Goal: Check status: Check status

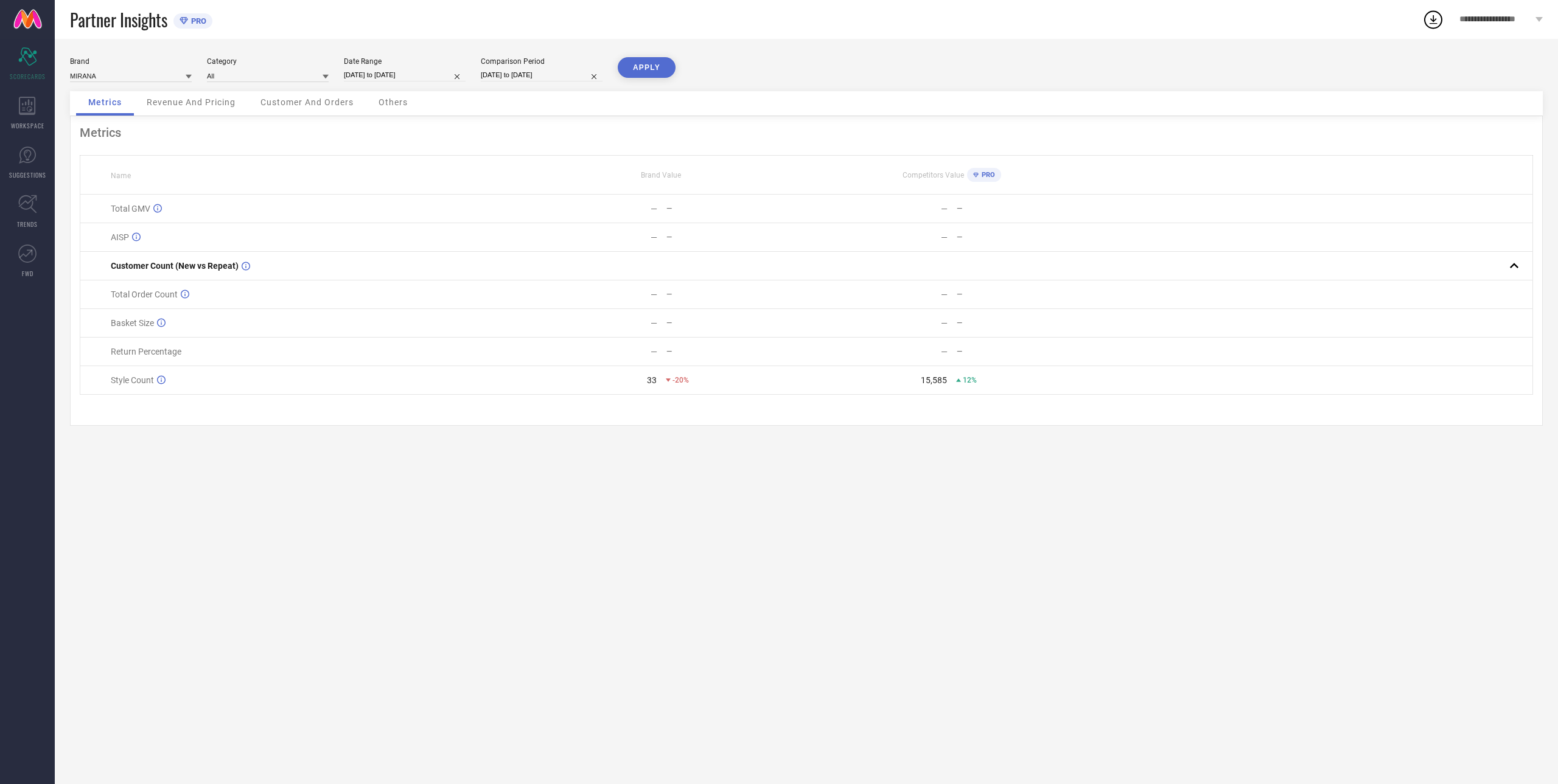
click at [386, 76] on input "[DATE] to [DATE]" at bounding box center [404, 75] width 121 height 13
select select "7"
select select "2025"
select select "8"
select select "2025"
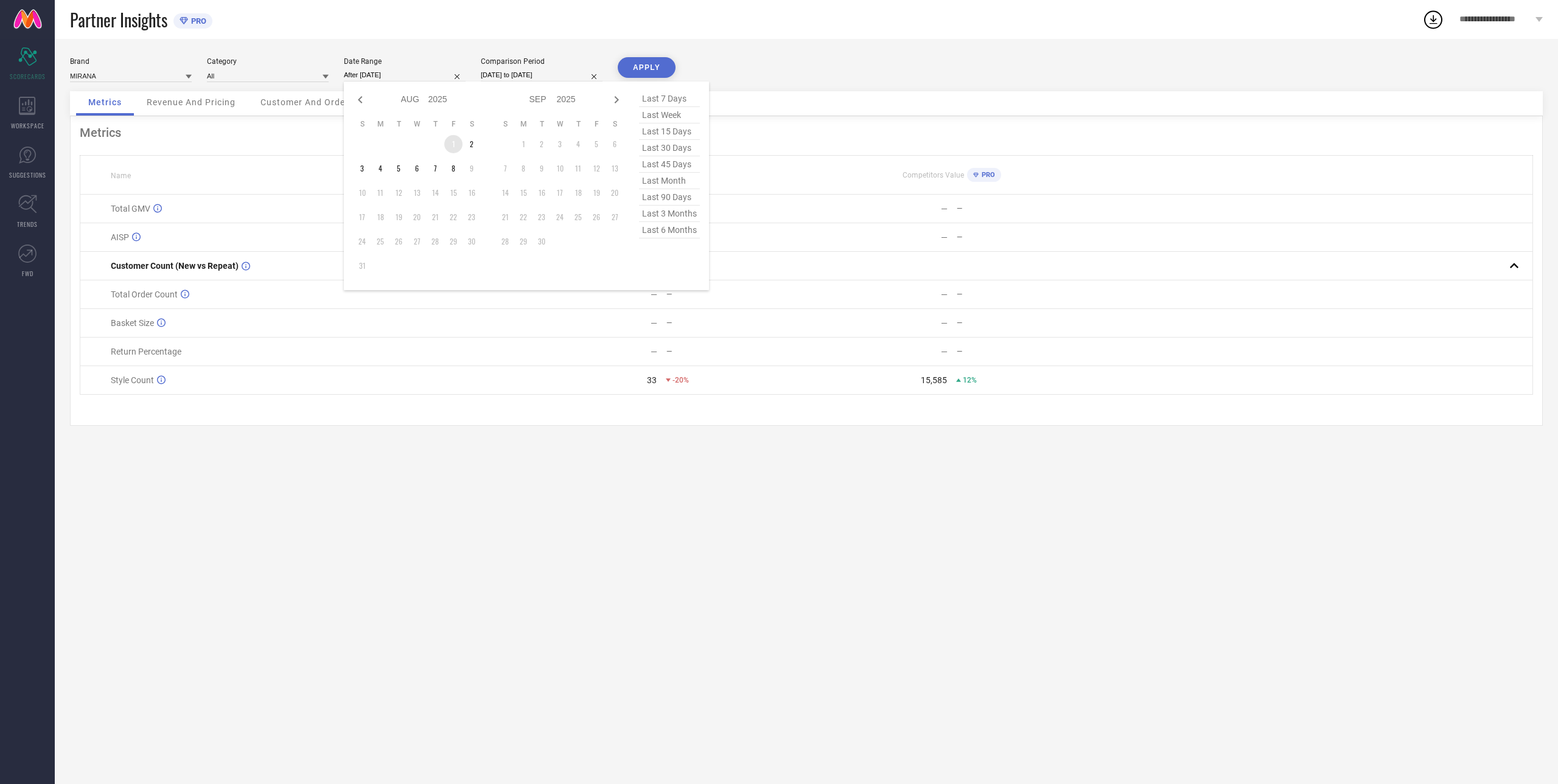
click at [461, 147] on td "1" at bounding box center [453, 144] width 18 height 18
type input "[DATE] to [DATE]"
click at [536, 75] on input "[DATE] to [DATE]" at bounding box center [541, 75] width 121 height 13
select select "7"
select select "2024"
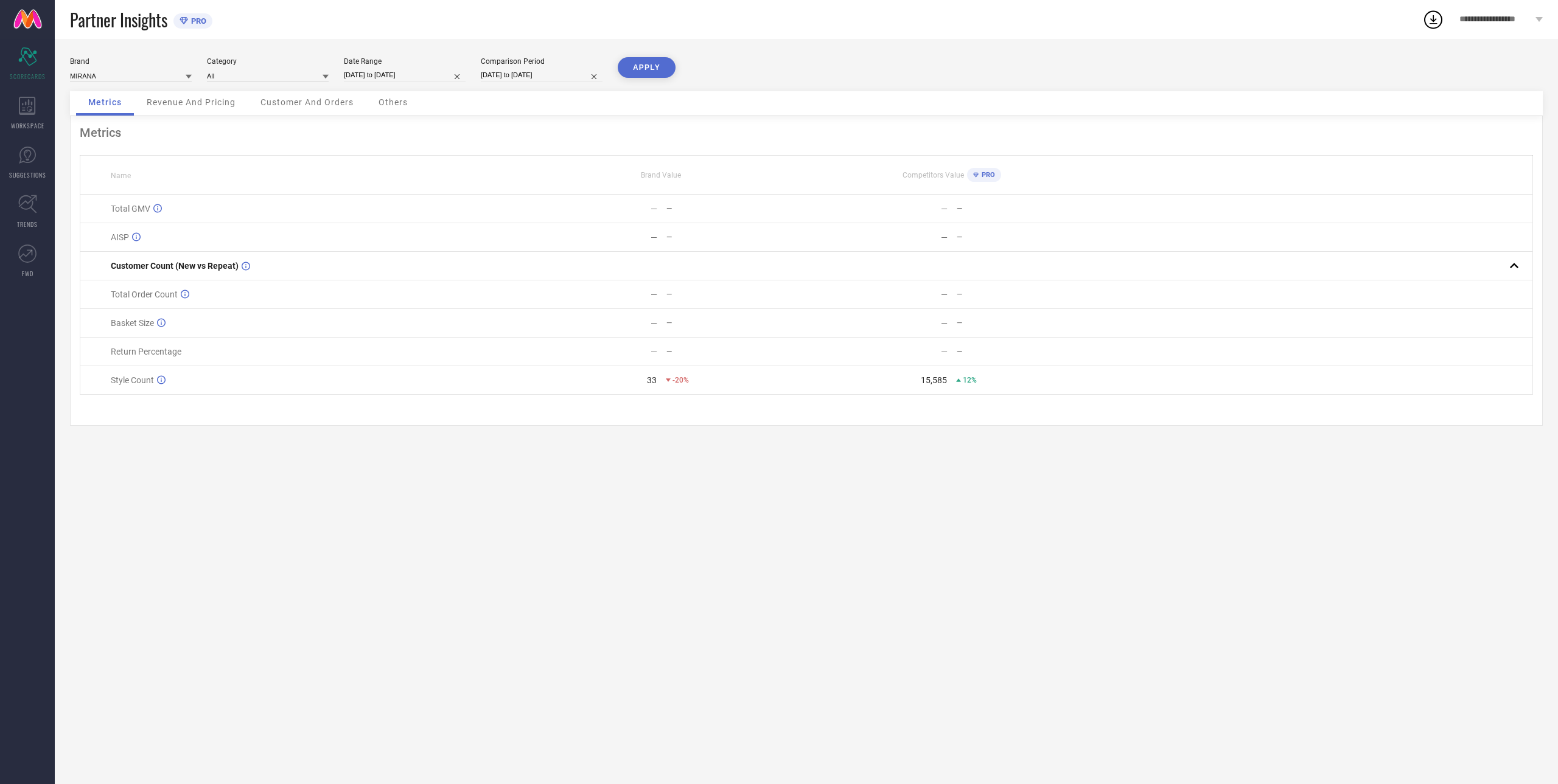
select select "8"
select select "2024"
click at [577, 145] on td "1" at bounding box center [571, 144] width 18 height 18
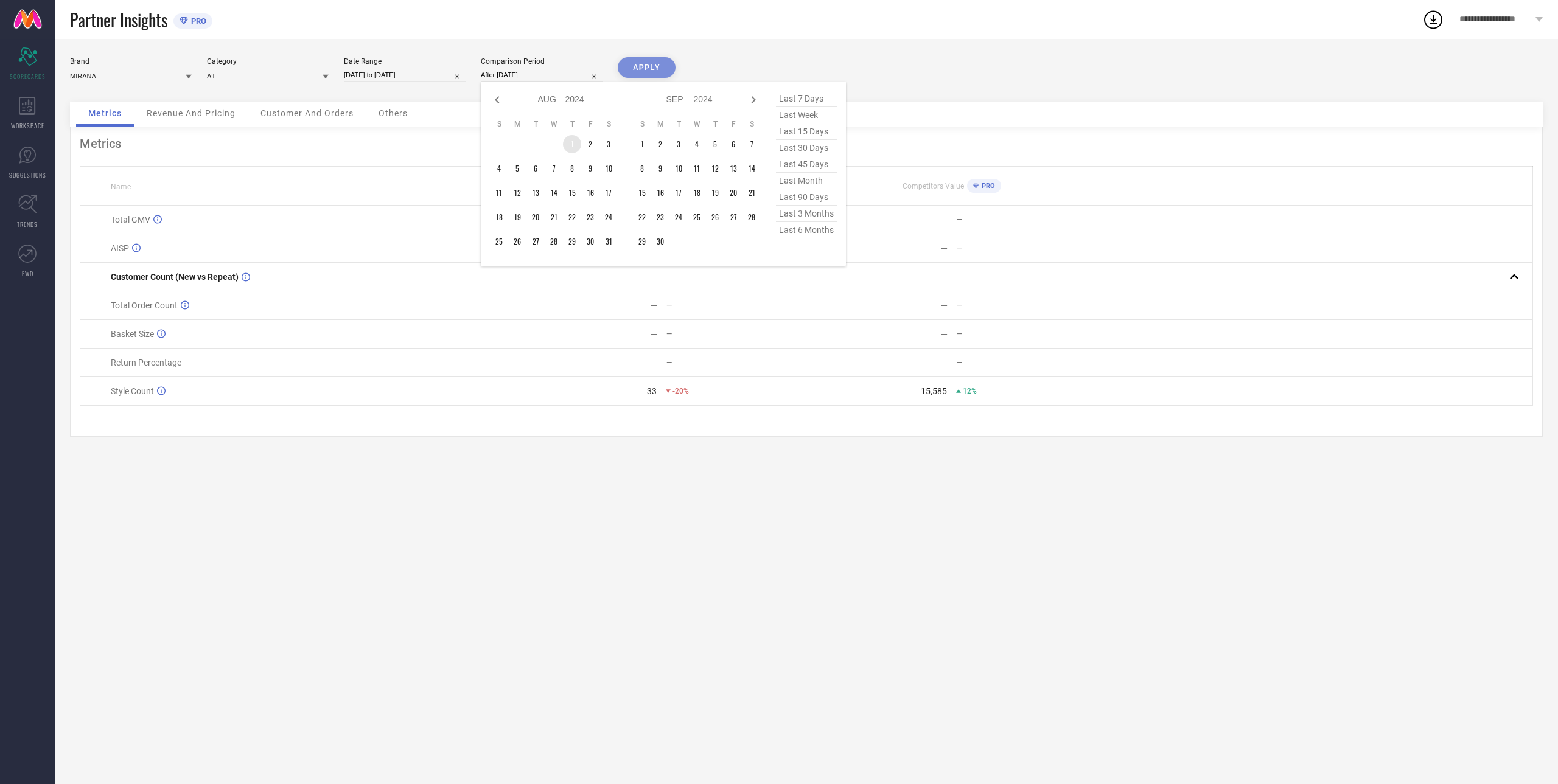
type input "[DATE] to [DATE]"
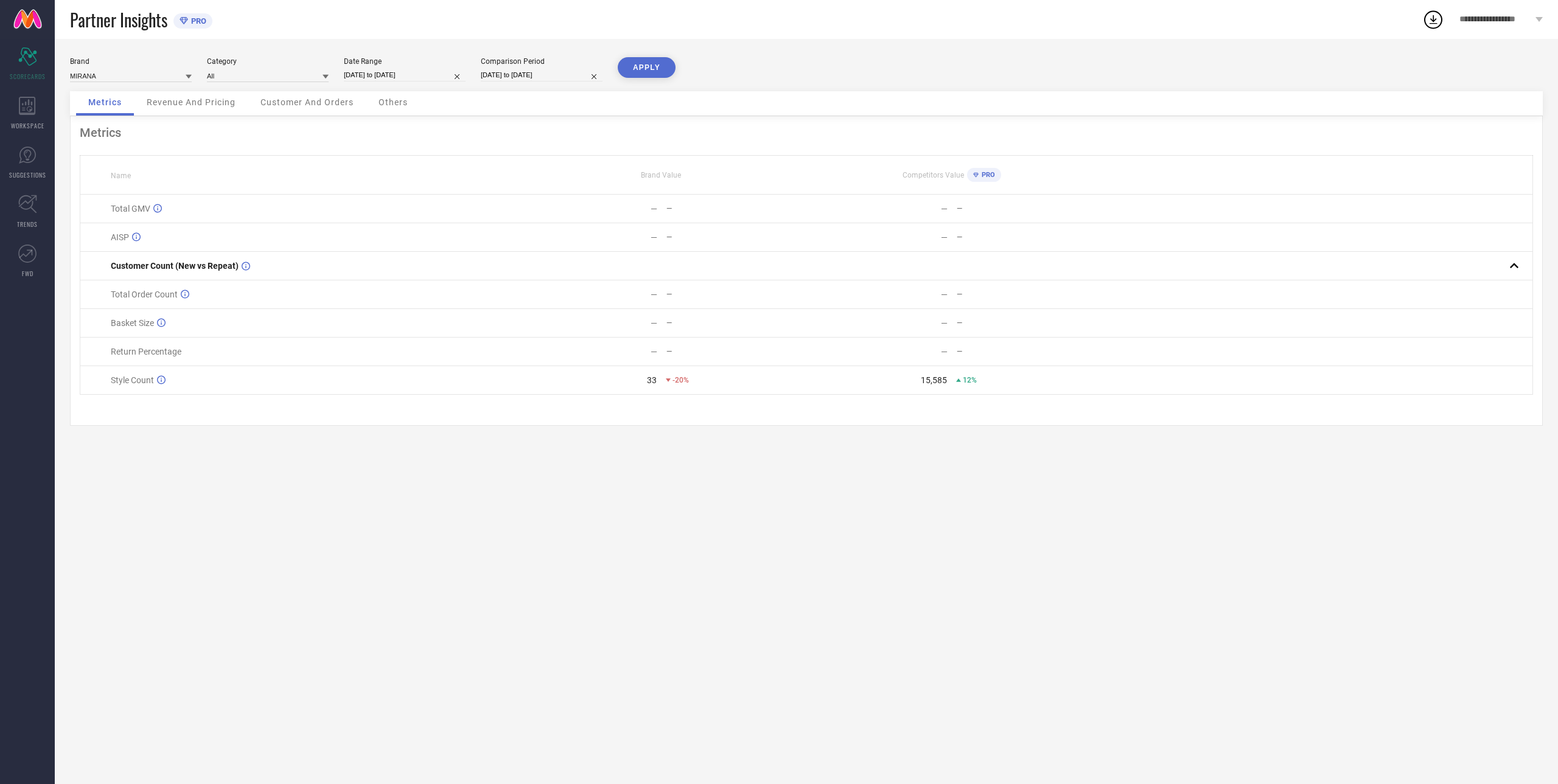
click at [425, 78] on input "[DATE] to [DATE]" at bounding box center [404, 75] width 121 height 13
select select "7"
select select "2025"
select select "8"
select select "2025"
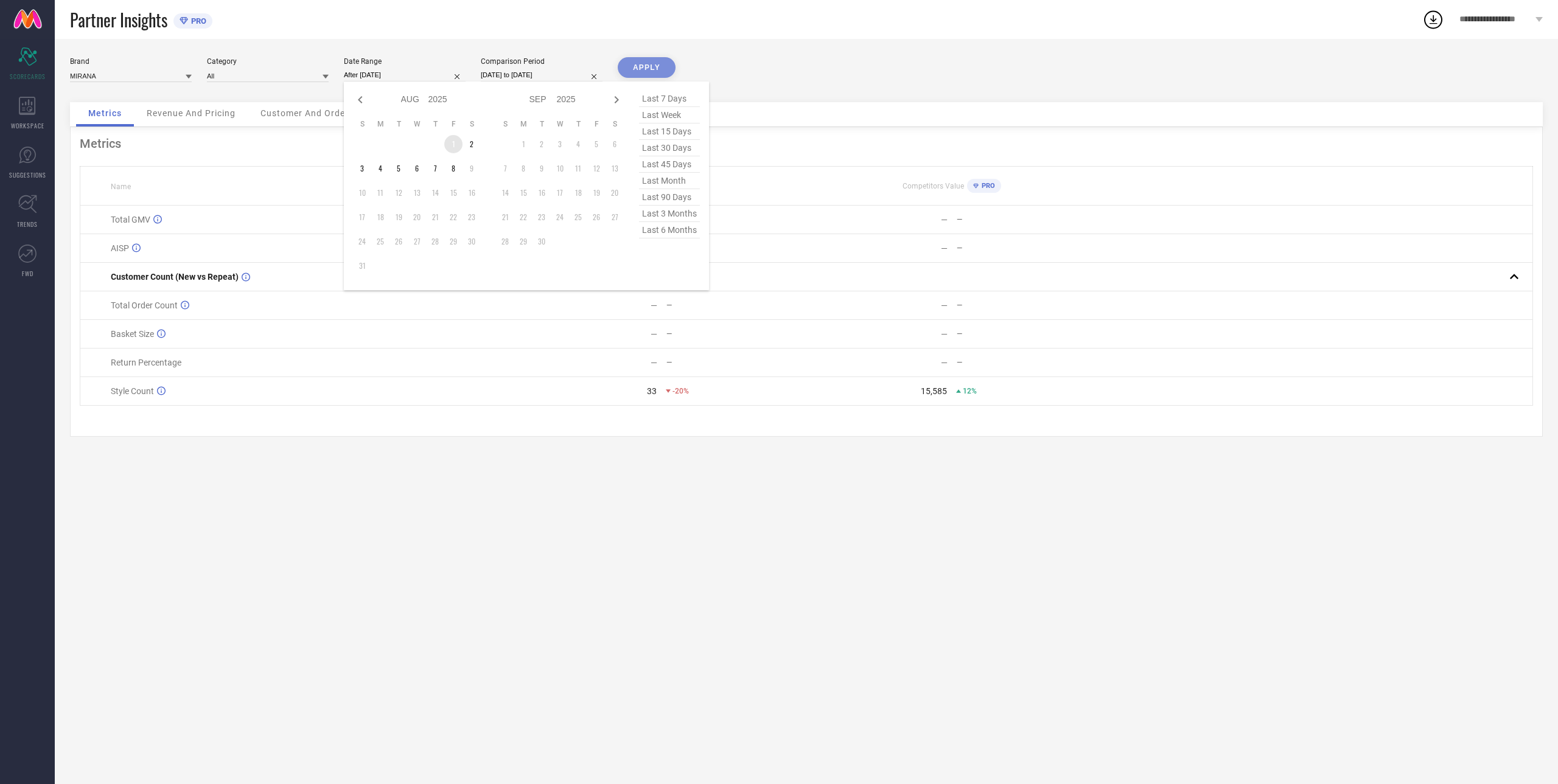
click at [453, 145] on td "1" at bounding box center [453, 144] width 18 height 18
type input "[DATE] to [DATE]"
click at [634, 75] on button "APPLY" at bounding box center [646, 67] width 58 height 21
click at [401, 76] on input "[DATE] to [DATE]" at bounding box center [404, 75] width 121 height 13
select select "7"
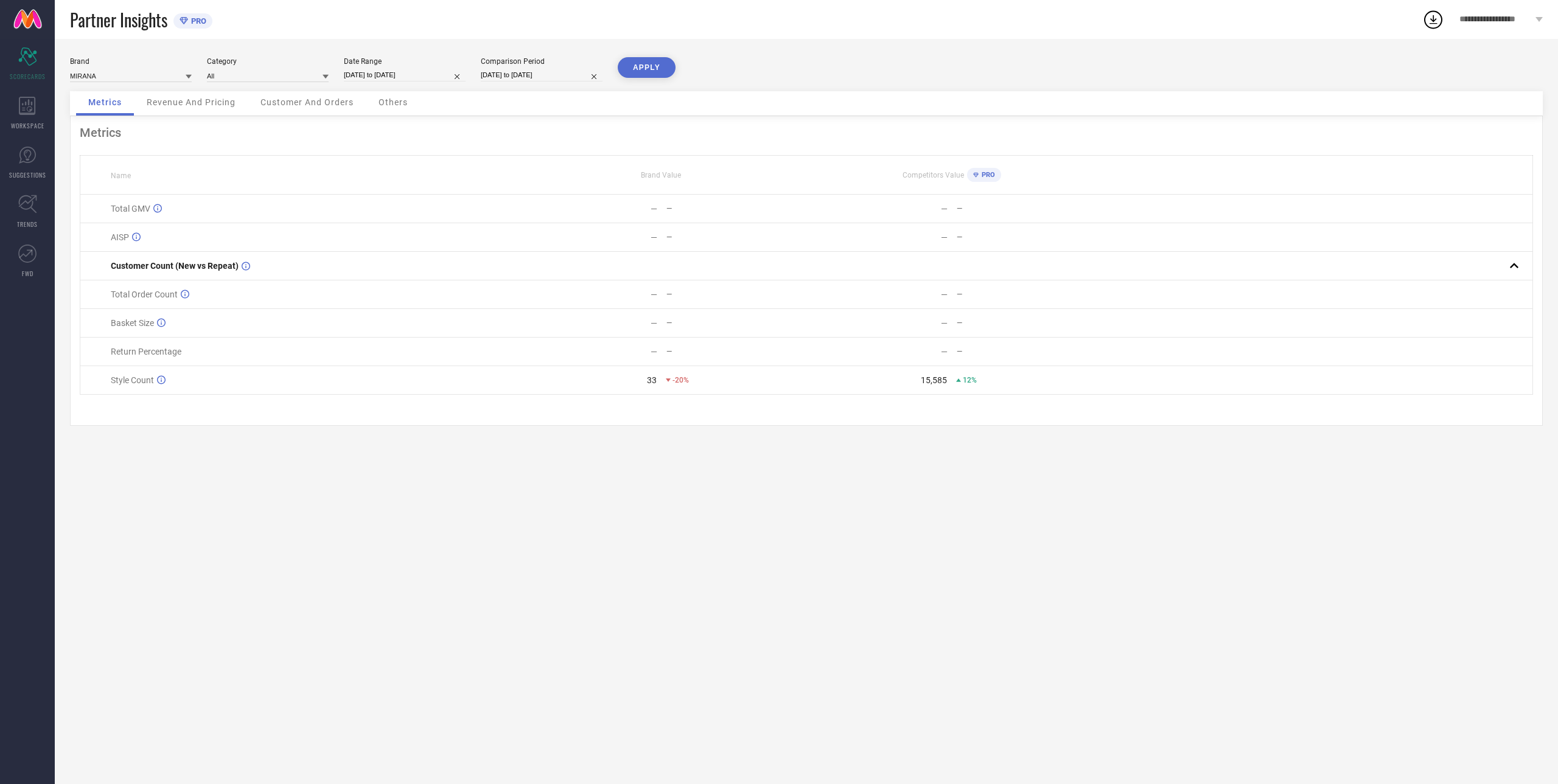
select select "2025"
select select "8"
select select "2025"
click at [453, 140] on td "1" at bounding box center [453, 144] width 18 height 18
type input "[DATE] to [DATE]"
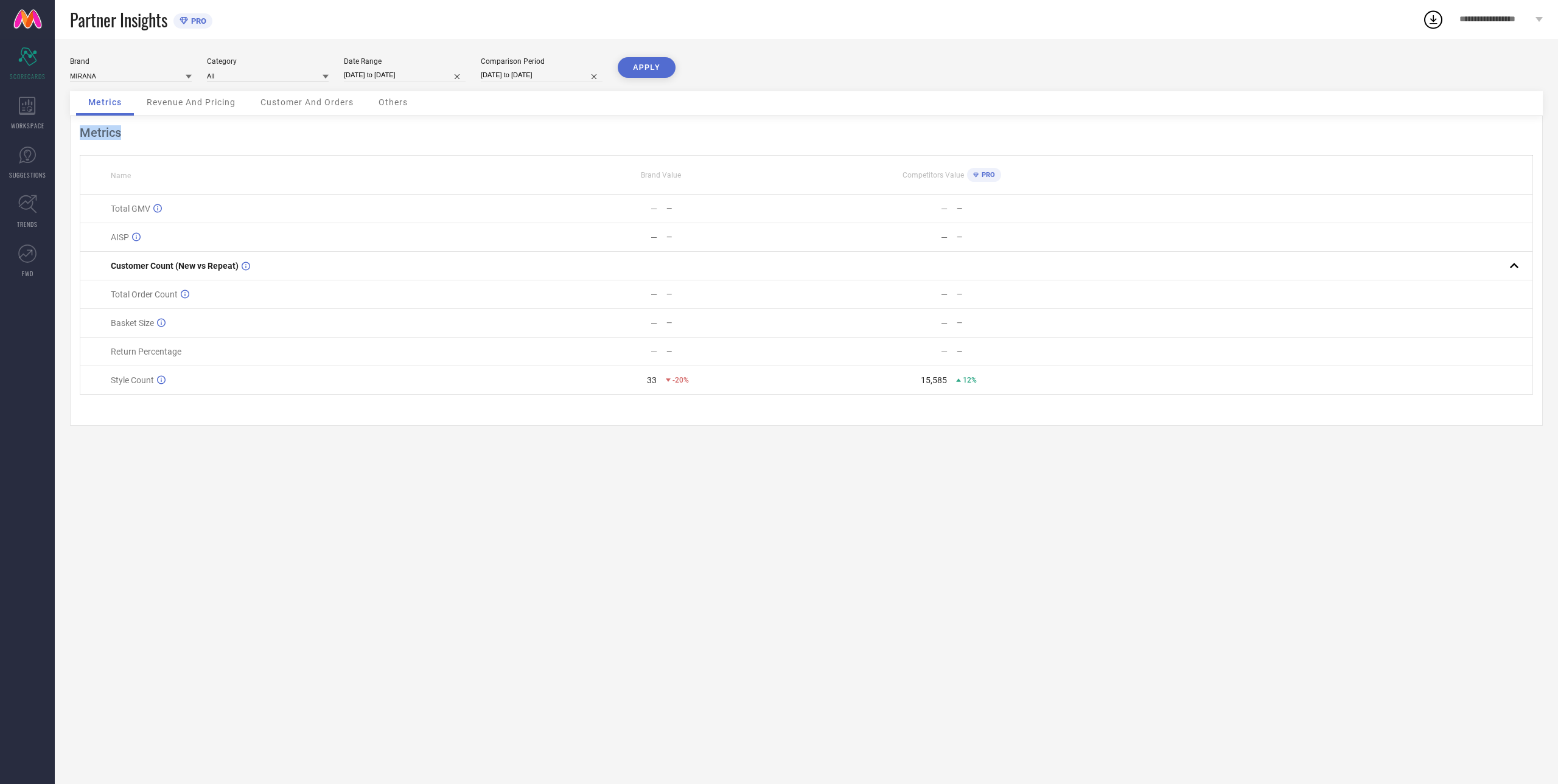
click at [453, 140] on div "Metrics Name Brand Value Competitors Value PRO Total GMV — — — — AISP — — — — C…" at bounding box center [806, 271] width 1473 height 309
drag, startPoint x: 503, startPoint y: 80, endPoint x: 507, endPoint y: 76, distance: 5.7
click at [507, 76] on div "Brand MIRANA Category All Date Range [DATE] to [DATE] Comparison Period [DATE] …" at bounding box center [806, 74] width 1473 height 34
click at [507, 76] on input "[DATE] to [DATE]" at bounding box center [541, 75] width 121 height 13
select select "7"
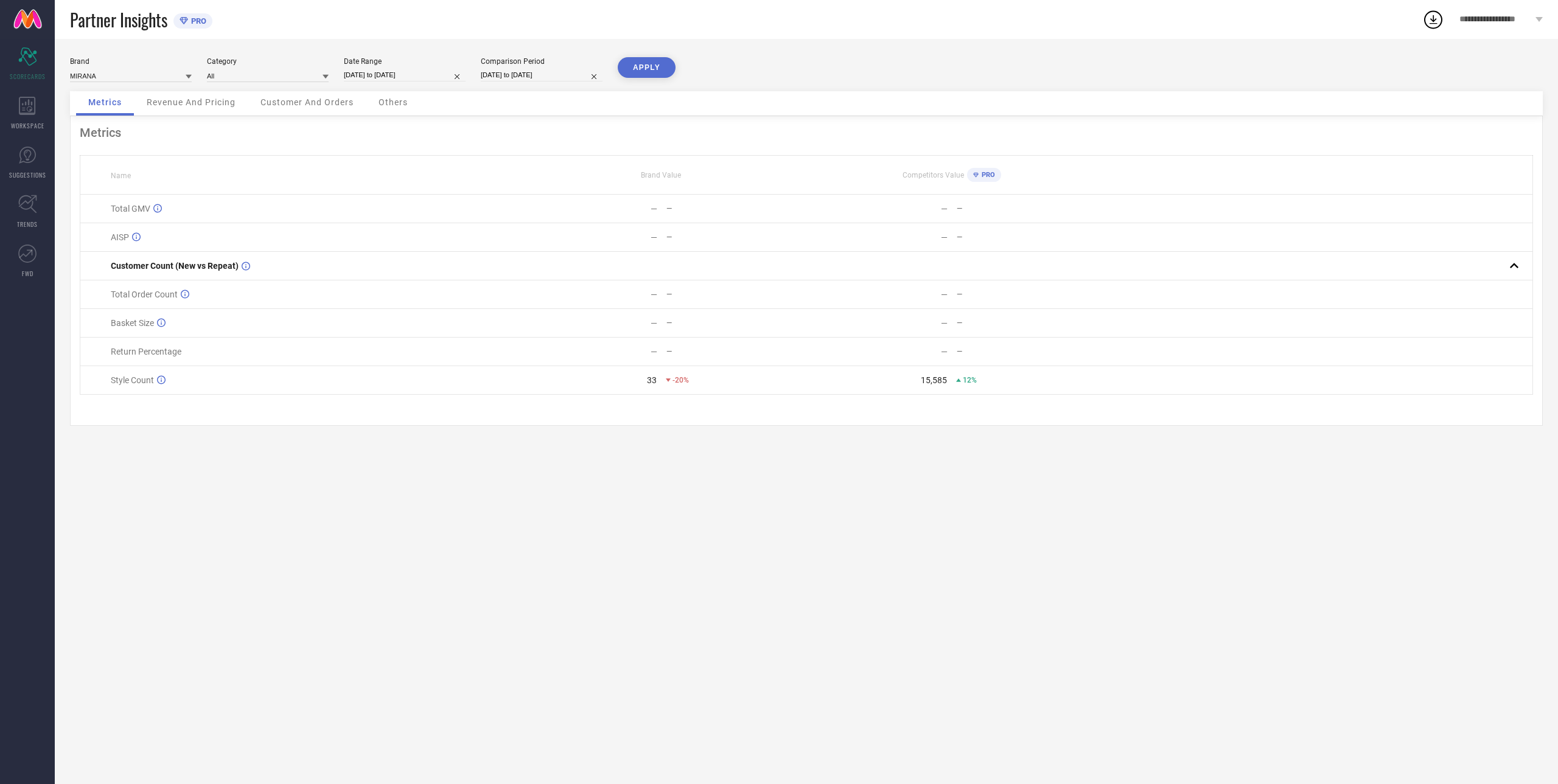
select select "2024"
select select "8"
select select "2024"
click at [510, 74] on input "[DATE] to [DATE]" at bounding box center [541, 75] width 121 height 13
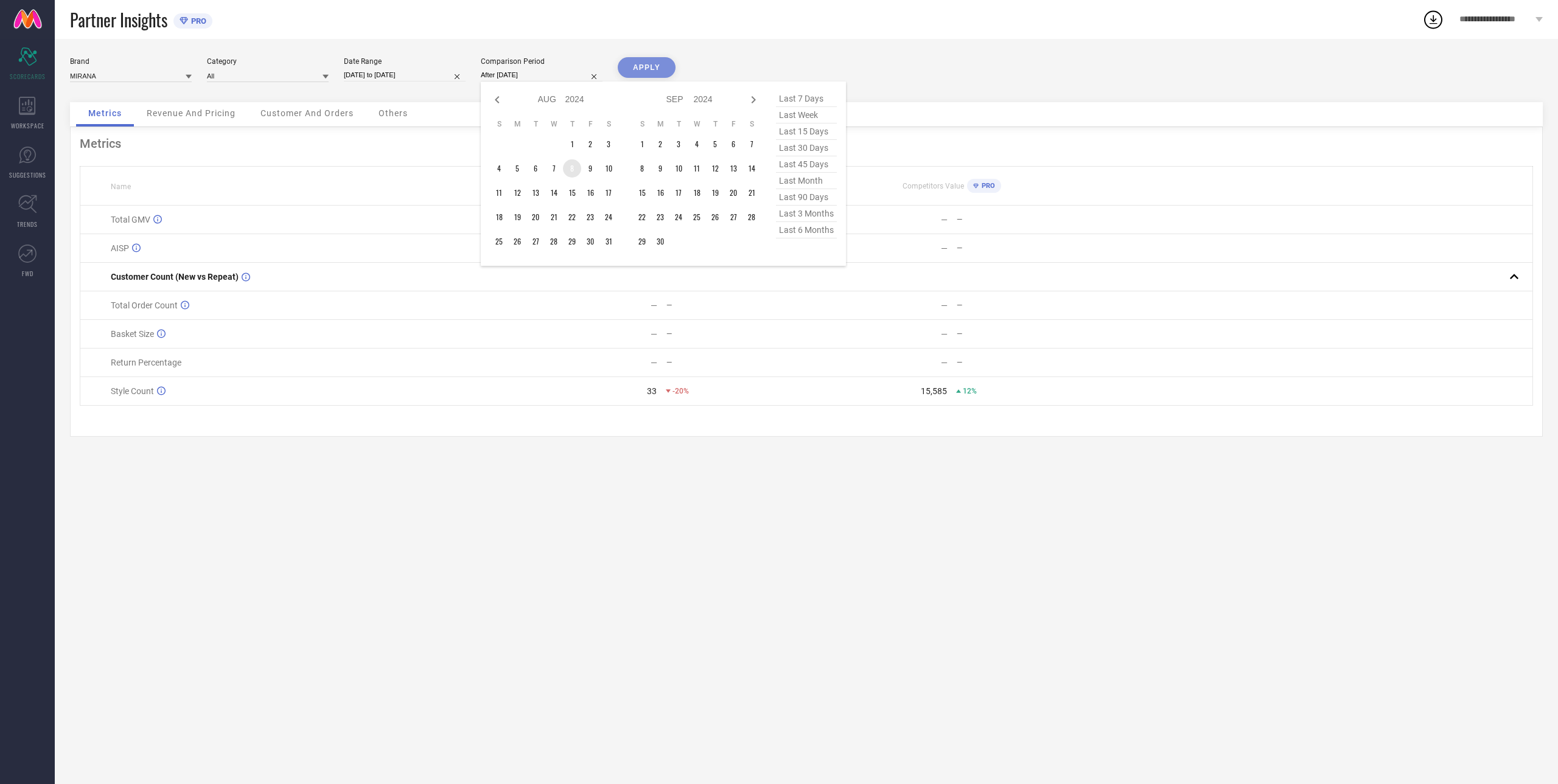
click at [572, 173] on td "8" at bounding box center [571, 168] width 18 height 18
type input "[DATE] to [DATE]"
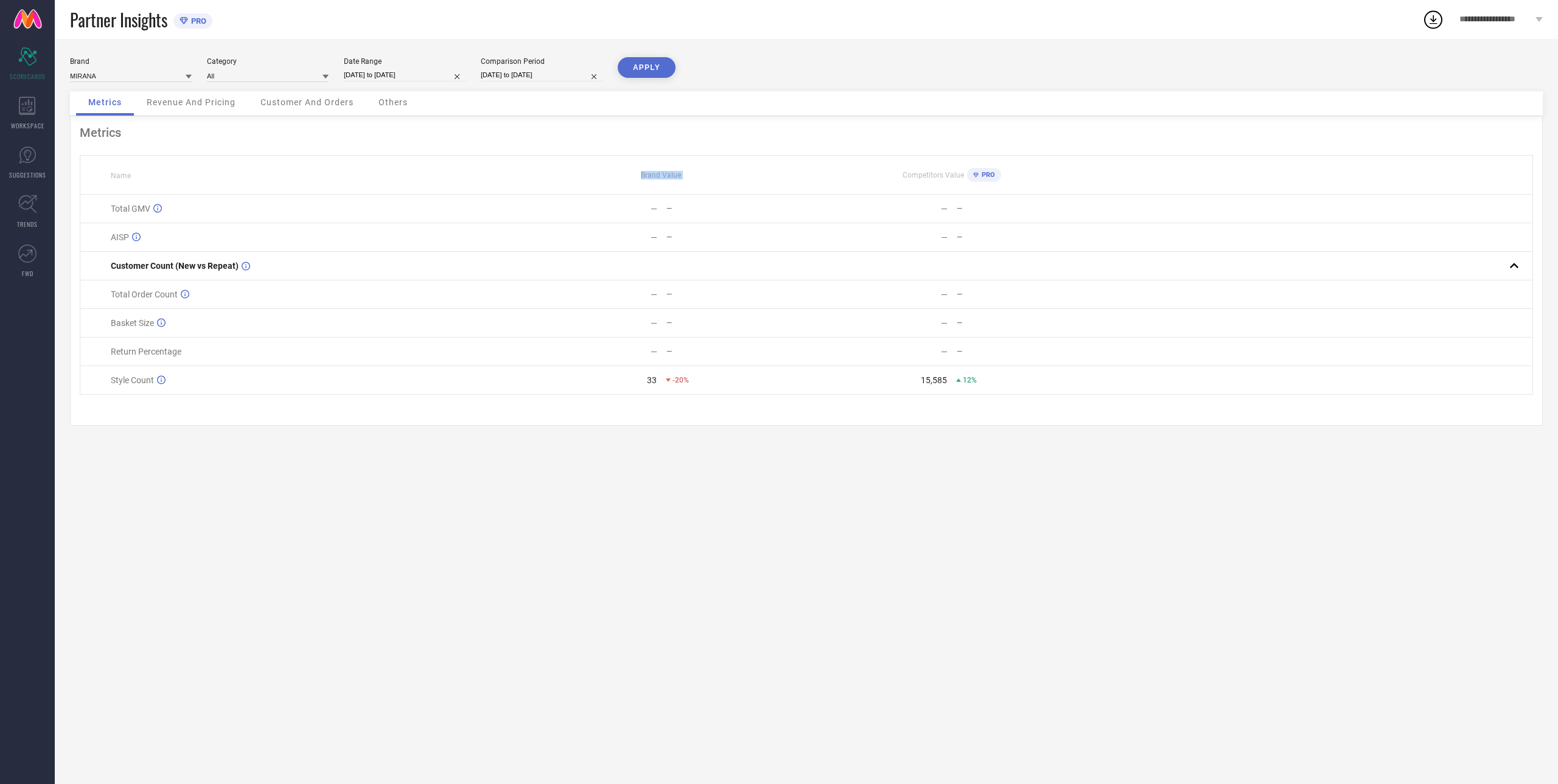
click at [572, 173] on div "Brand Value" at bounding box center [661, 175] width 289 height 8
click at [635, 67] on button "APPLY" at bounding box center [646, 67] width 58 height 21
select select "7"
select select "2025"
select select "8"
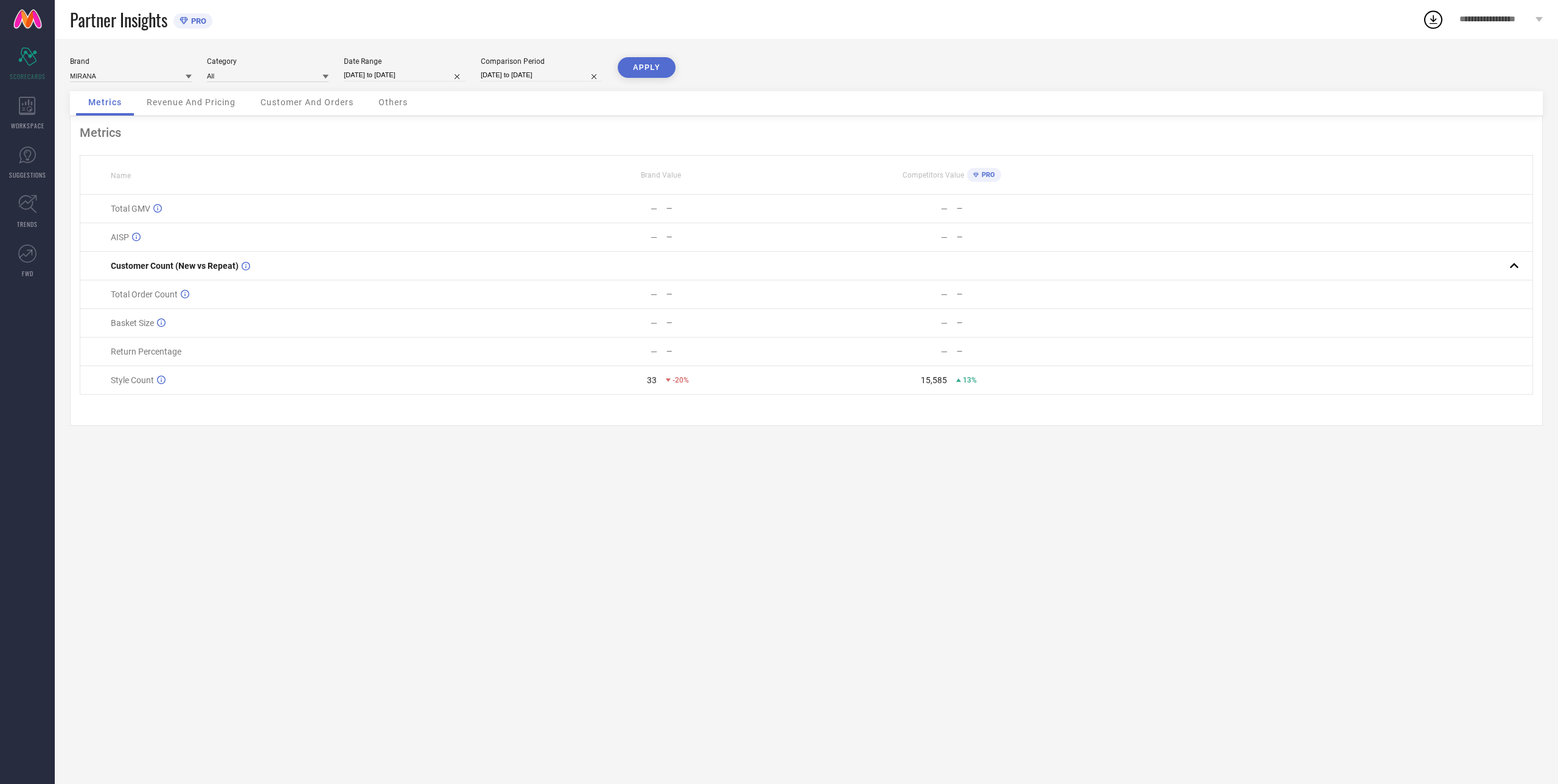
select select "2025"
click at [395, 78] on input "[DATE] to [DATE]" at bounding box center [404, 75] width 121 height 13
type input "After [DATE]"
click at [452, 166] on td "8" at bounding box center [453, 168] width 18 height 18
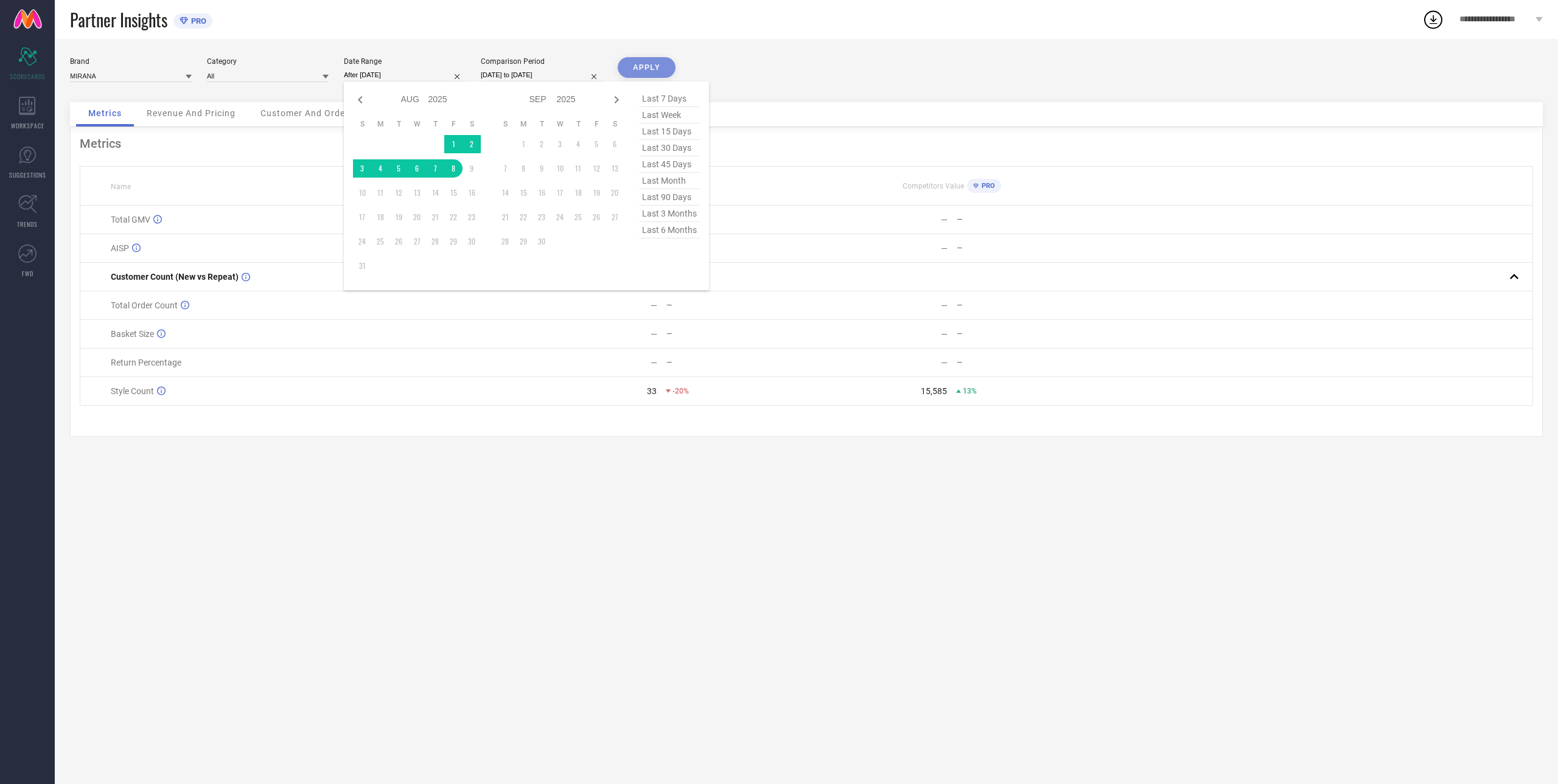
click at [651, 64] on div "APPLY" at bounding box center [646, 79] width 58 height 45
click at [516, 78] on input "[DATE] to [DATE]" at bounding box center [541, 75] width 121 height 13
select select "7"
select select "2024"
select select "8"
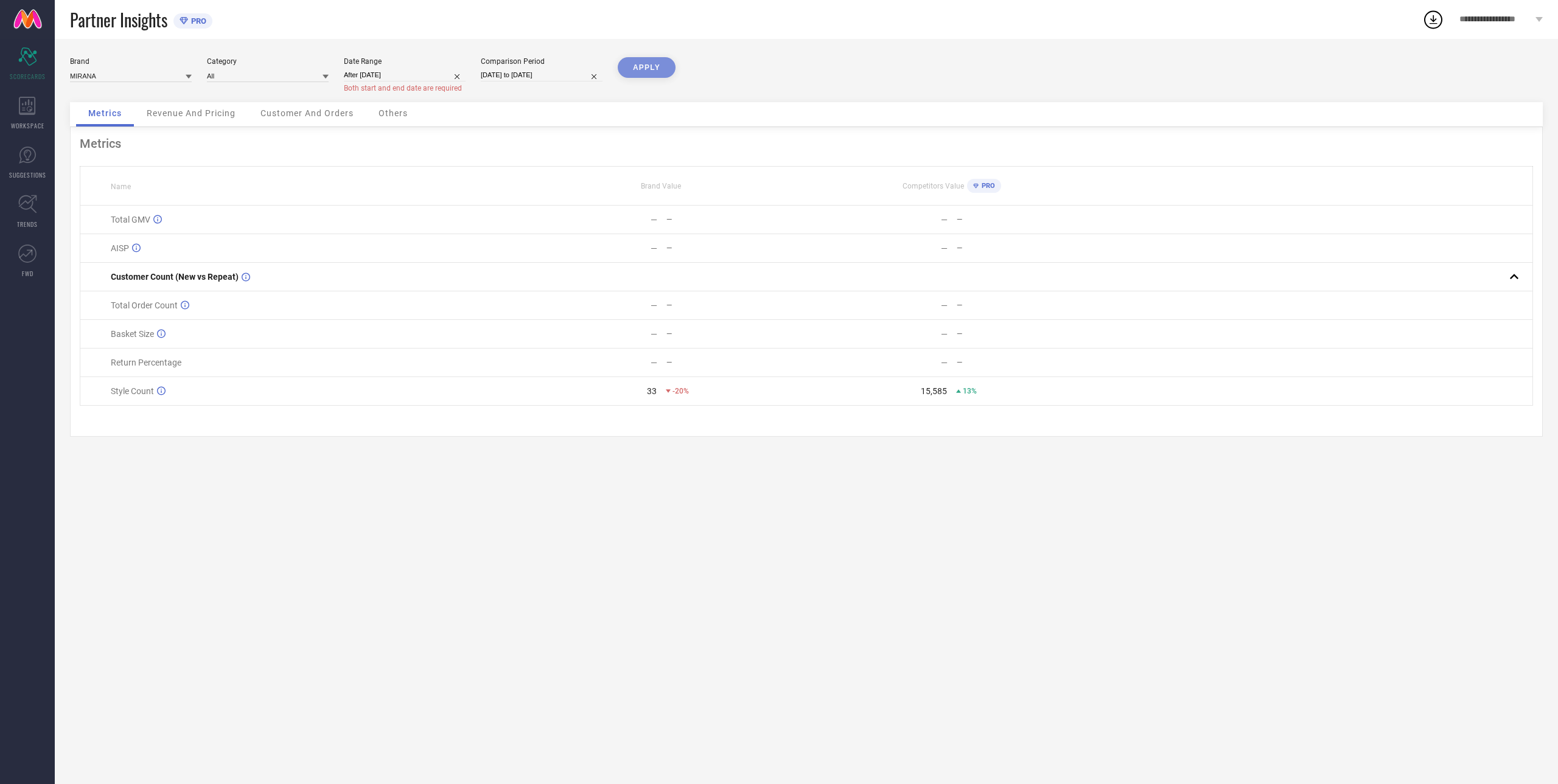
select select "2024"
select select "7"
select select "2025"
select select "8"
select select "2025"
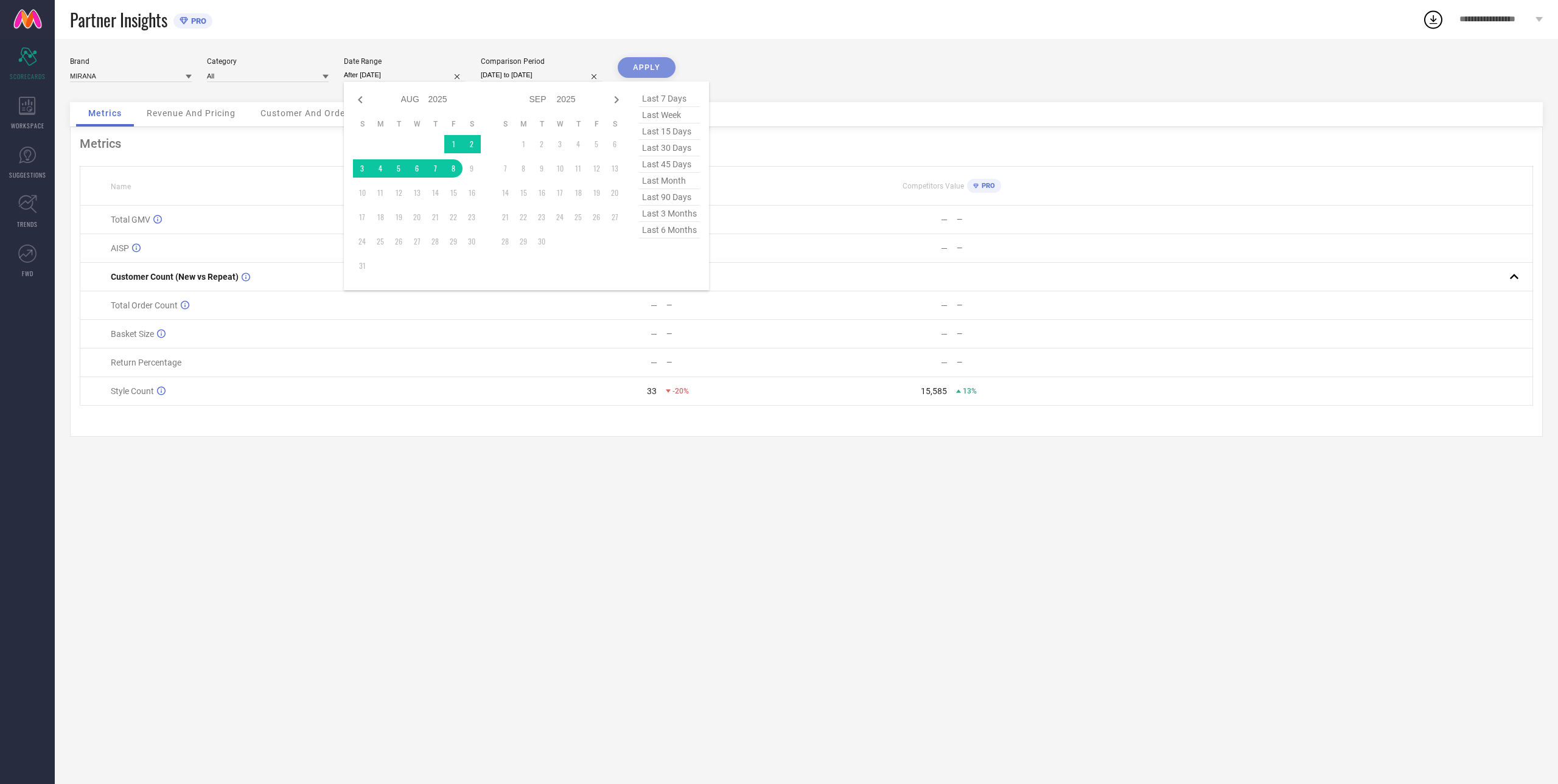
click at [406, 75] on input "After [DATE]" at bounding box center [404, 75] width 121 height 13
type input "[DATE] to [DATE]"
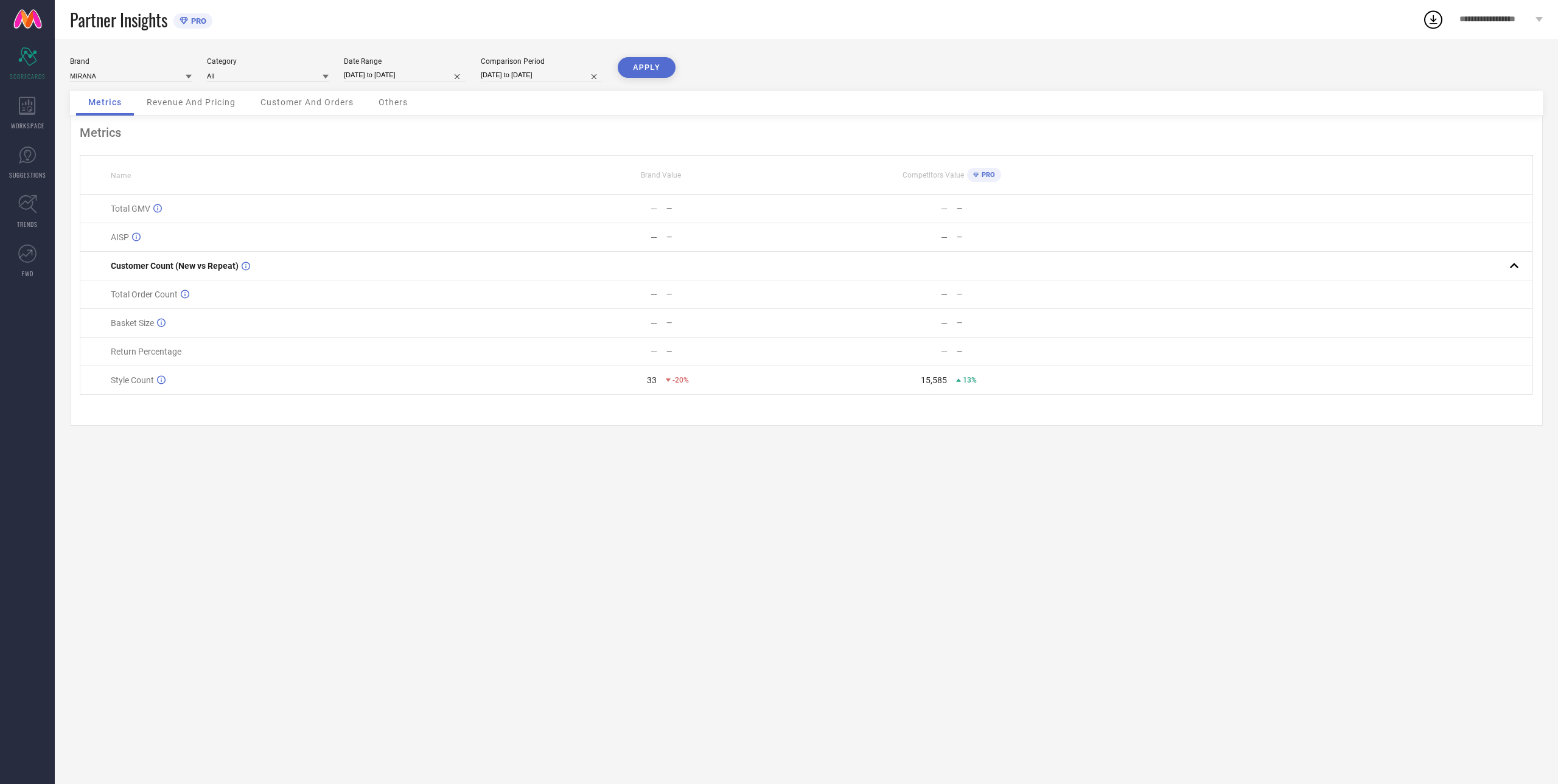
click at [534, 64] on div "Comparison Period" at bounding box center [541, 61] width 121 height 8
click at [537, 75] on input "[DATE] to [DATE]" at bounding box center [541, 75] width 121 height 13
select select "7"
select select "2024"
select select "8"
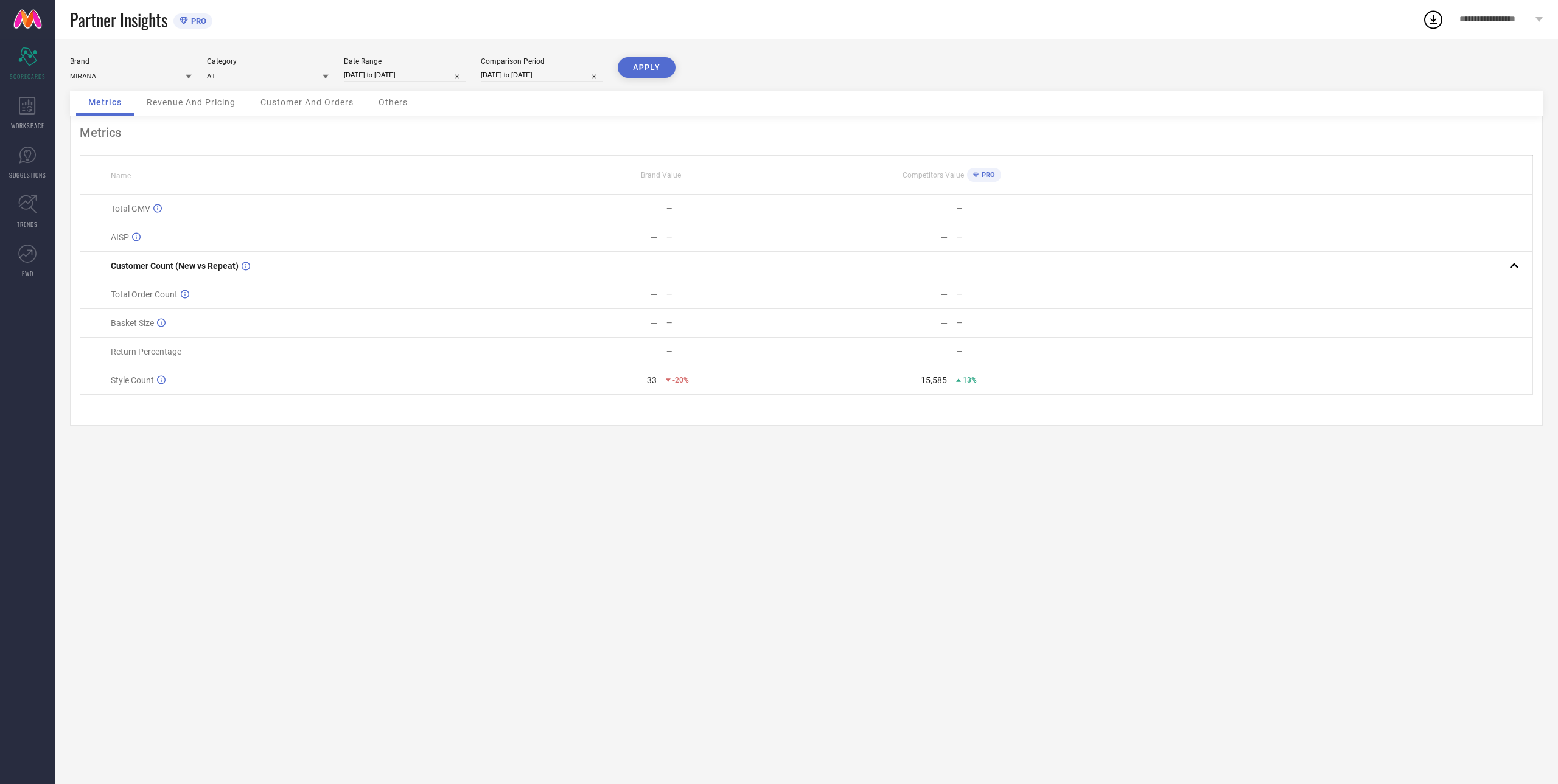
select select "2024"
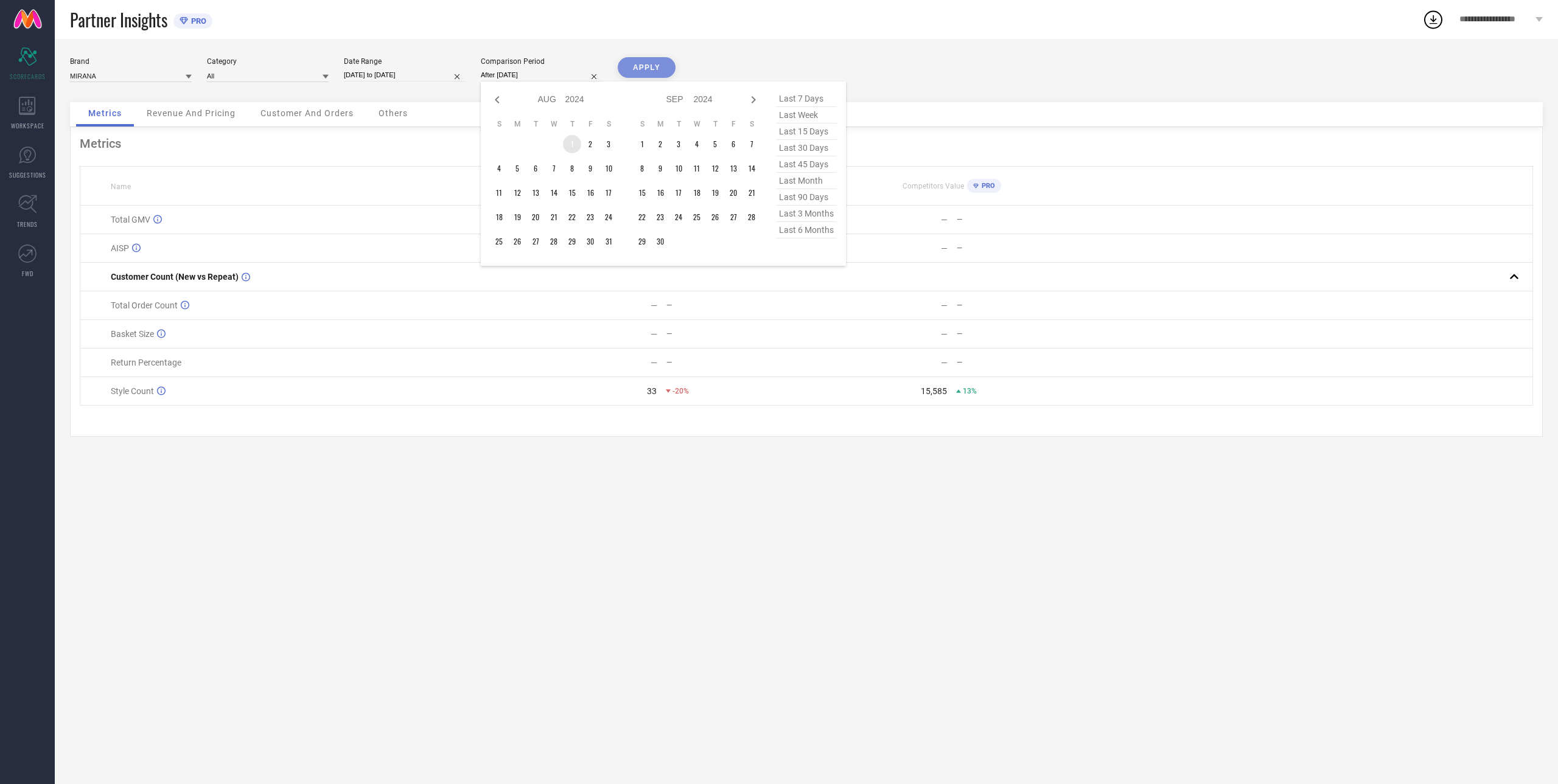
click at [570, 146] on td "1" at bounding box center [571, 144] width 18 height 18
type input "[DATE] to [DATE]"
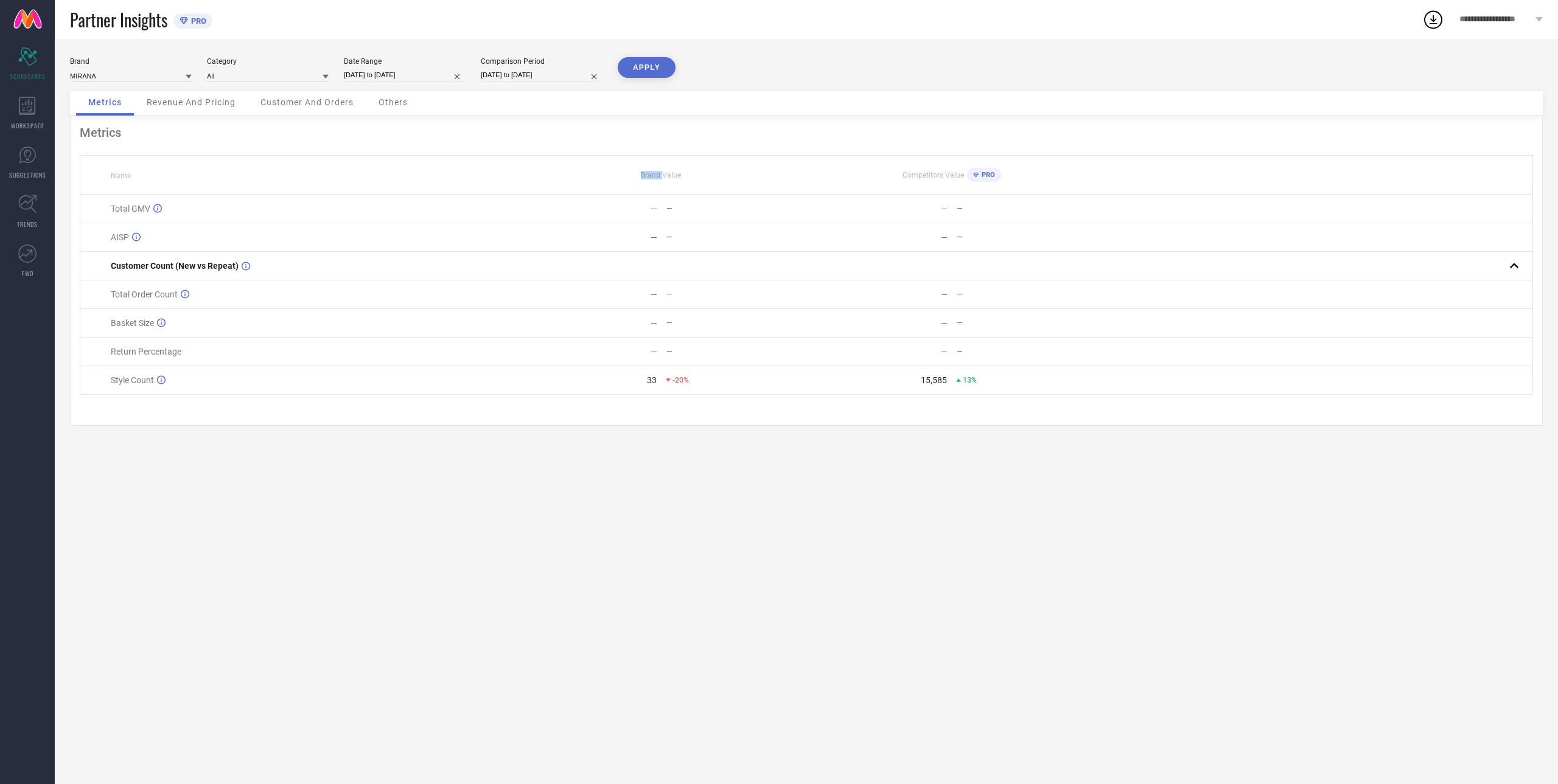
click at [574, 166] on th "Brand Value" at bounding box center [661, 175] width 290 height 39
click at [641, 68] on button "APPLY" at bounding box center [646, 67] width 58 height 21
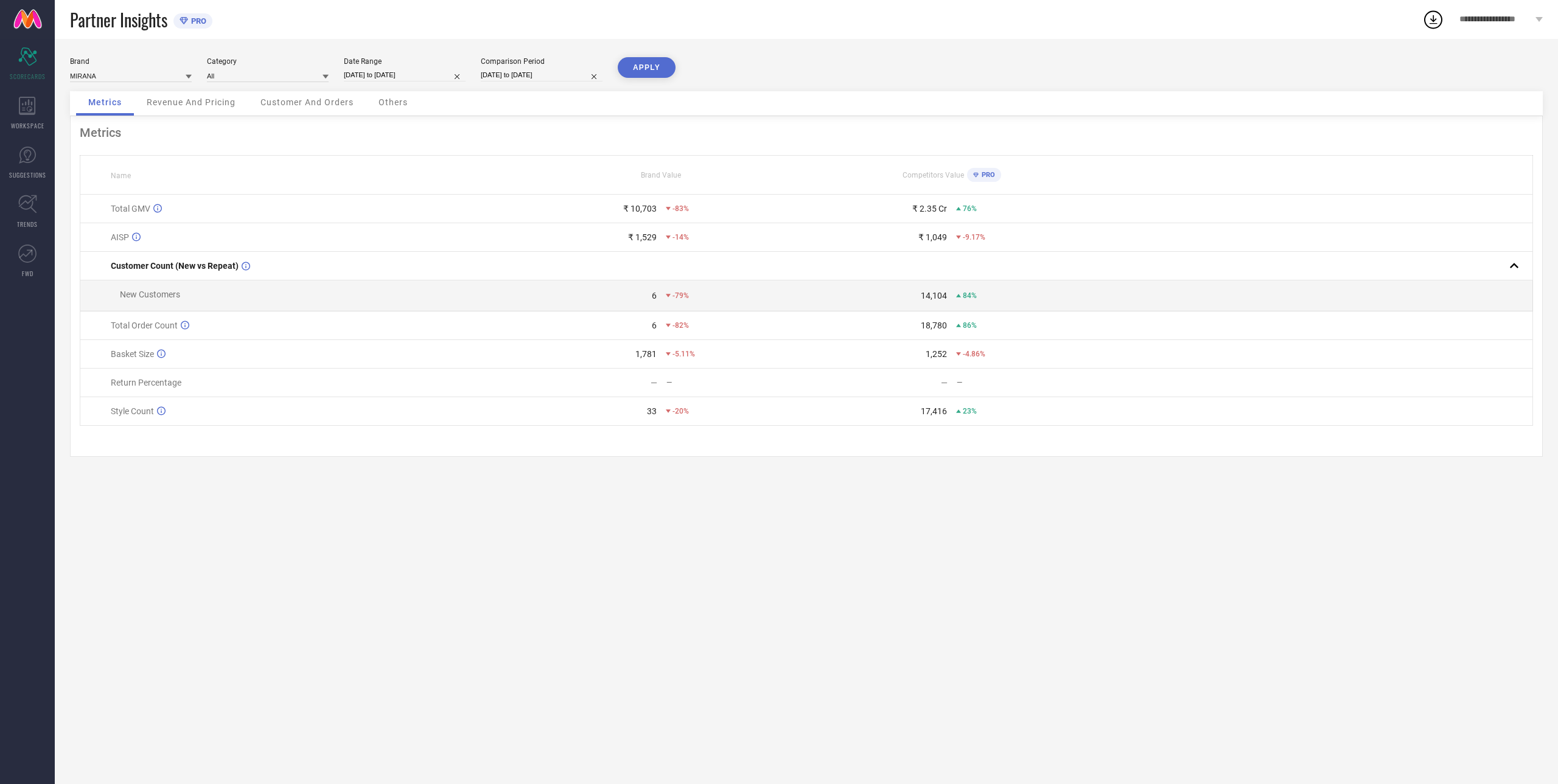
click at [416, 78] on input "[DATE] to [DATE]" at bounding box center [404, 75] width 121 height 13
select select "7"
select select "2025"
select select "8"
select select "2025"
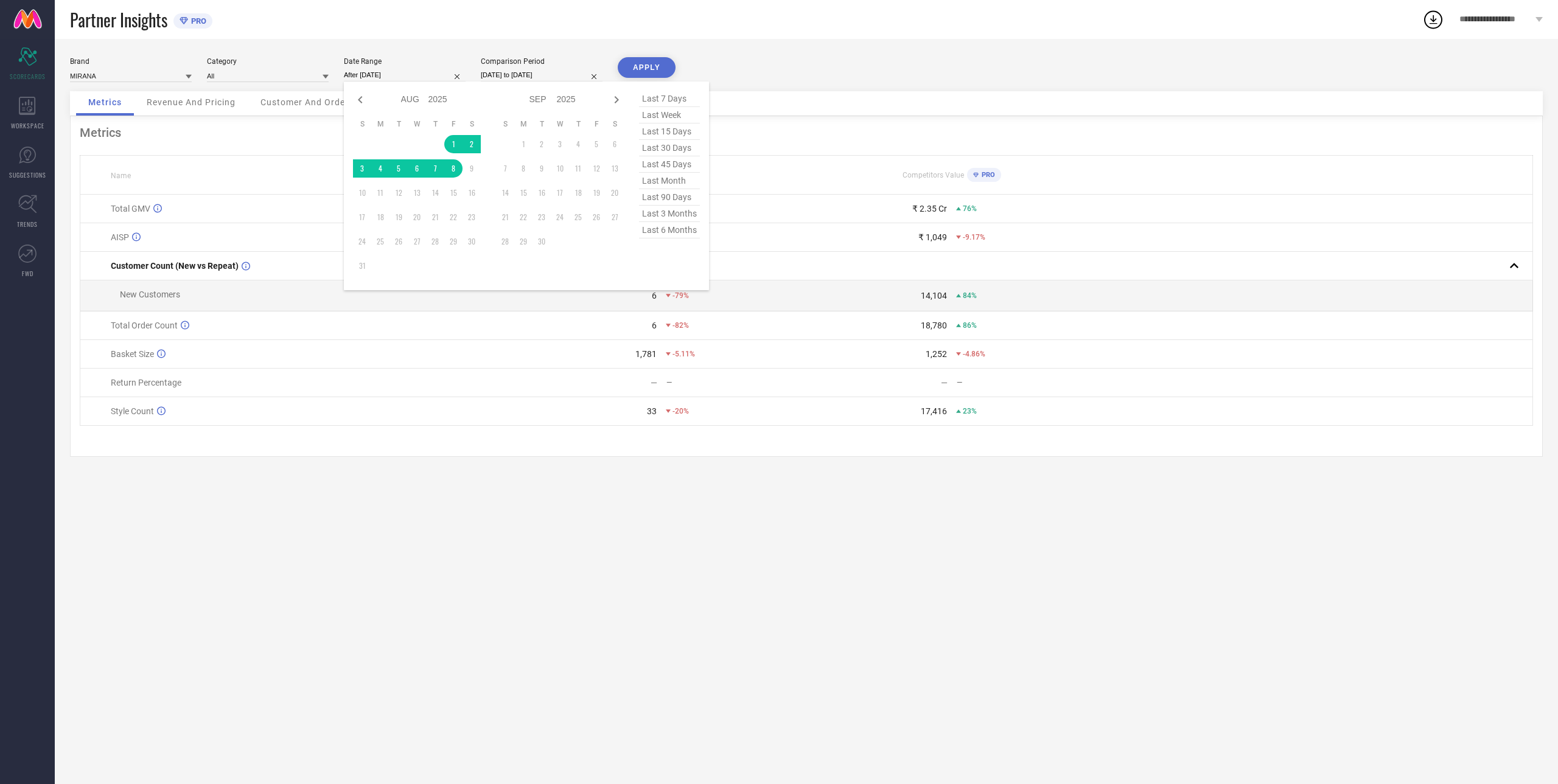
click at [451, 140] on td "1" at bounding box center [453, 144] width 18 height 18
type input "[DATE] to [DATE]"
select select "7"
select select "2024"
select select "8"
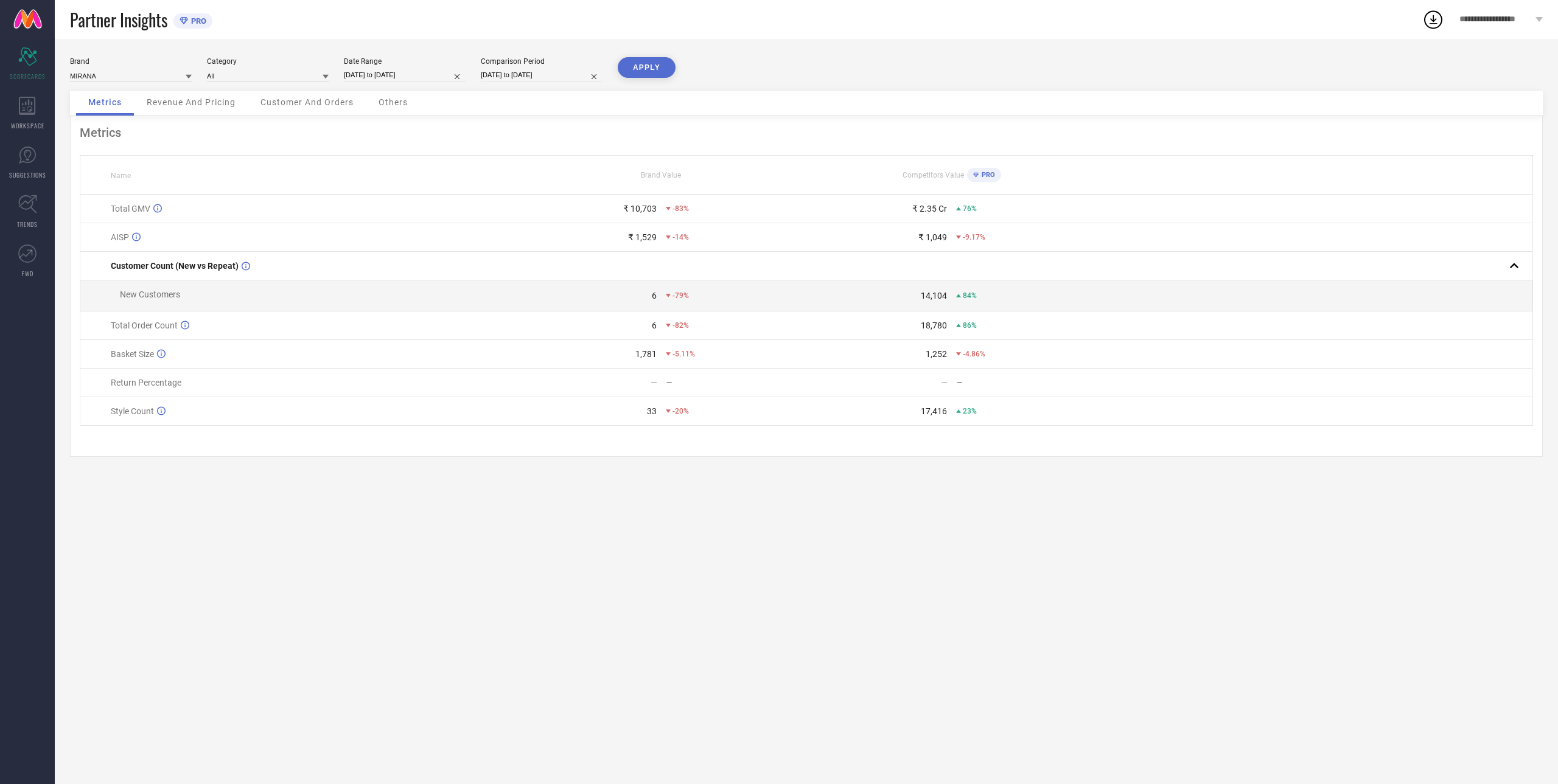
select select "2024"
click at [545, 71] on input "[DATE] to [DATE]" at bounding box center [541, 75] width 121 height 13
click at [573, 145] on td "1" at bounding box center [571, 144] width 18 height 18
type input "[DATE] to [DATE]"
click at [643, 79] on div "APPLY" at bounding box center [646, 74] width 58 height 34
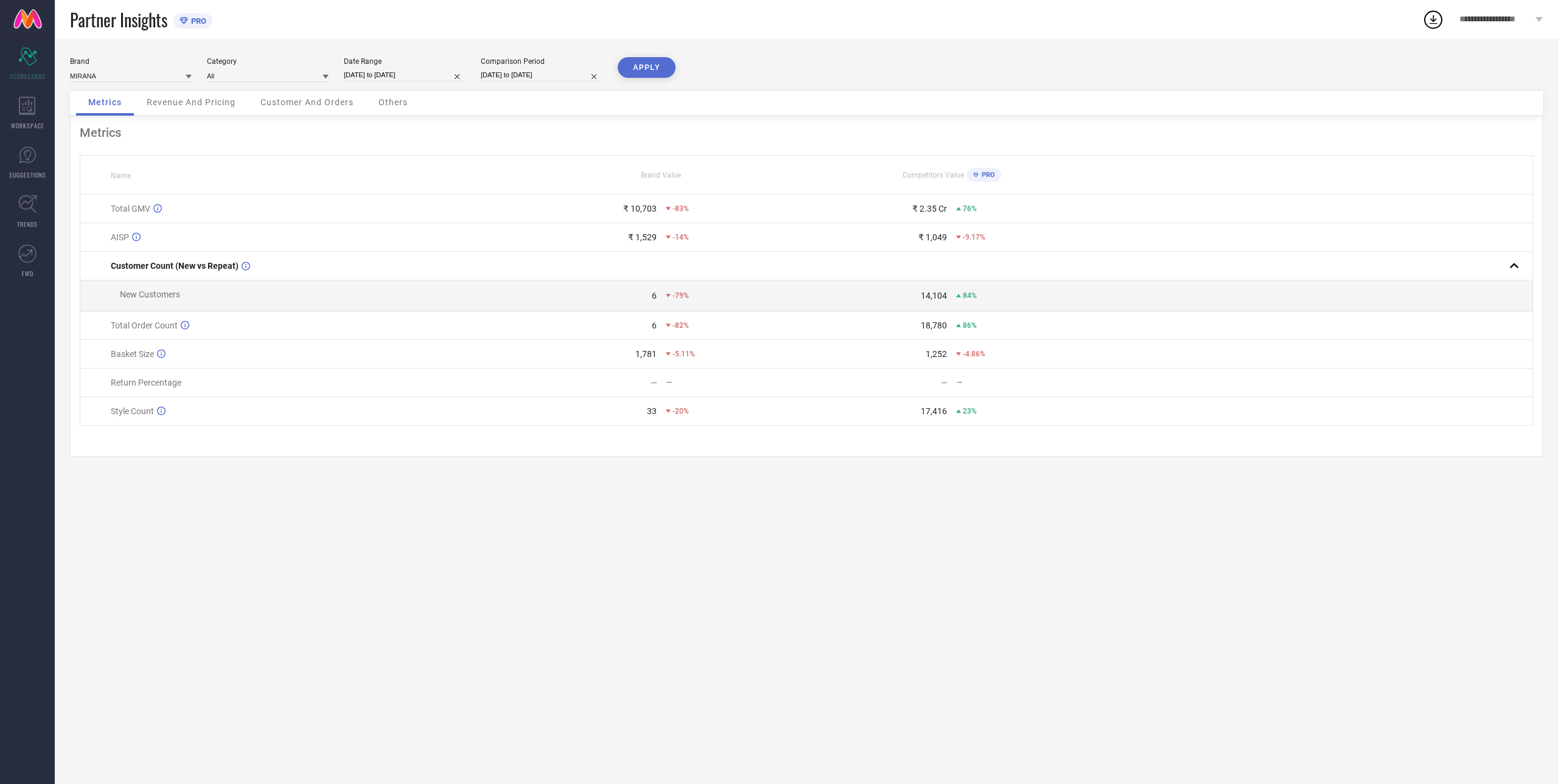
click at [655, 70] on button "APPLY" at bounding box center [646, 67] width 58 height 21
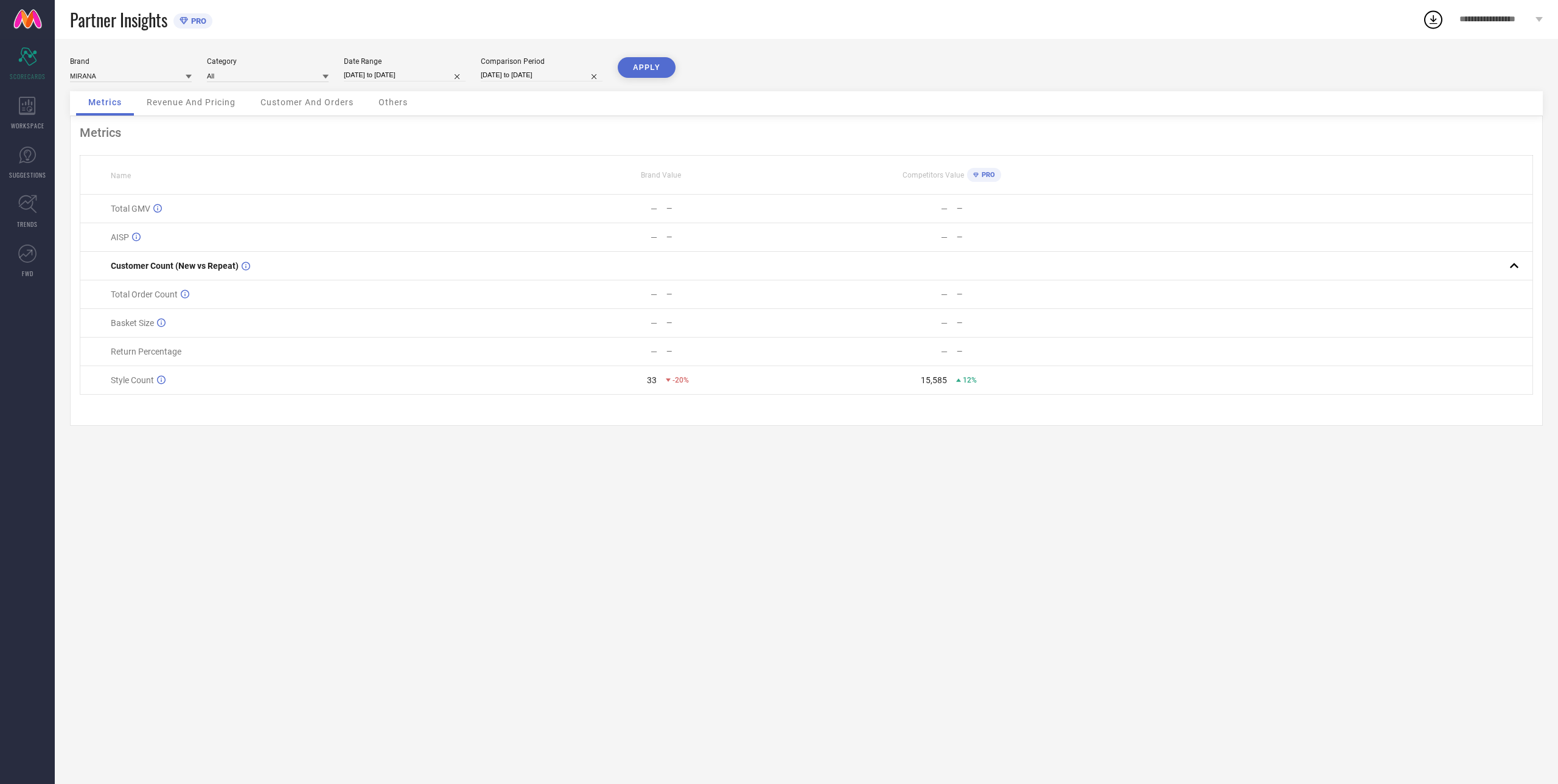
click at [410, 75] on input "[DATE] to [DATE]" at bounding box center [404, 75] width 121 height 13
select select "7"
select select "2025"
select select "8"
select select "2025"
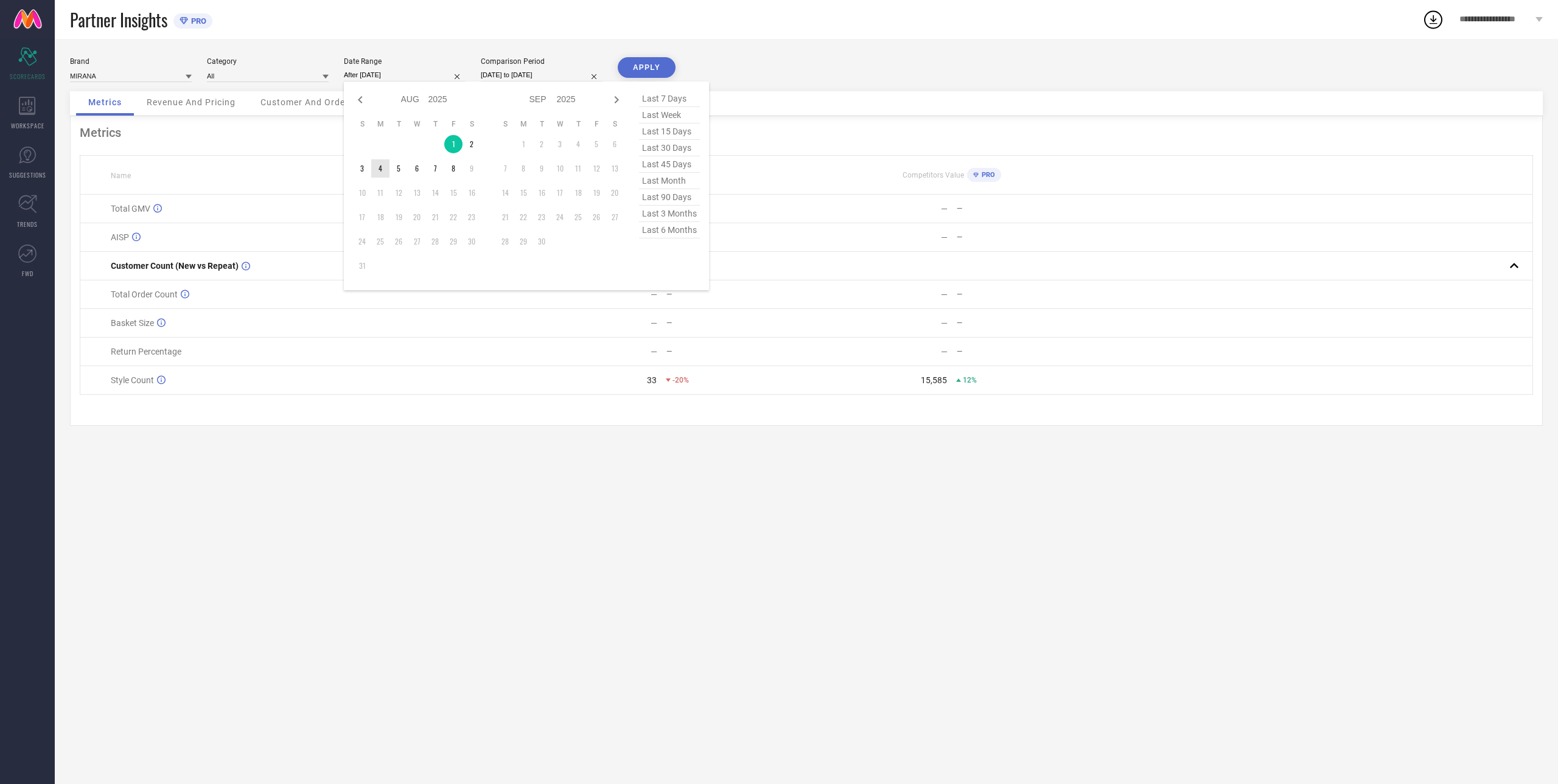
click at [385, 168] on td "4" at bounding box center [380, 168] width 18 height 18
type input "[DATE] to [DATE]"
click at [510, 75] on input "[DATE] to [DATE]" at bounding box center [541, 75] width 121 height 13
select select "7"
select select "2024"
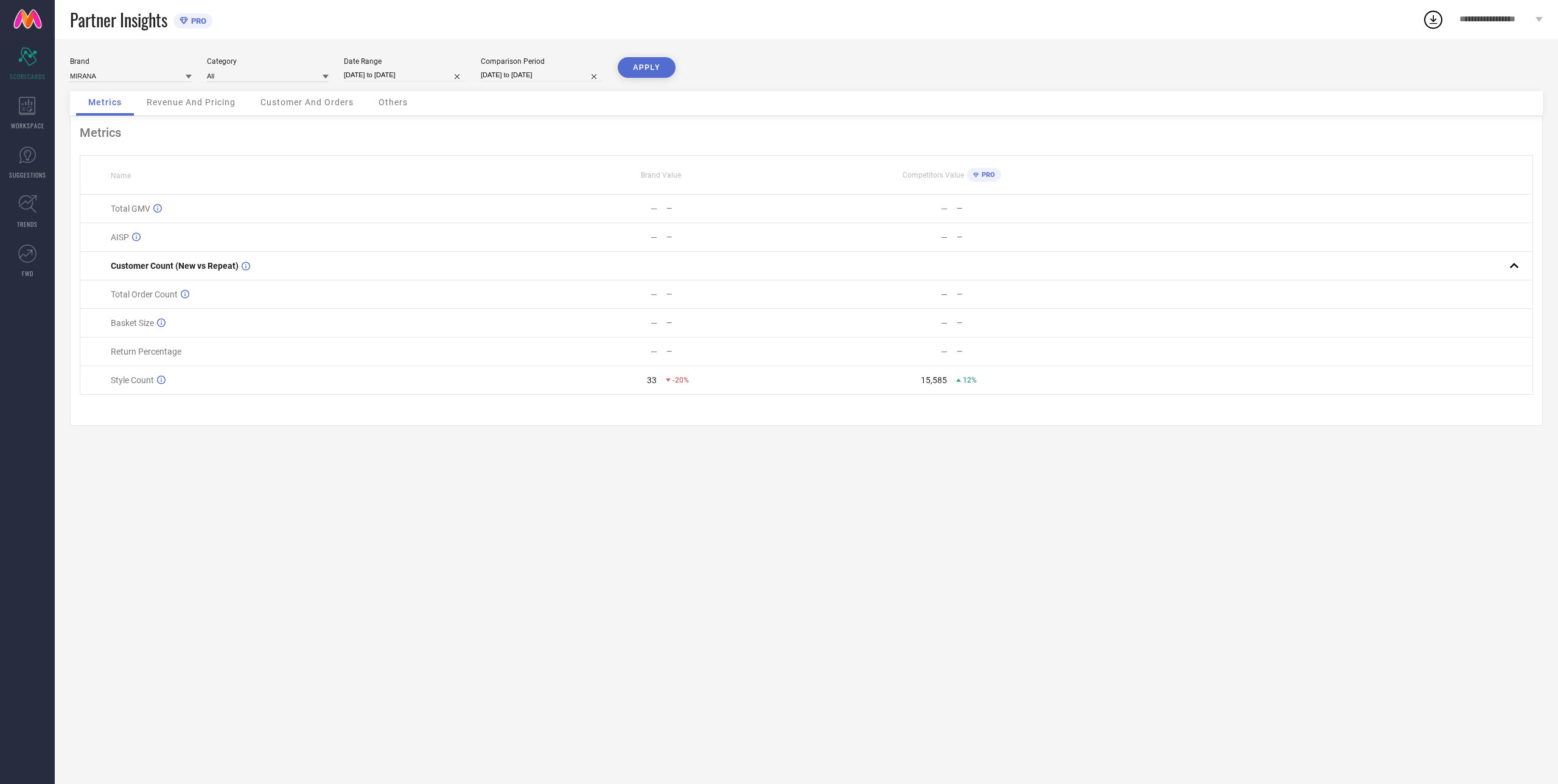
select select "8"
select select "2024"
click at [509, 165] on td "5" at bounding box center [517, 168] width 18 height 18
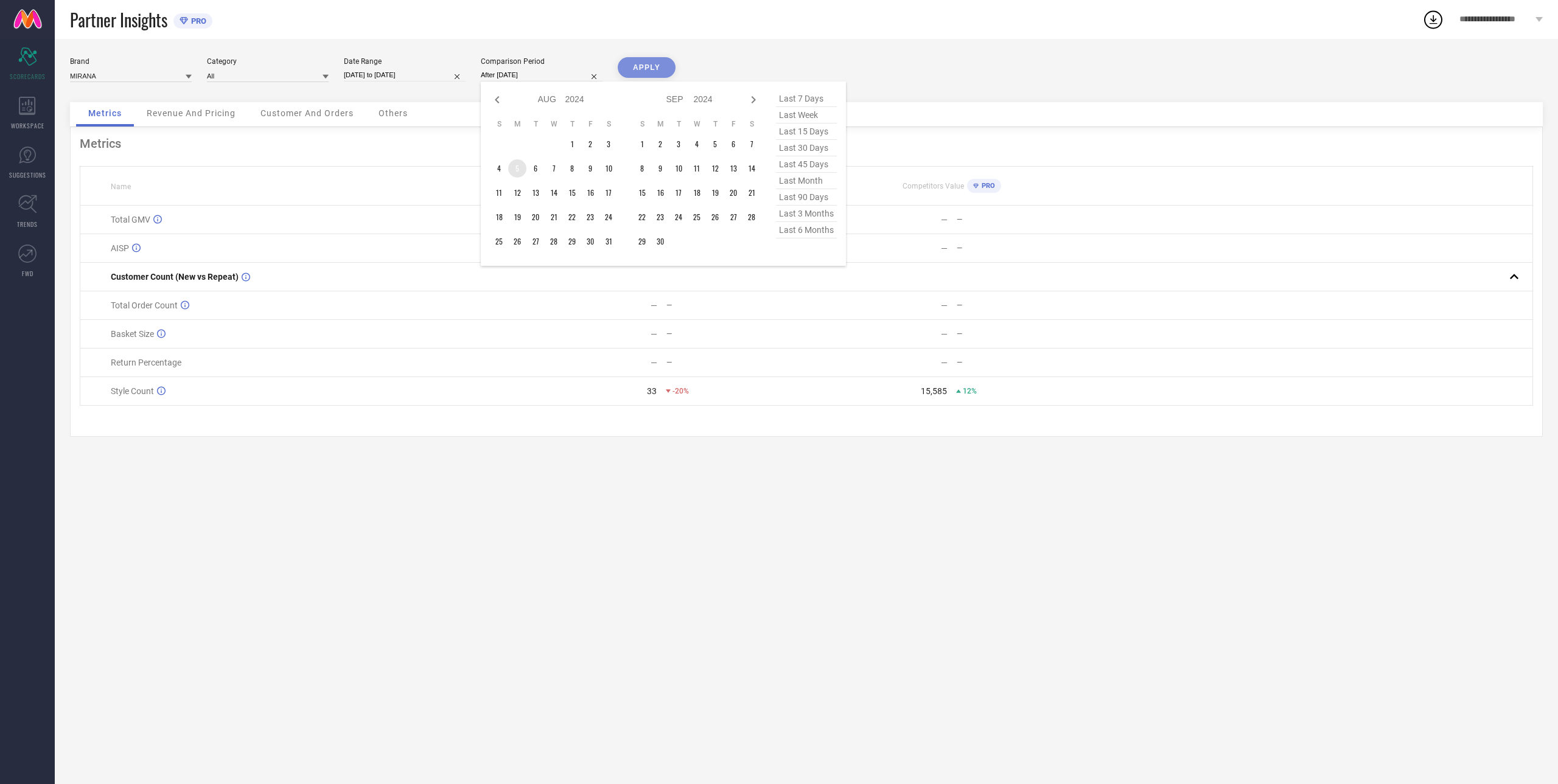
type input "[DATE] to [DATE]"
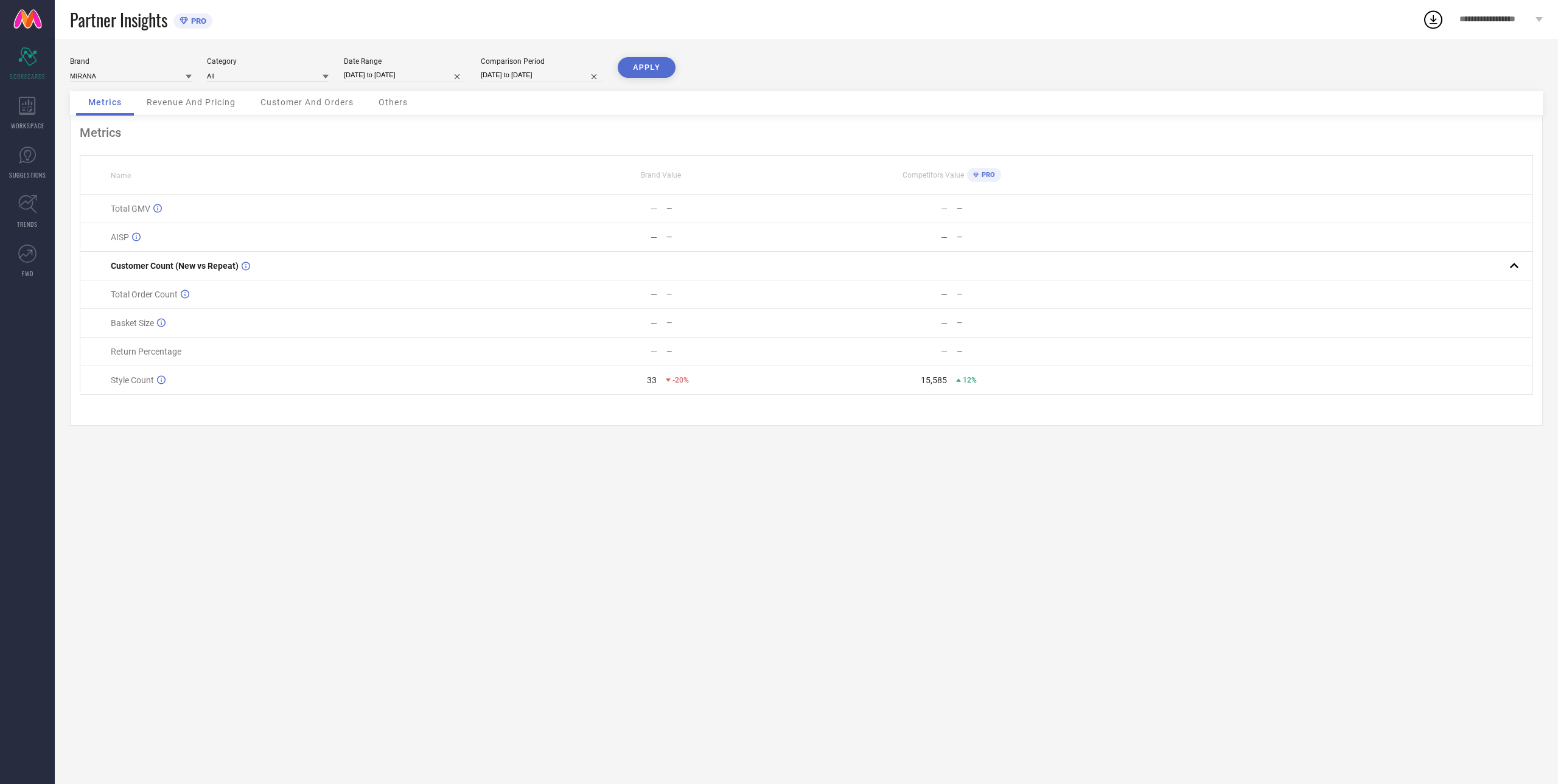
click at [645, 71] on button "APPLY" at bounding box center [646, 67] width 58 height 21
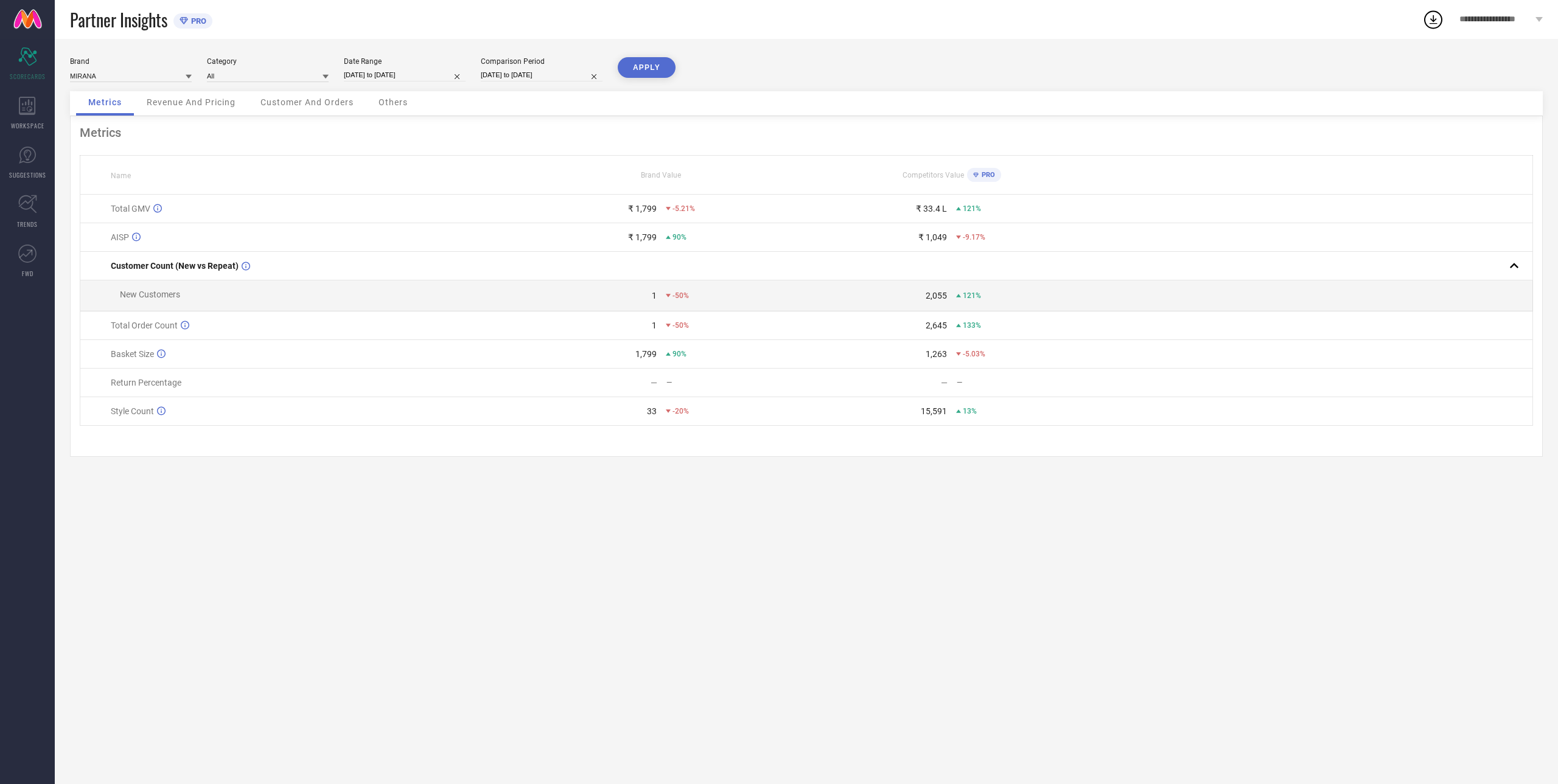
click at [386, 73] on input "[DATE] to [DATE]" at bounding box center [404, 75] width 121 height 13
select select "7"
select select "2025"
select select "8"
select select "2025"
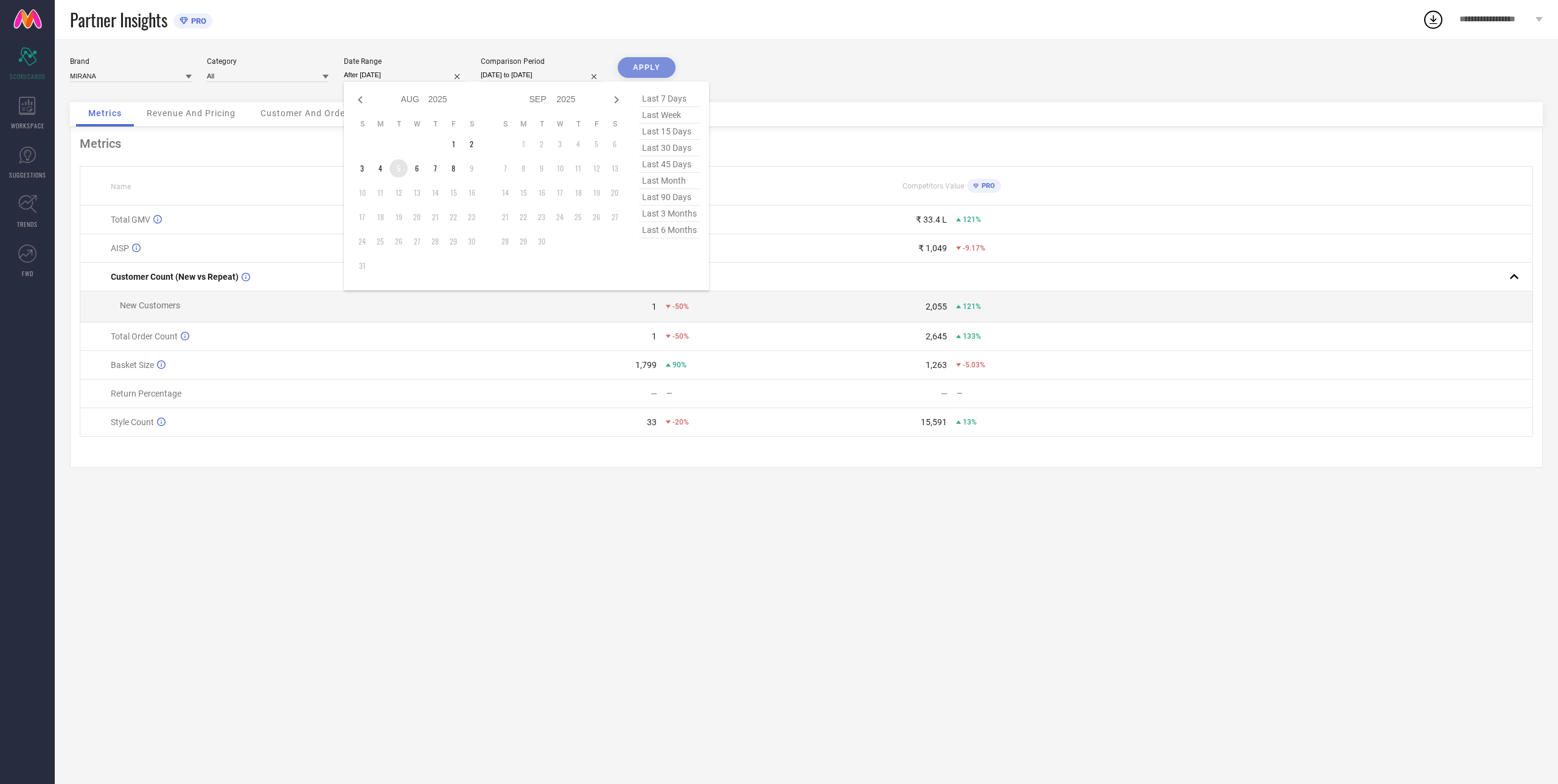
click at [393, 164] on td "5" at bounding box center [399, 168] width 18 height 18
type input "[DATE] to [DATE]"
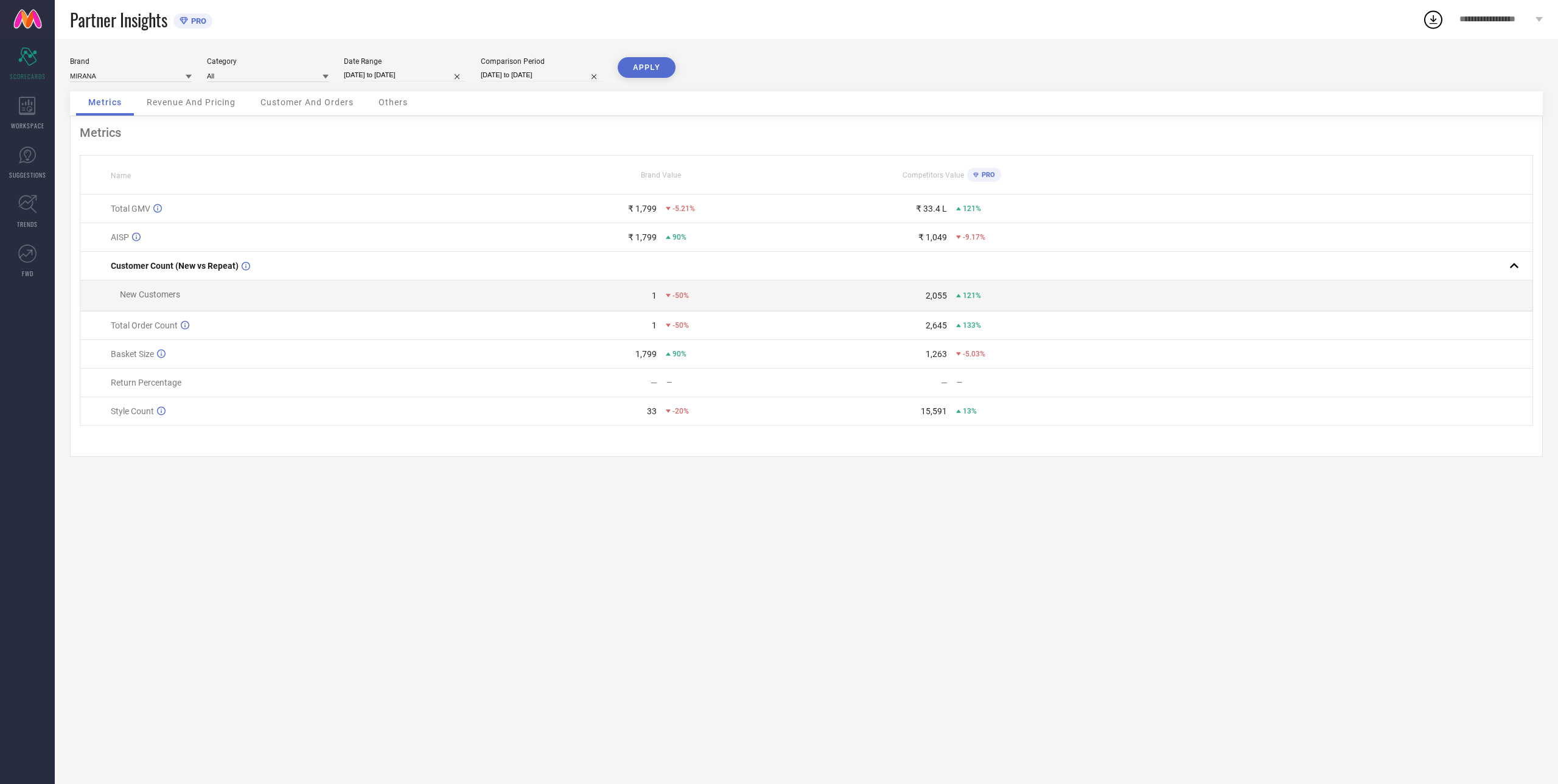
click at [614, 57] on div "Brand MIRANA Category All Date Range [DATE] to [DATE] Comparison Period [DATE] …" at bounding box center [806, 411] width 1503 height 745
click at [637, 65] on button "APPLY" at bounding box center [646, 67] width 58 height 21
click at [390, 76] on input "[DATE] to [DATE]" at bounding box center [404, 75] width 121 height 13
select select "7"
select select "2025"
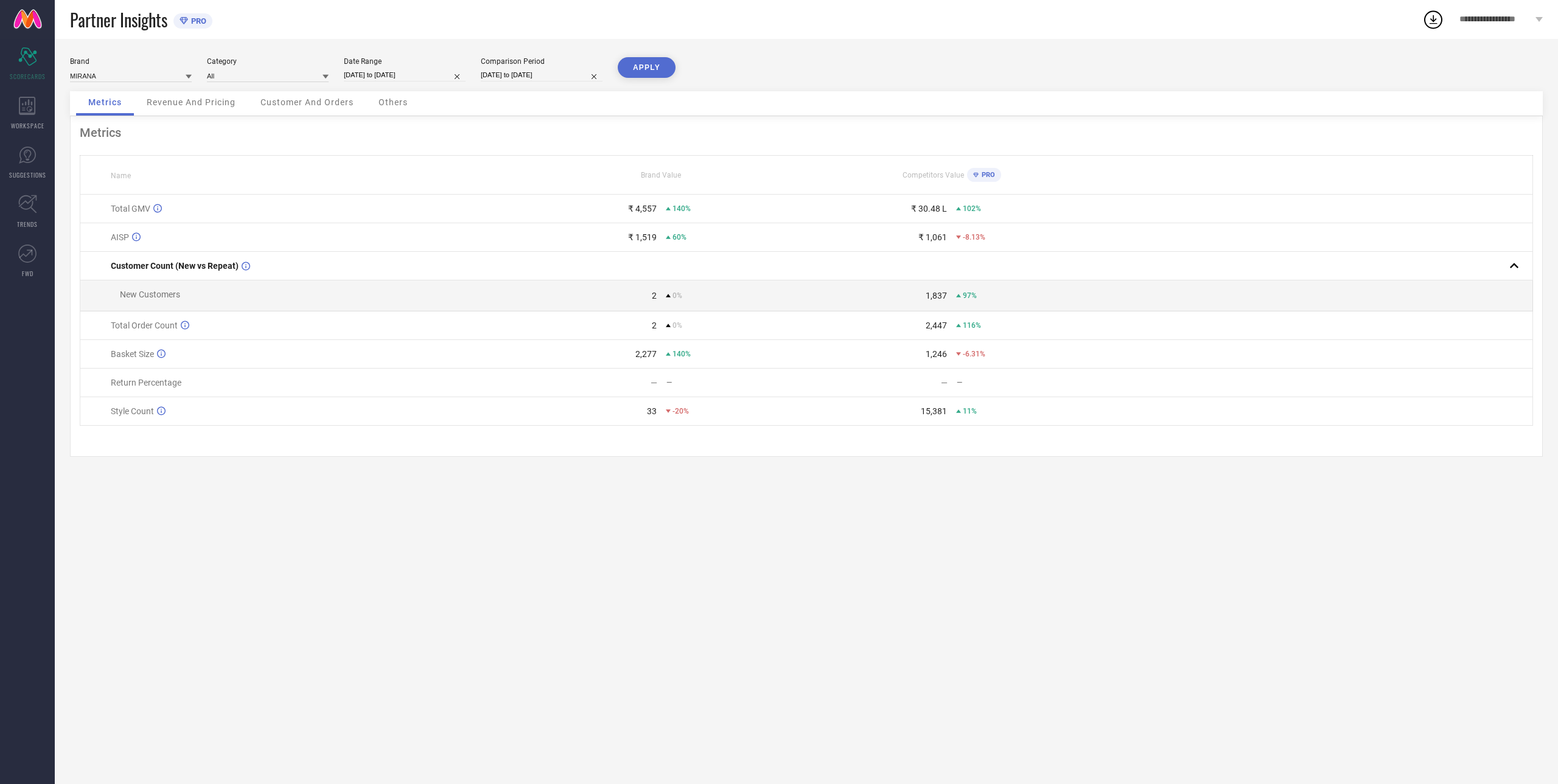
select select "8"
select select "2025"
click at [390, 76] on input "[DATE] to [DATE]" at bounding box center [404, 75] width 121 height 13
click at [378, 168] on td "4" at bounding box center [380, 168] width 18 height 18
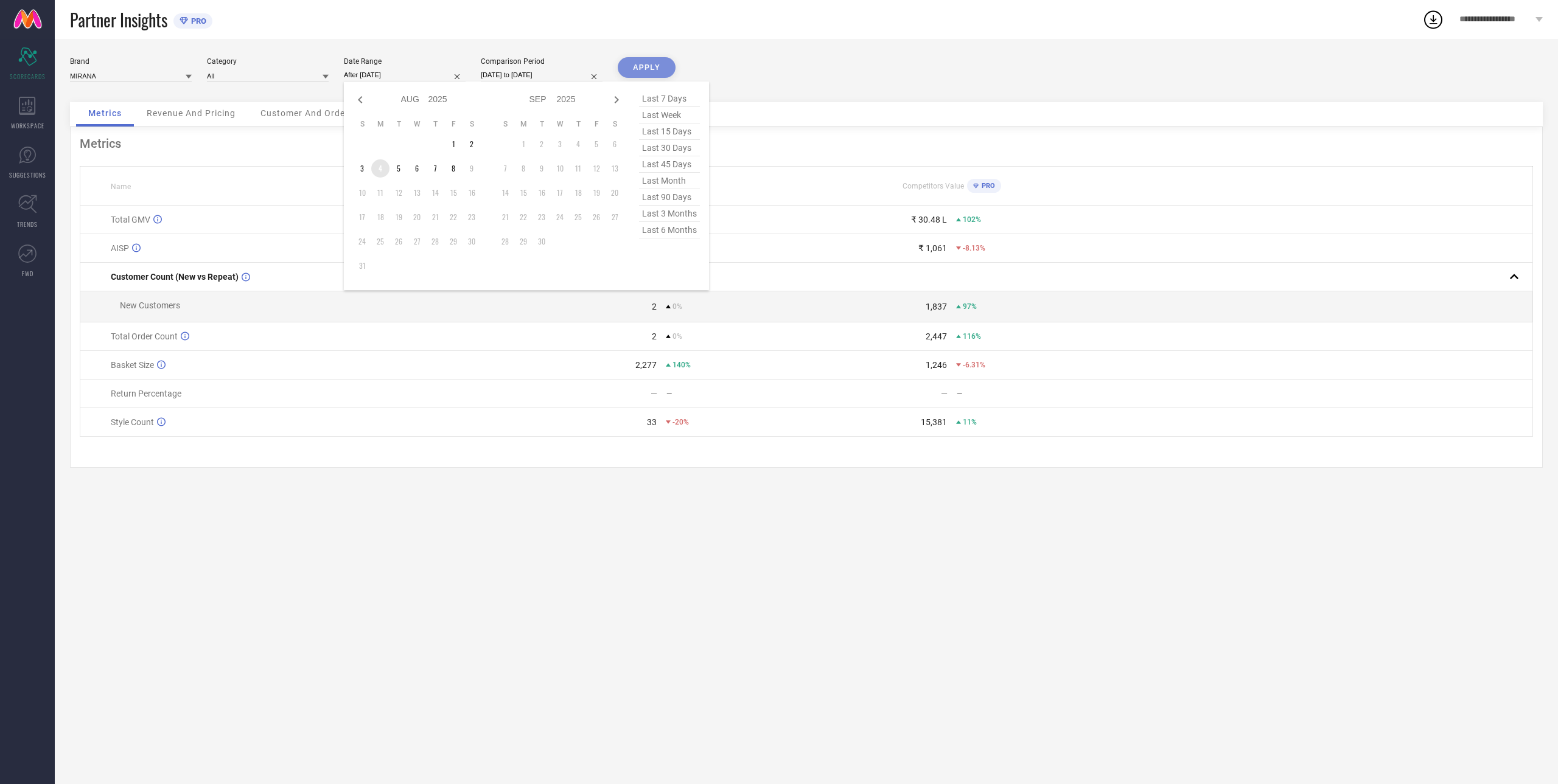
type input "[DATE] to [DATE]"
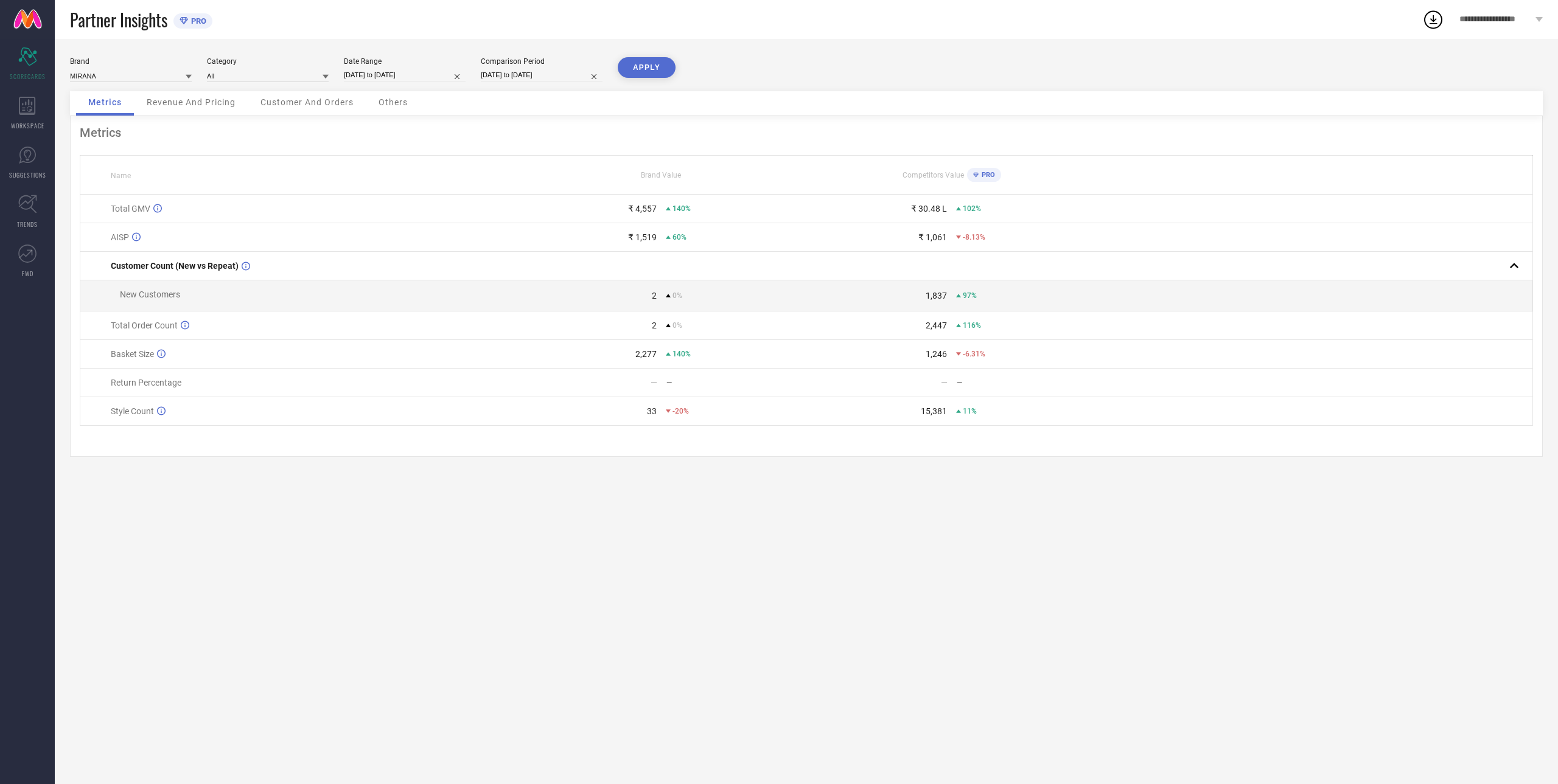
click at [523, 77] on input "[DATE] to [DATE]" at bounding box center [541, 75] width 121 height 13
select select "7"
select select "2024"
select select "8"
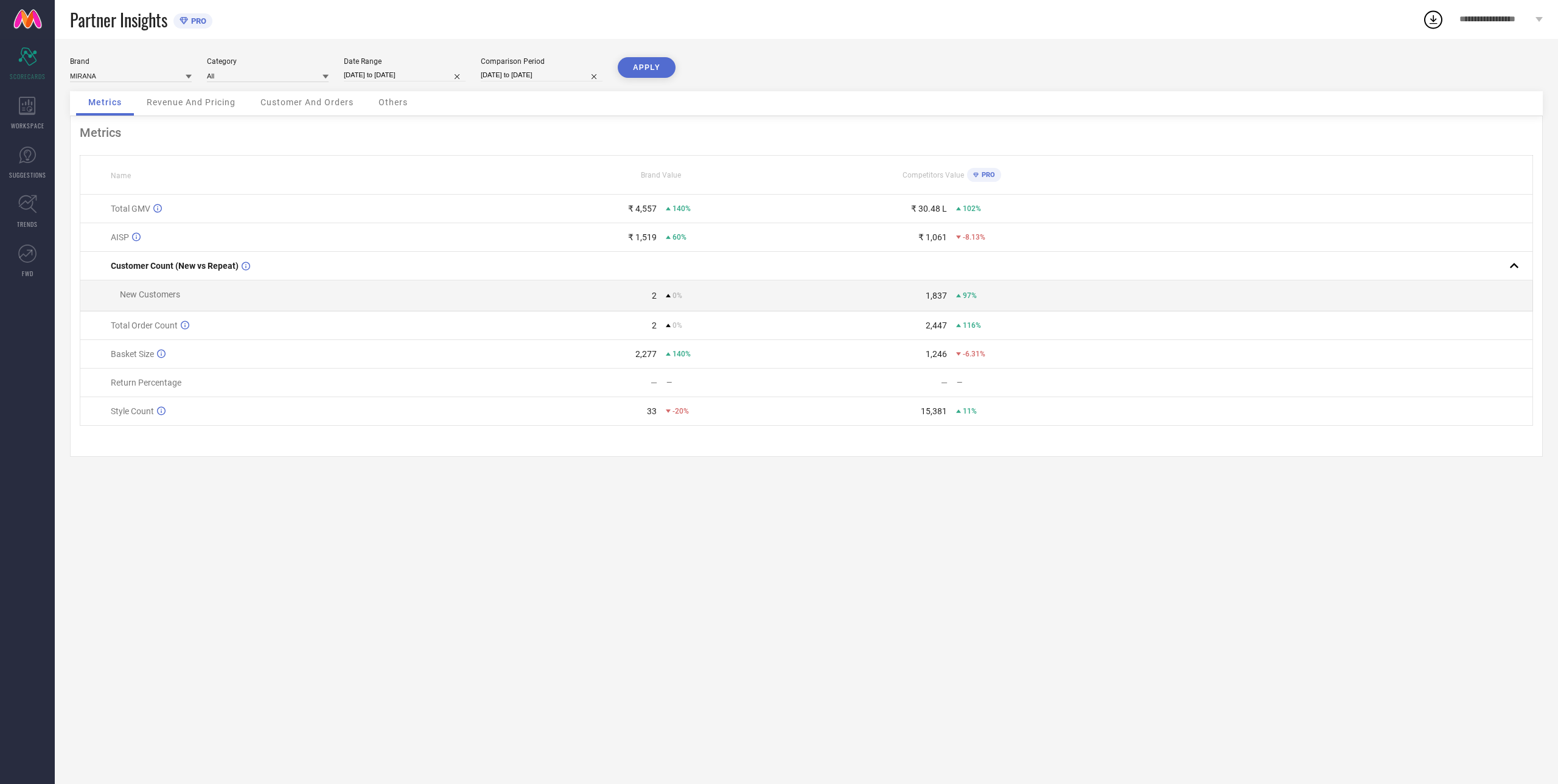
select select "2024"
click at [502, 167] on td "4" at bounding box center [499, 168] width 18 height 18
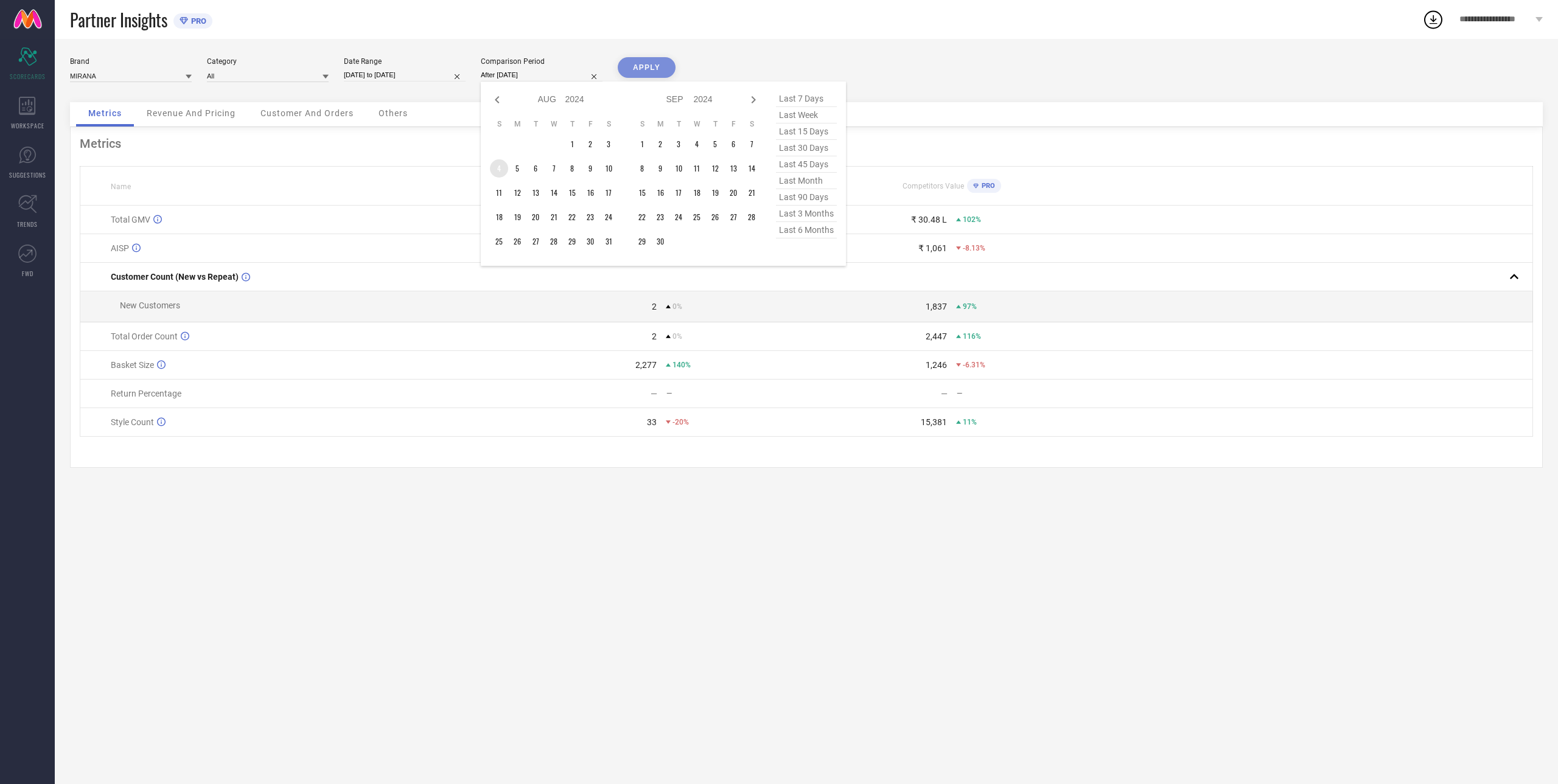
type input "[DATE] to [DATE]"
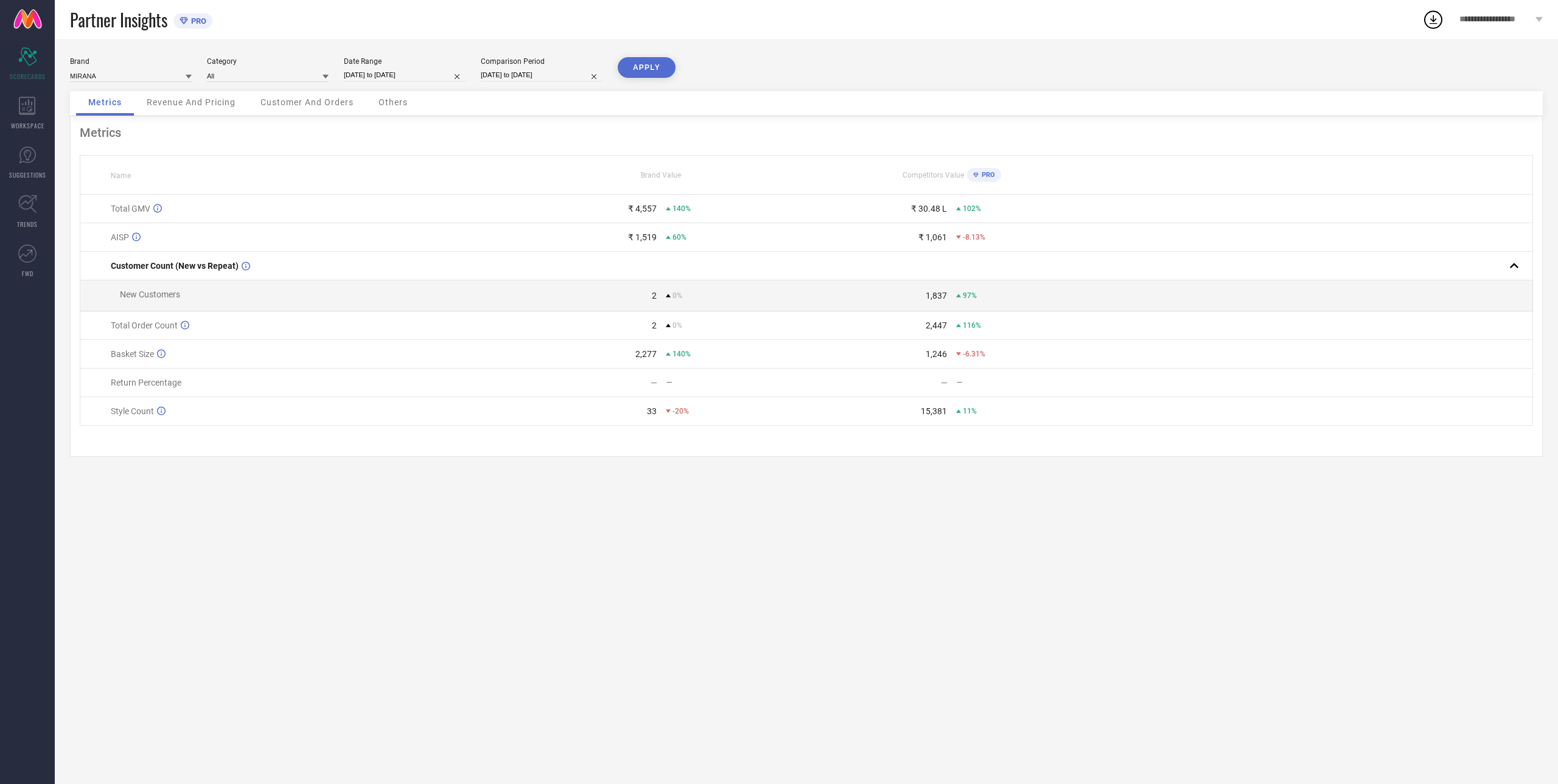
click at [655, 72] on button "APPLY" at bounding box center [646, 67] width 58 height 21
click at [400, 72] on input "[DATE] to [DATE]" at bounding box center [404, 75] width 121 height 13
select select "7"
select select "2025"
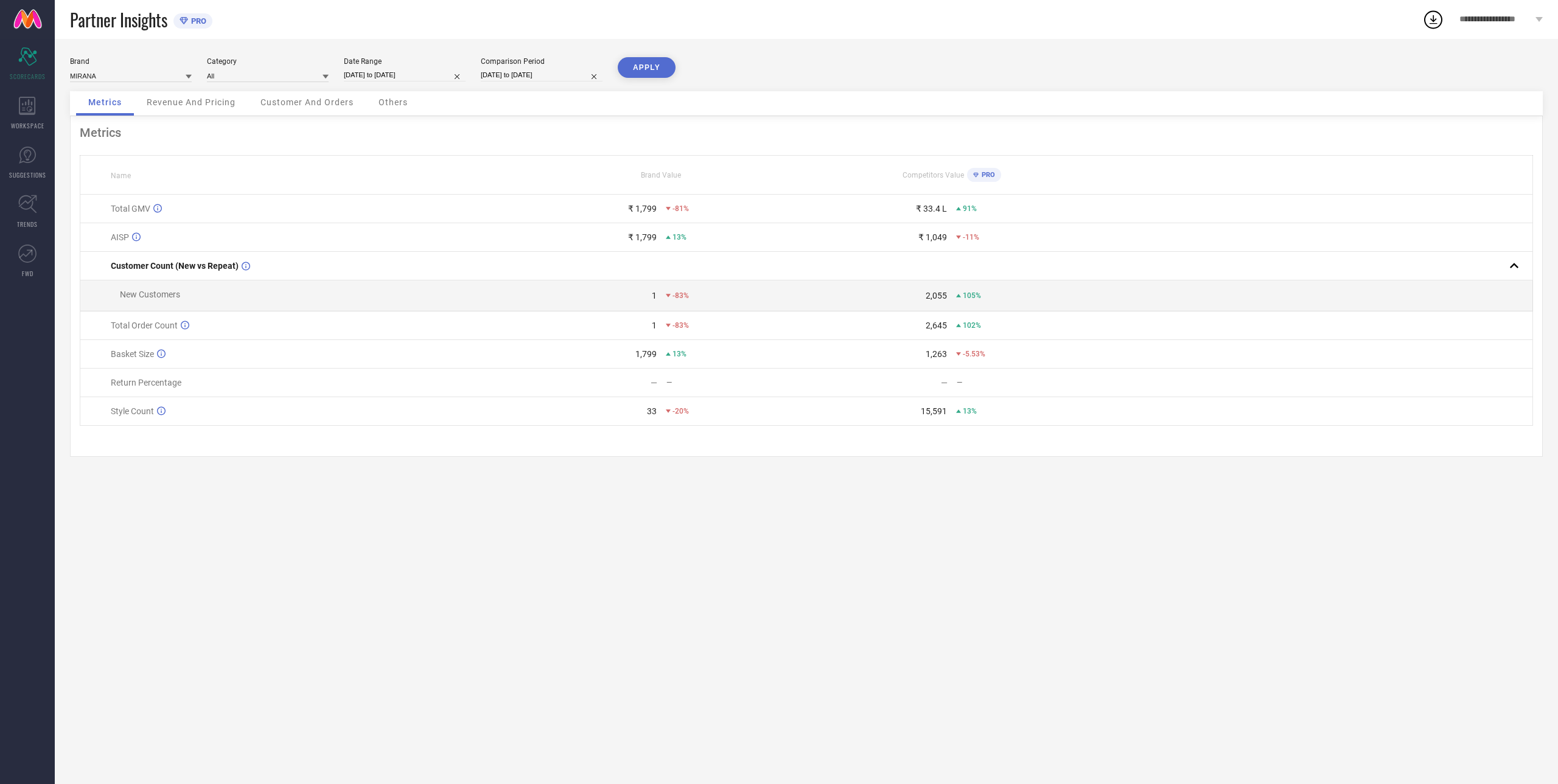
select select "8"
select select "2025"
click at [477, 145] on td "2" at bounding box center [472, 144] width 18 height 18
type input "[DATE] to [DATE]"
click at [514, 77] on input "[DATE] to [DATE]" at bounding box center [541, 75] width 121 height 13
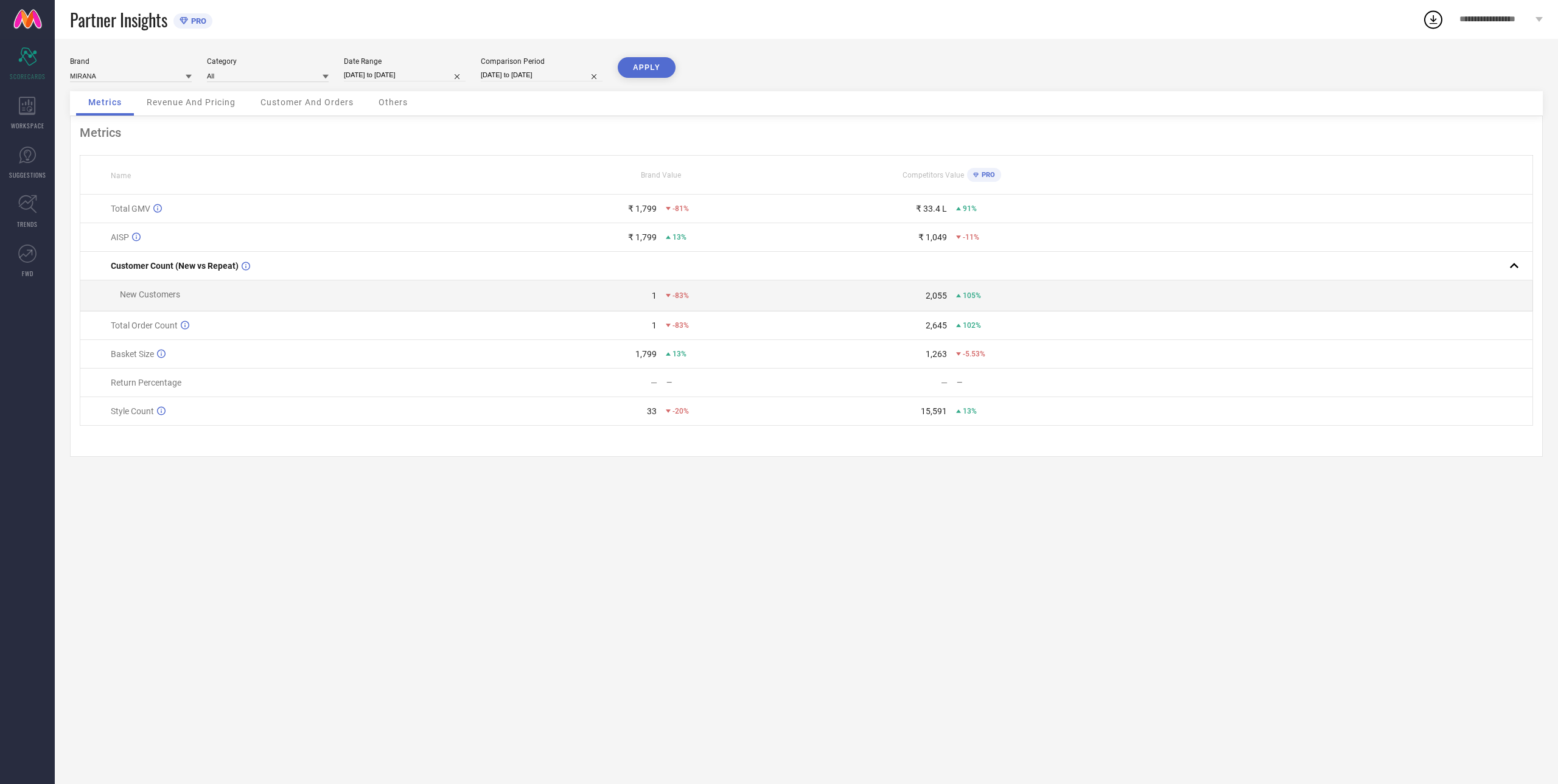
click at [514, 77] on input "[DATE] to [DATE]" at bounding box center [541, 75] width 121 height 13
select select "7"
select select "2024"
select select "8"
select select "2024"
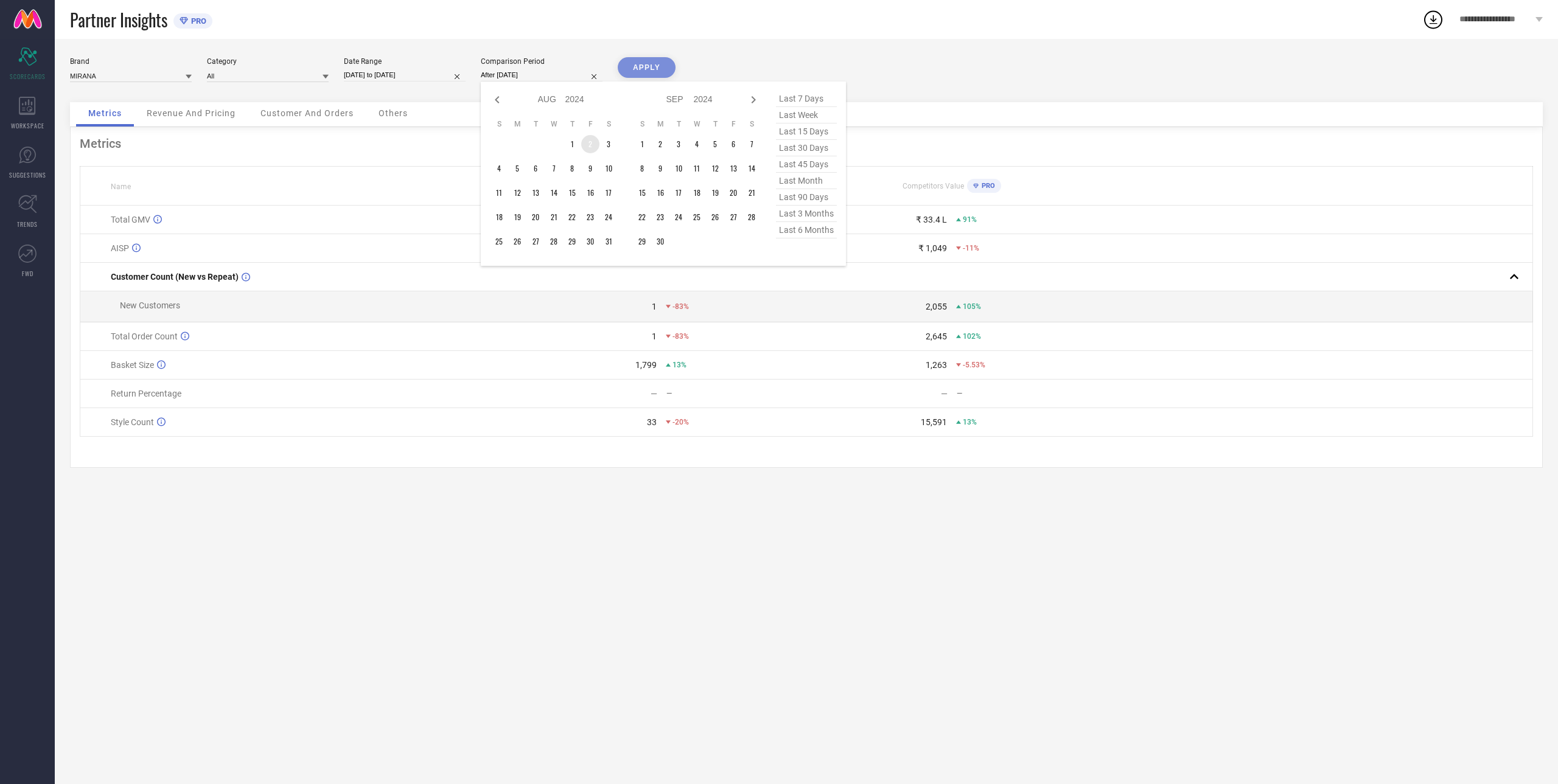
click at [590, 141] on td "2" at bounding box center [590, 144] width 18 height 18
type input "[DATE] to [DATE]"
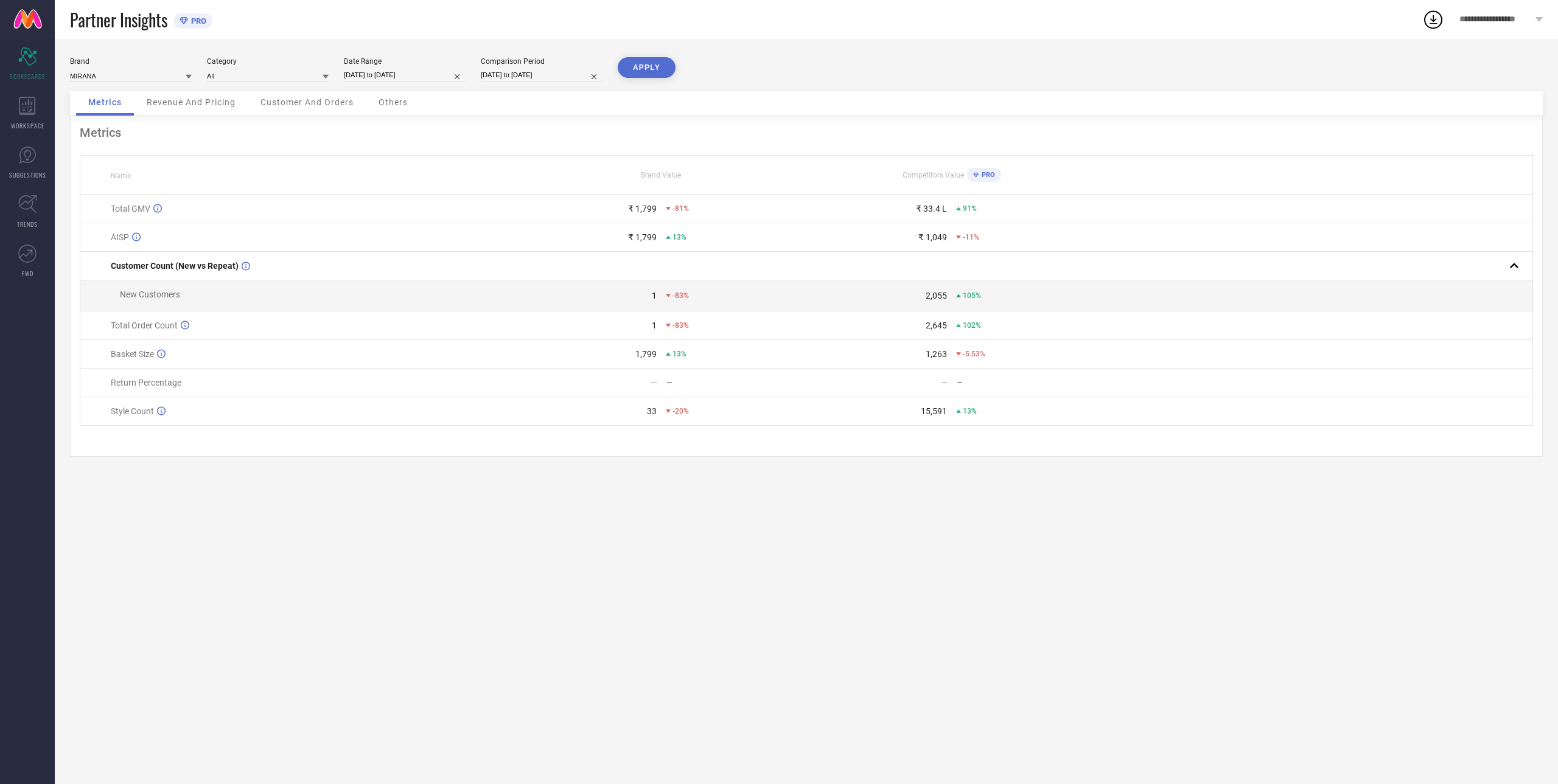
click at [643, 67] on button "APPLY" at bounding box center [646, 67] width 58 height 21
select select "7"
select select "2025"
select select "8"
select select "2025"
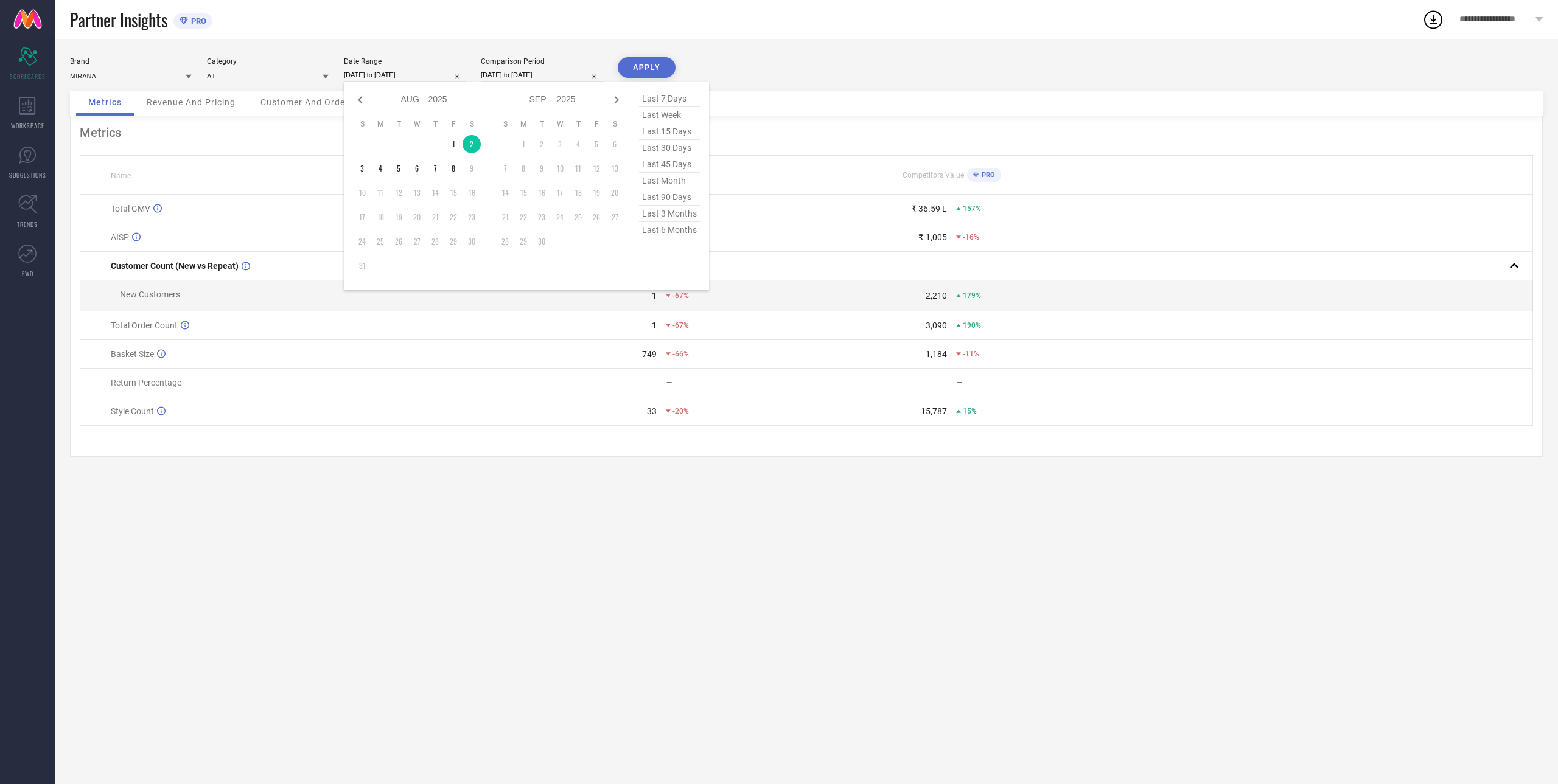
click at [373, 80] on input "[DATE] to [DATE]" at bounding box center [404, 75] width 121 height 13
click at [359, 97] on icon at bounding box center [360, 100] width 15 height 15
select select "6"
select select "2025"
select select "7"
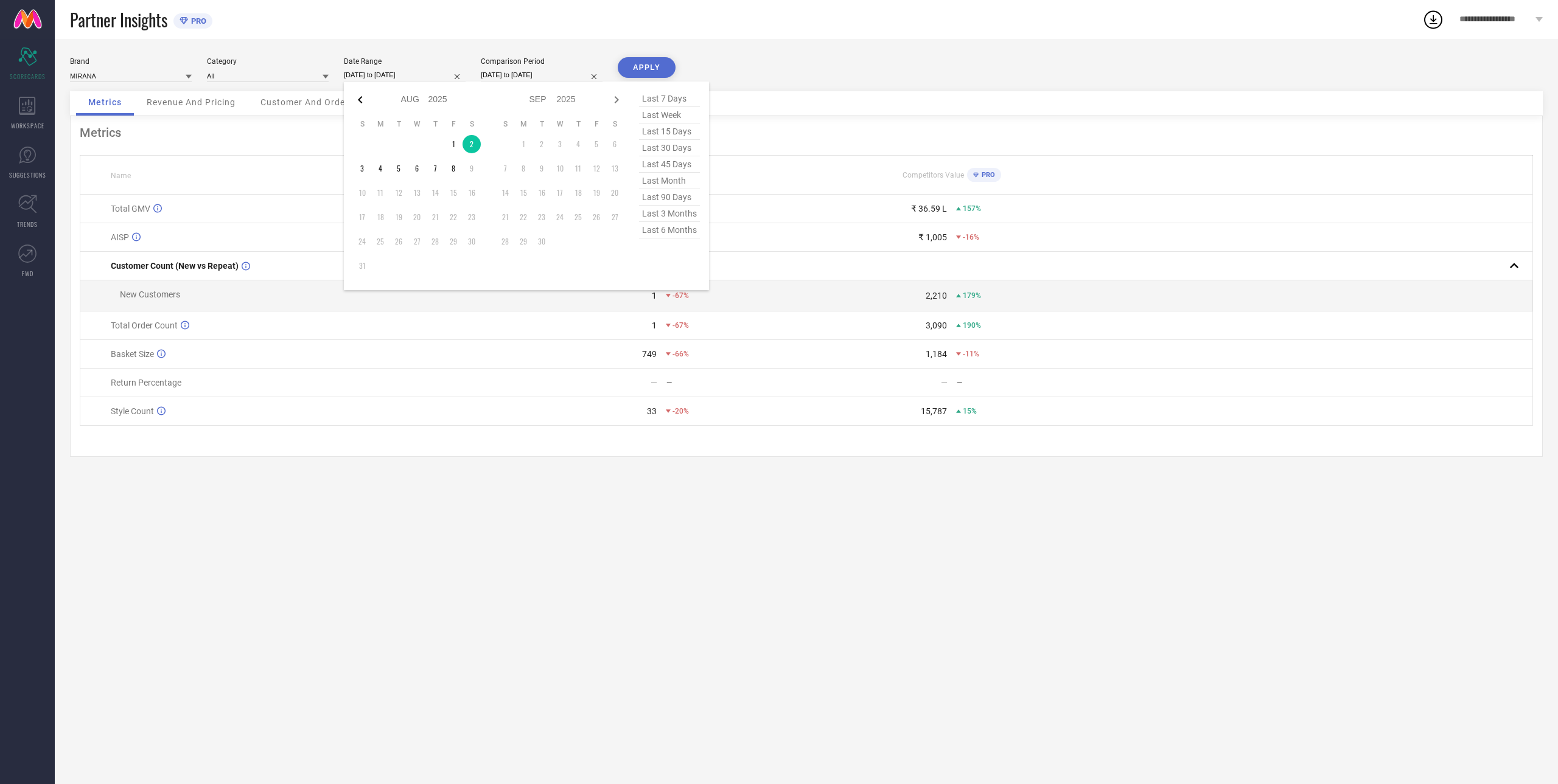
select select "2025"
click at [440, 243] on td "31" at bounding box center [435, 241] width 18 height 18
type input "[DATE] to [DATE]"
click at [514, 74] on input "[DATE] to [DATE]" at bounding box center [541, 75] width 121 height 13
select select "7"
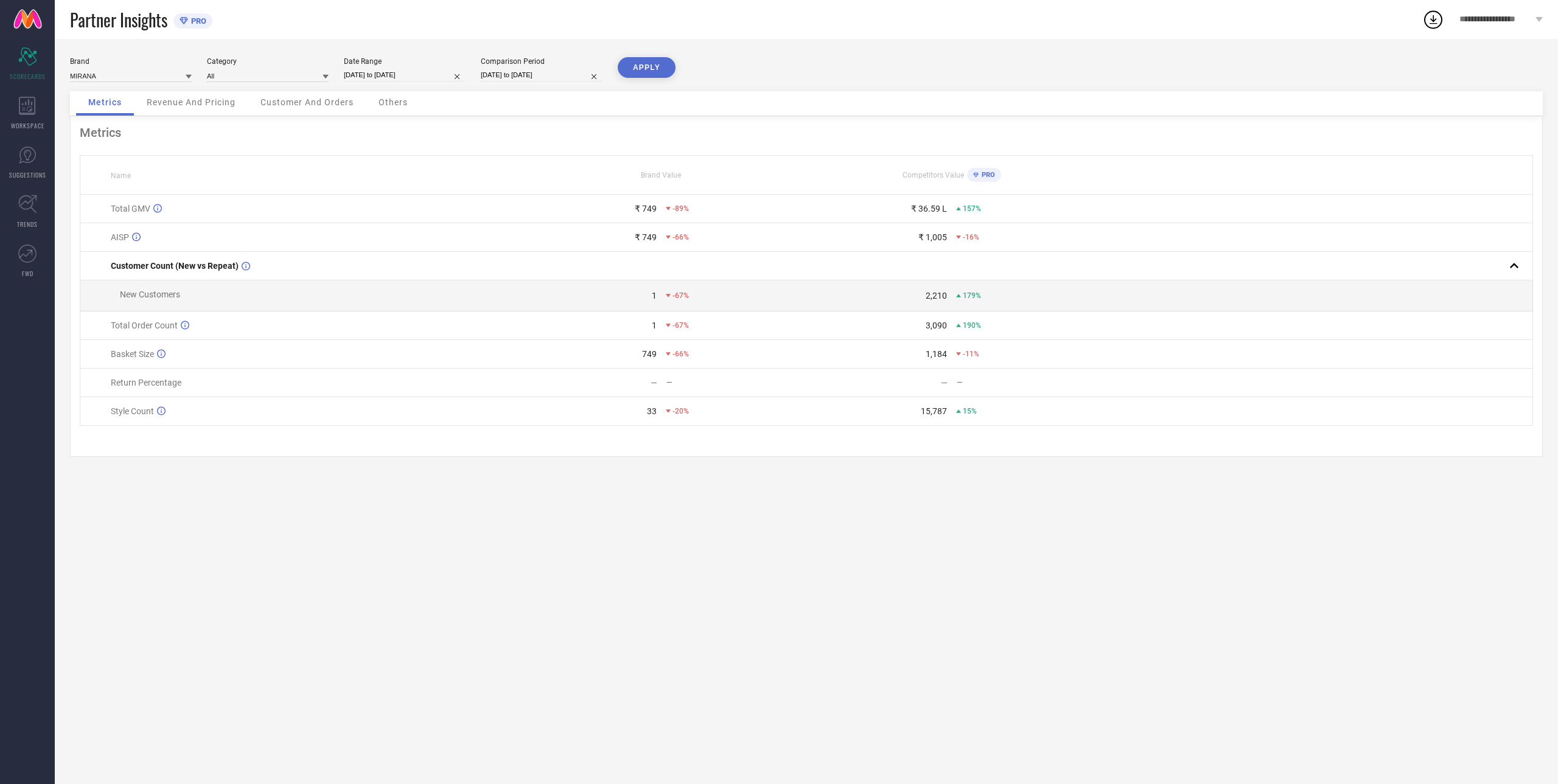
select select "2024"
select select "8"
select select "2024"
click at [493, 98] on icon at bounding box center [497, 100] width 15 height 15
select select "6"
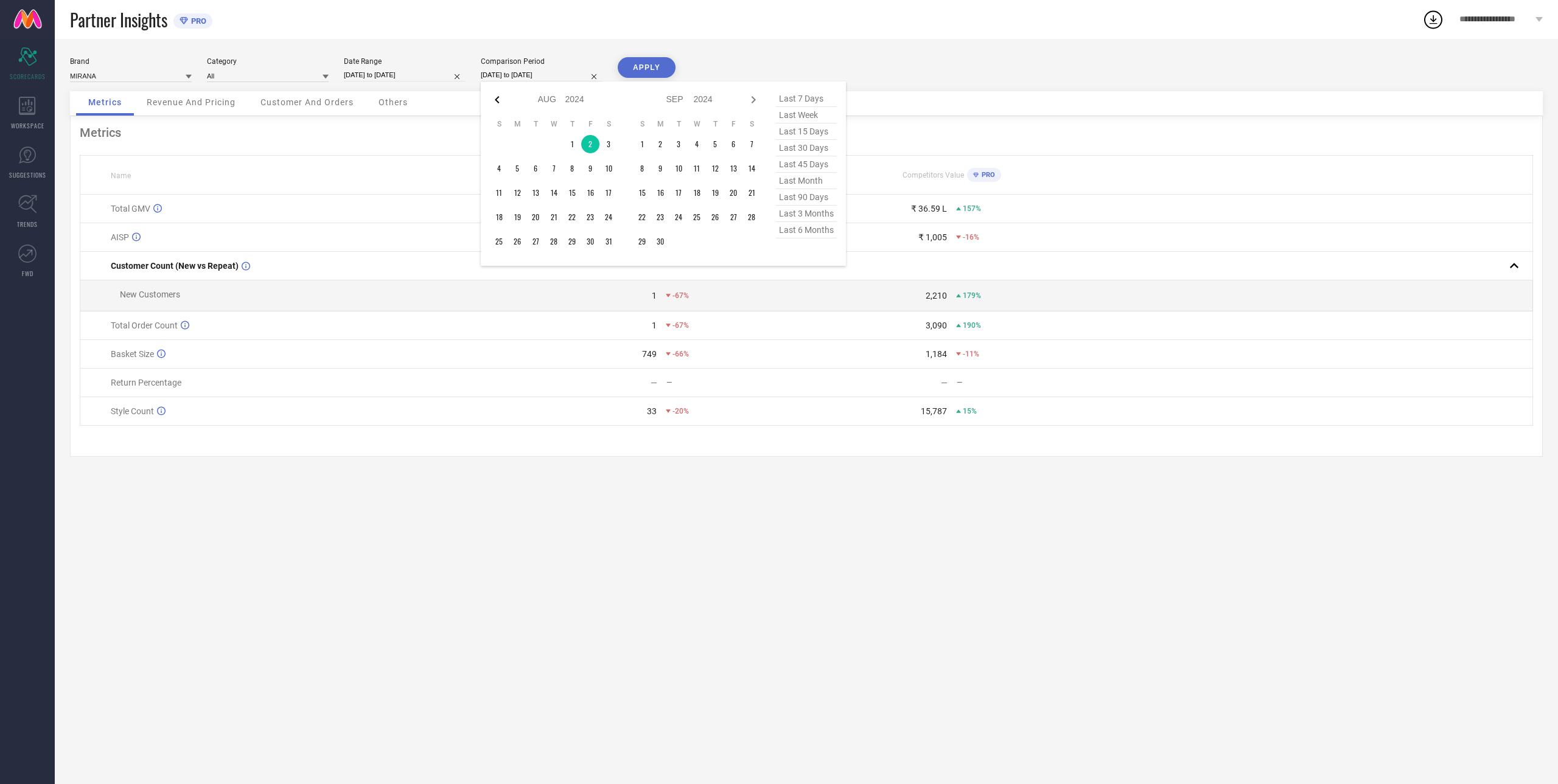
select select "2024"
select select "7"
select select "2024"
click at [559, 239] on td "31" at bounding box center [554, 241] width 18 height 18
type input "[DATE] to [DATE]"
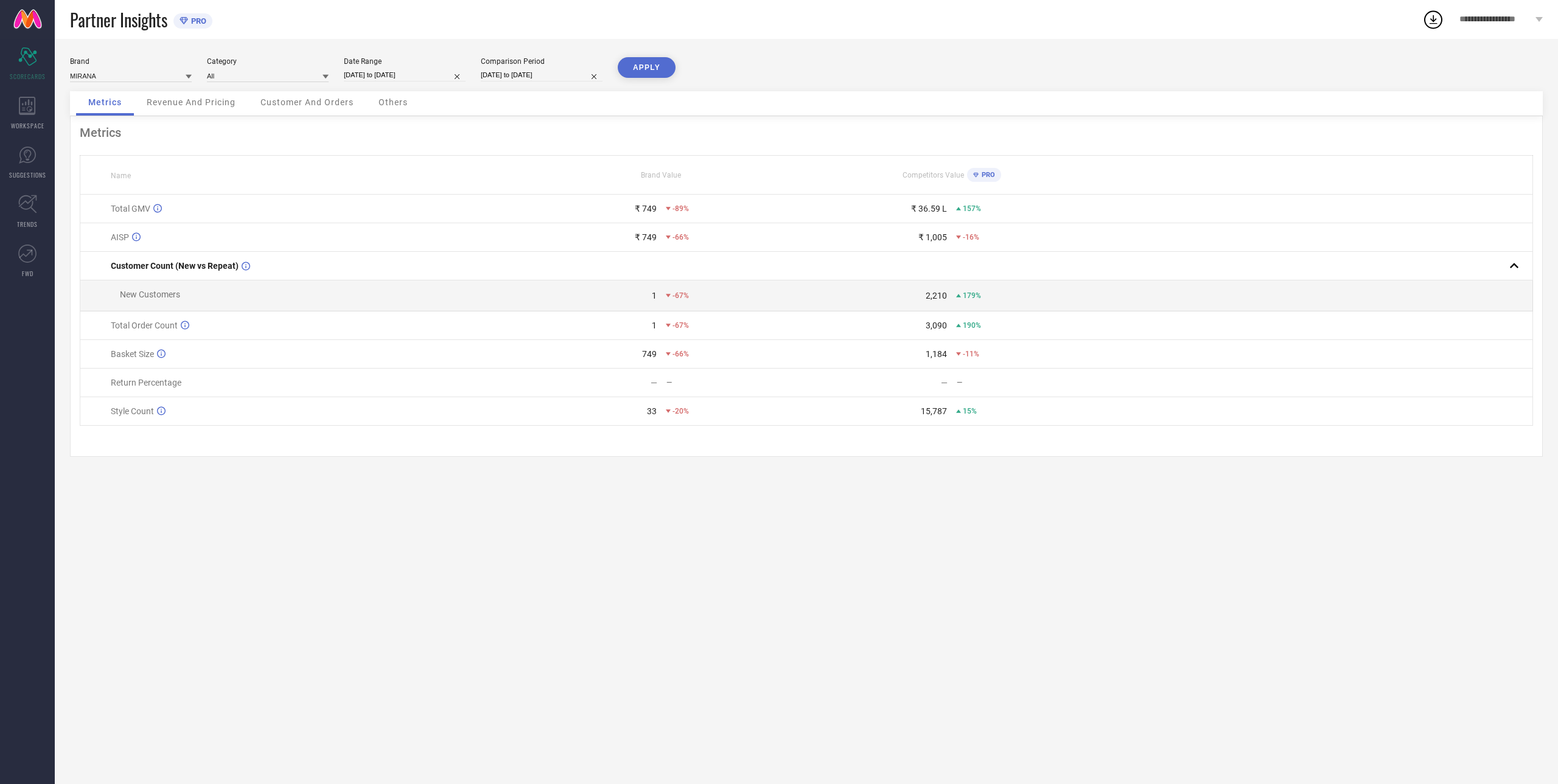
click at [641, 69] on button "APPLY" at bounding box center [646, 67] width 58 height 21
click at [392, 68] on div "Date Range [DATE] to [DATE]" at bounding box center [404, 69] width 121 height 25
click at [407, 75] on input "[DATE] to [DATE]" at bounding box center [404, 75] width 121 height 13
select select "6"
select select "2025"
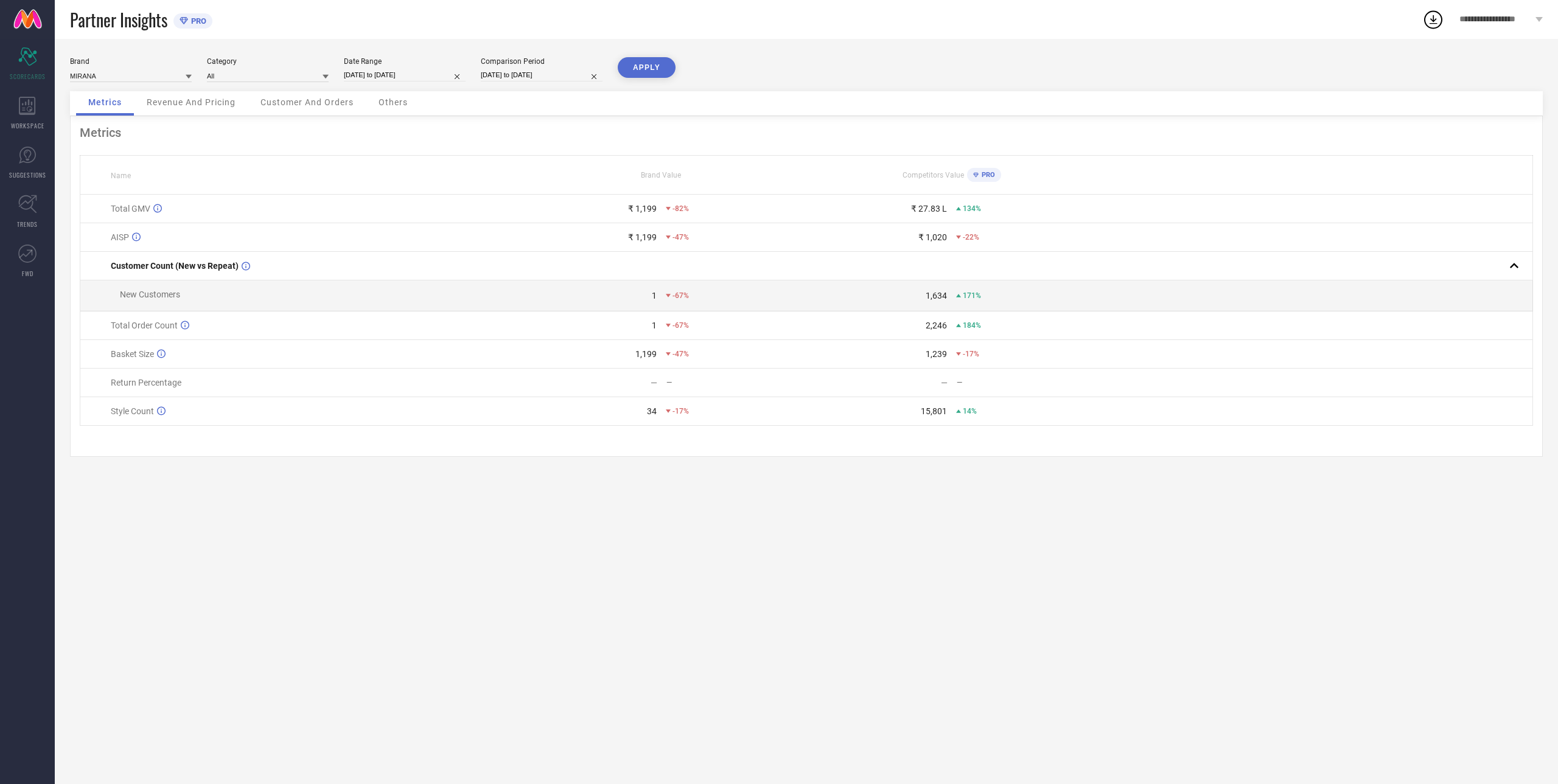
select select "7"
select select "2025"
click at [596, 140] on td "1" at bounding box center [596, 144] width 18 height 18
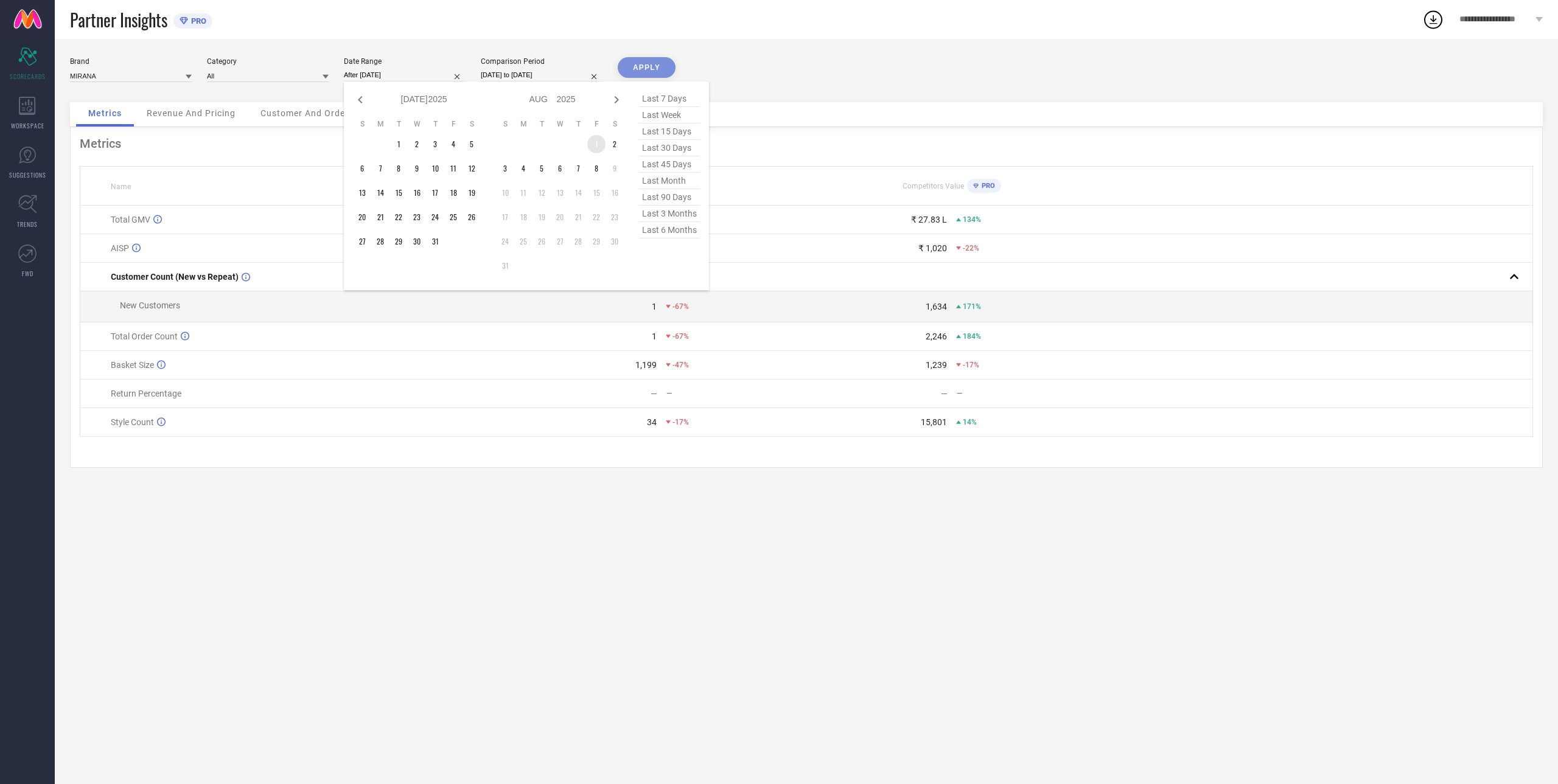
type input "[DATE] to [DATE]"
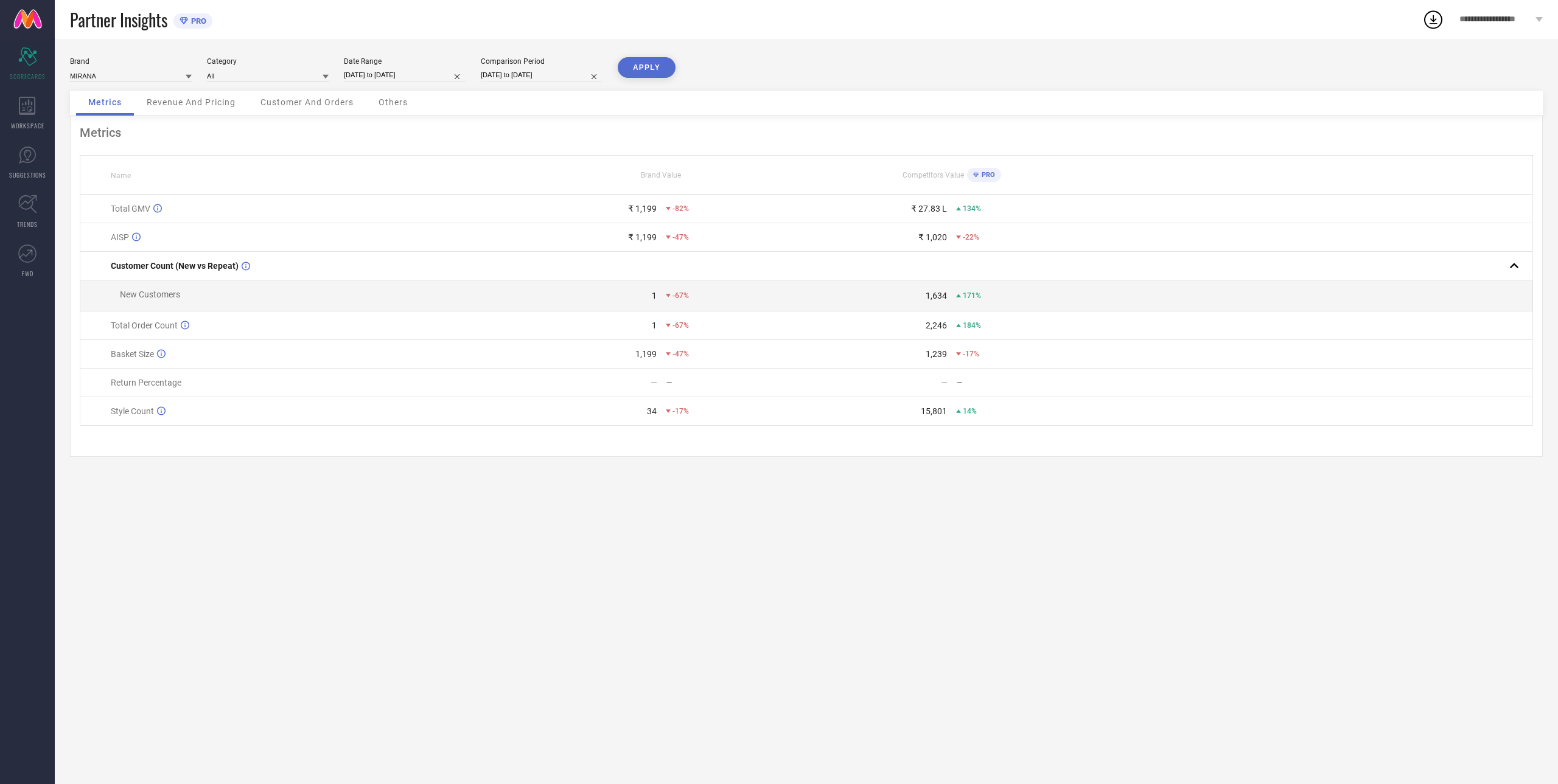
click at [530, 75] on input "[DATE] to [DATE]" at bounding box center [541, 75] width 121 height 13
select select "6"
select select "2024"
select select "7"
select select "2024"
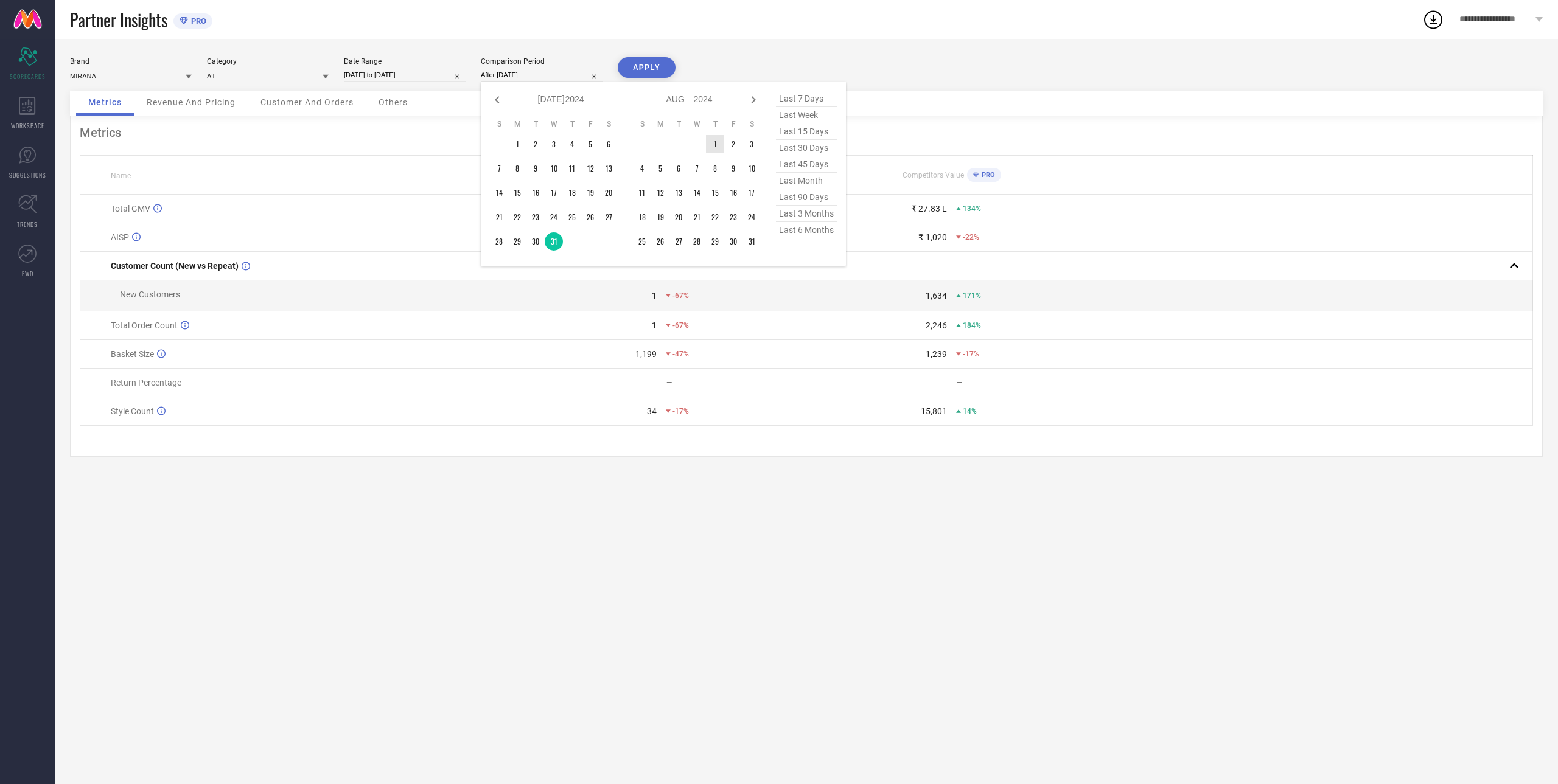
click at [714, 142] on td "1" at bounding box center [714, 144] width 18 height 18
type input "[DATE] to [DATE]"
click at [714, 142] on div "Metrics Name Brand Value Competitors Value PRO Total GMV ₹ 1,199 -82% ₹ 27.83 L…" at bounding box center [806, 287] width 1473 height 341
click at [646, 60] on button "APPLY" at bounding box center [646, 67] width 58 height 21
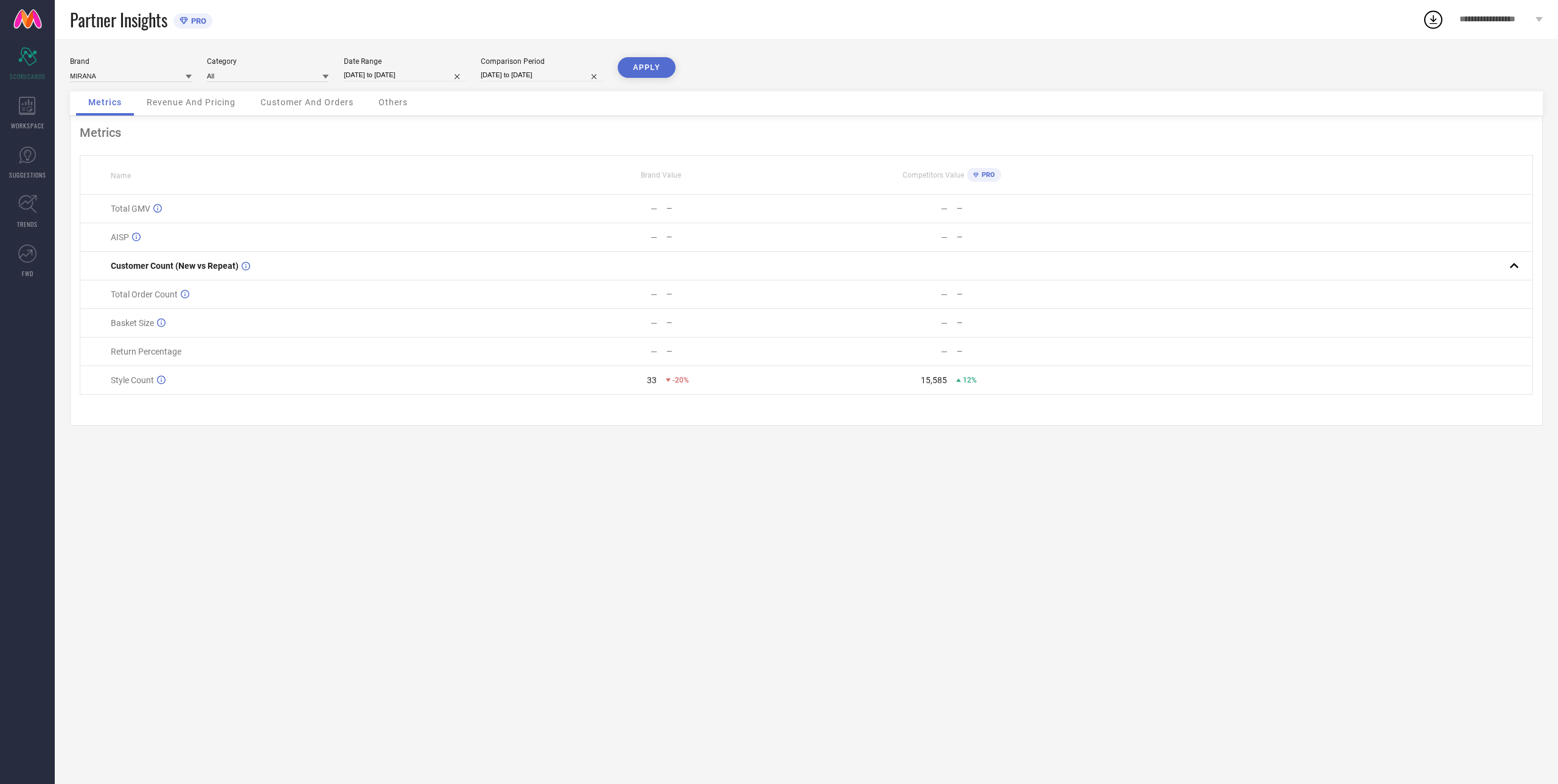
select select "7"
select select "2025"
select select "8"
select select "2025"
click at [359, 71] on input "[DATE] to [DATE]" at bounding box center [404, 75] width 121 height 13
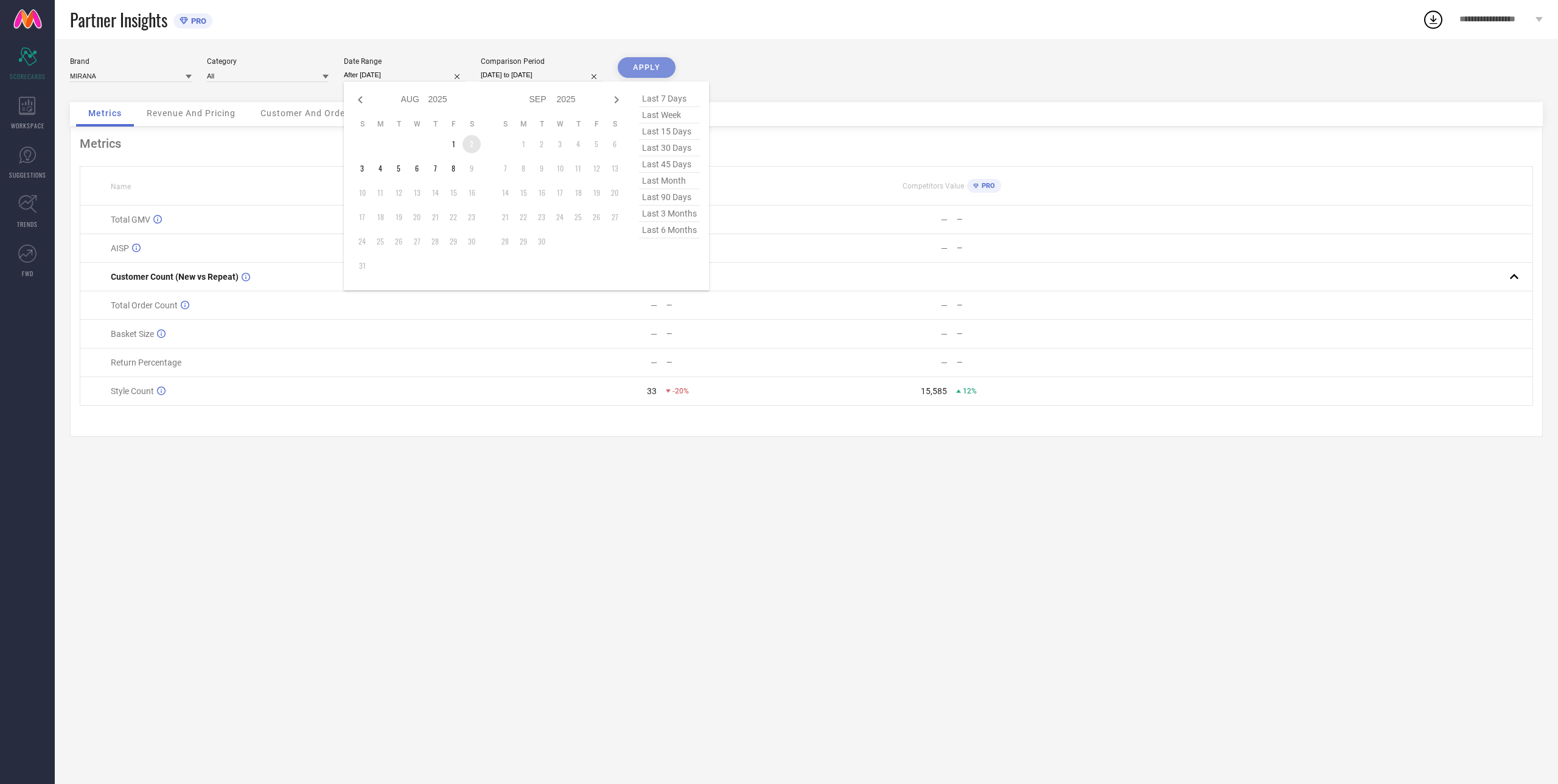
click at [469, 147] on td "2" at bounding box center [472, 144] width 18 height 18
type input "[DATE] to [DATE]"
click at [512, 82] on div "Brand MIRANA Category All Date Range [DATE] to [DATE] Comparison Period [DATE] …" at bounding box center [806, 74] width 1473 height 34
click at [521, 74] on input "[DATE] to [DATE]" at bounding box center [541, 75] width 121 height 13
select select "7"
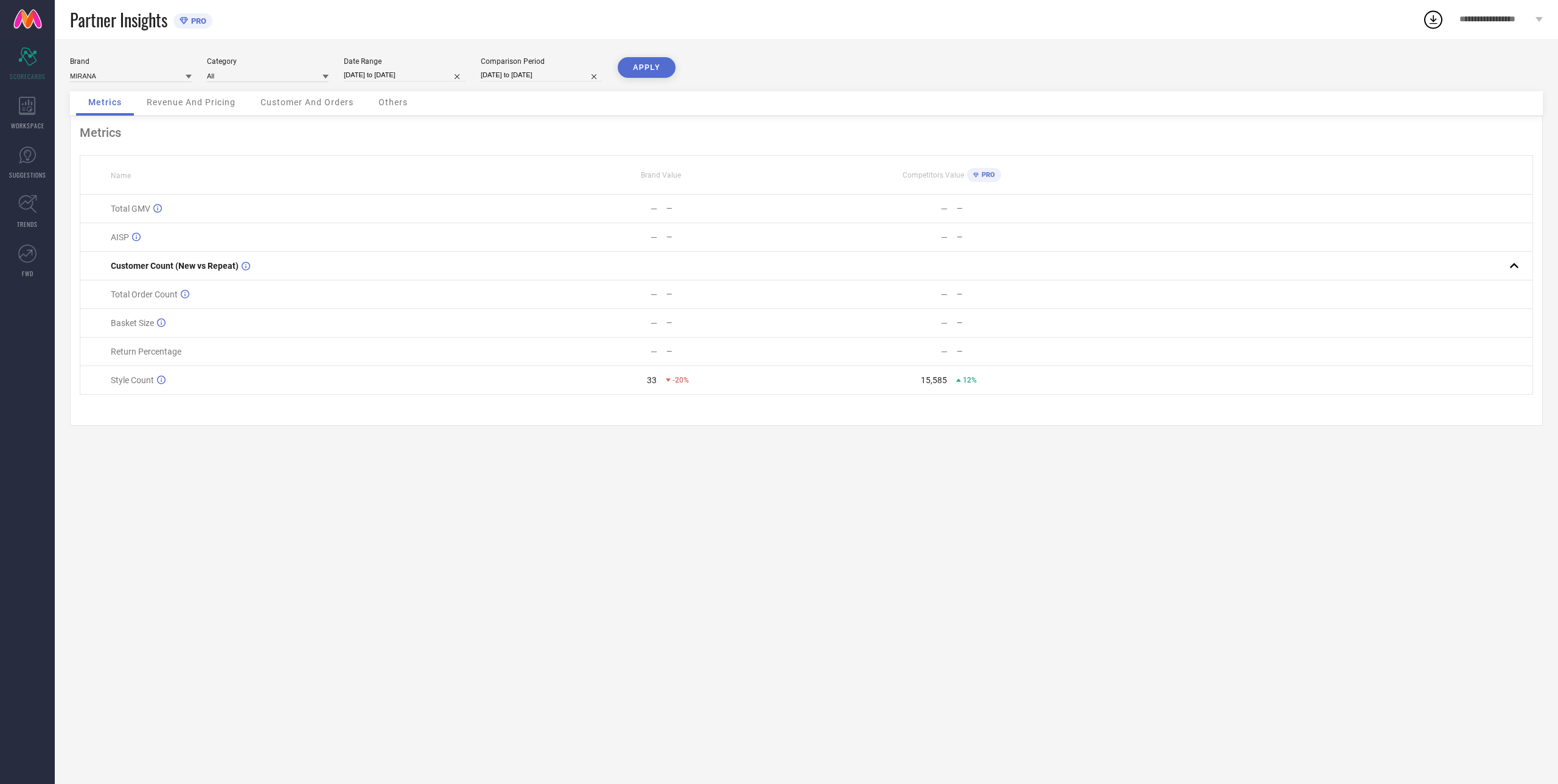
select select "2024"
select select "8"
select select "2024"
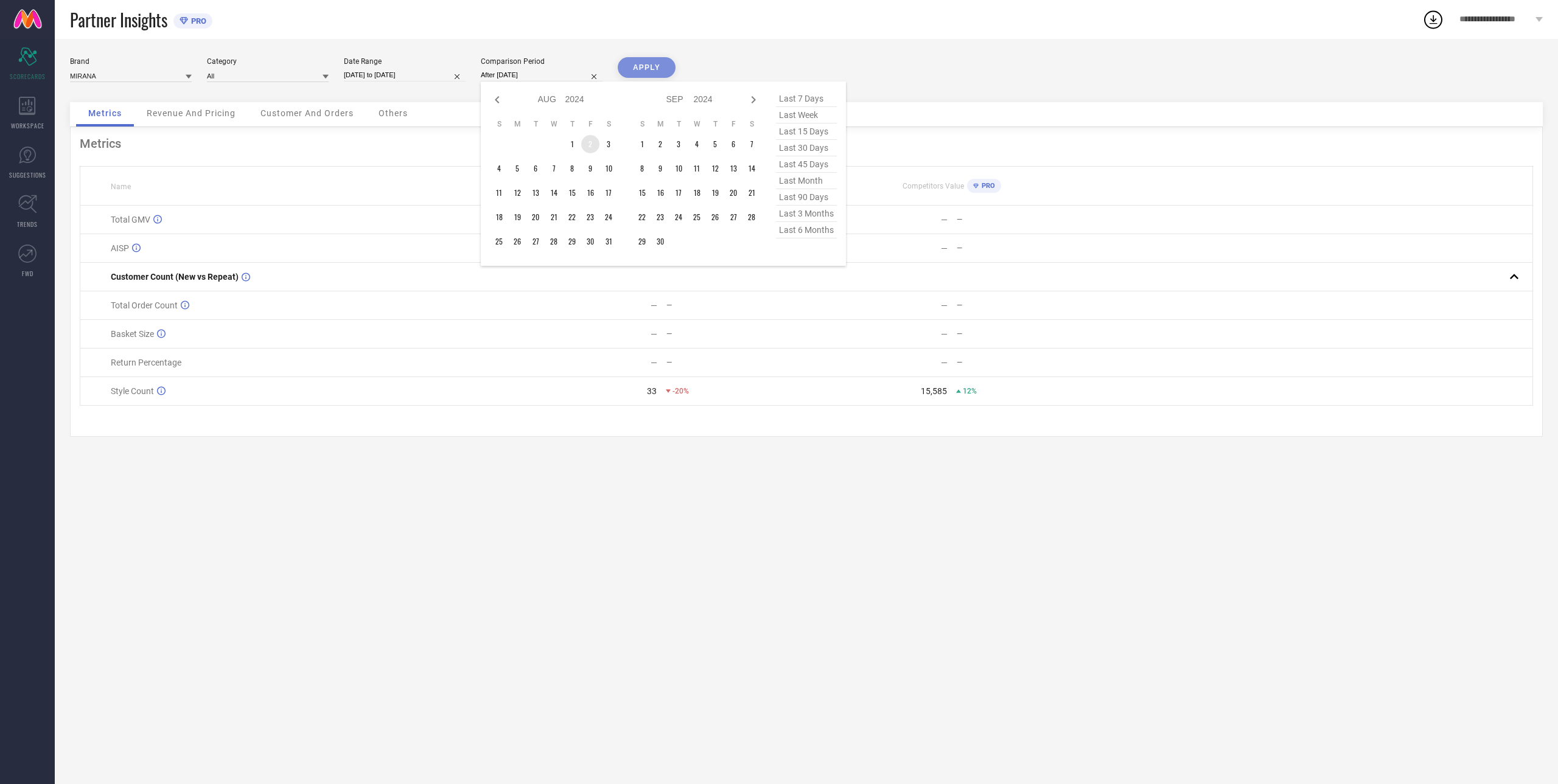
click at [593, 142] on td "2" at bounding box center [590, 144] width 18 height 18
type input "[DATE] to [DATE]"
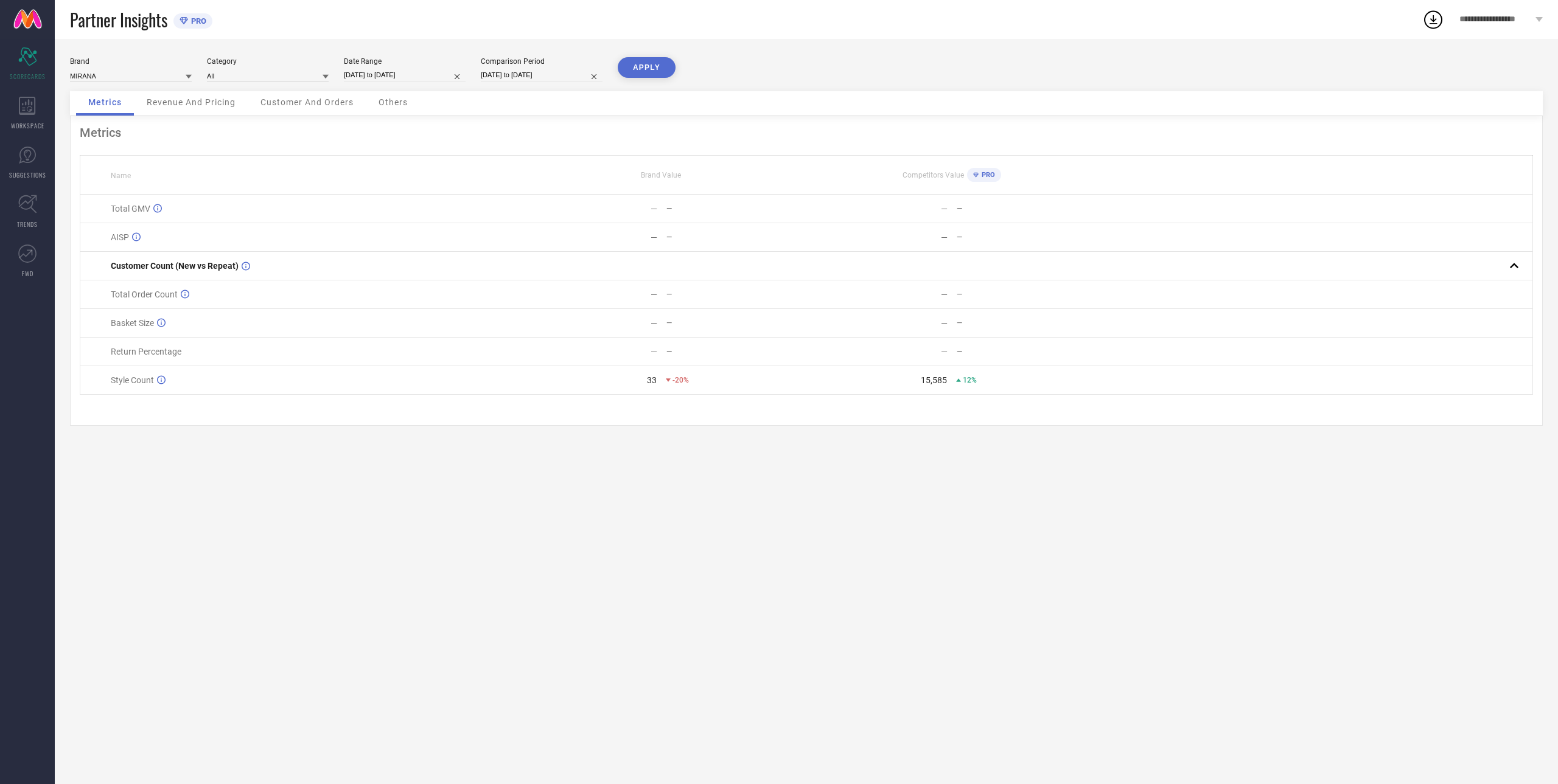
click at [643, 59] on button "APPLY" at bounding box center [646, 67] width 58 height 21
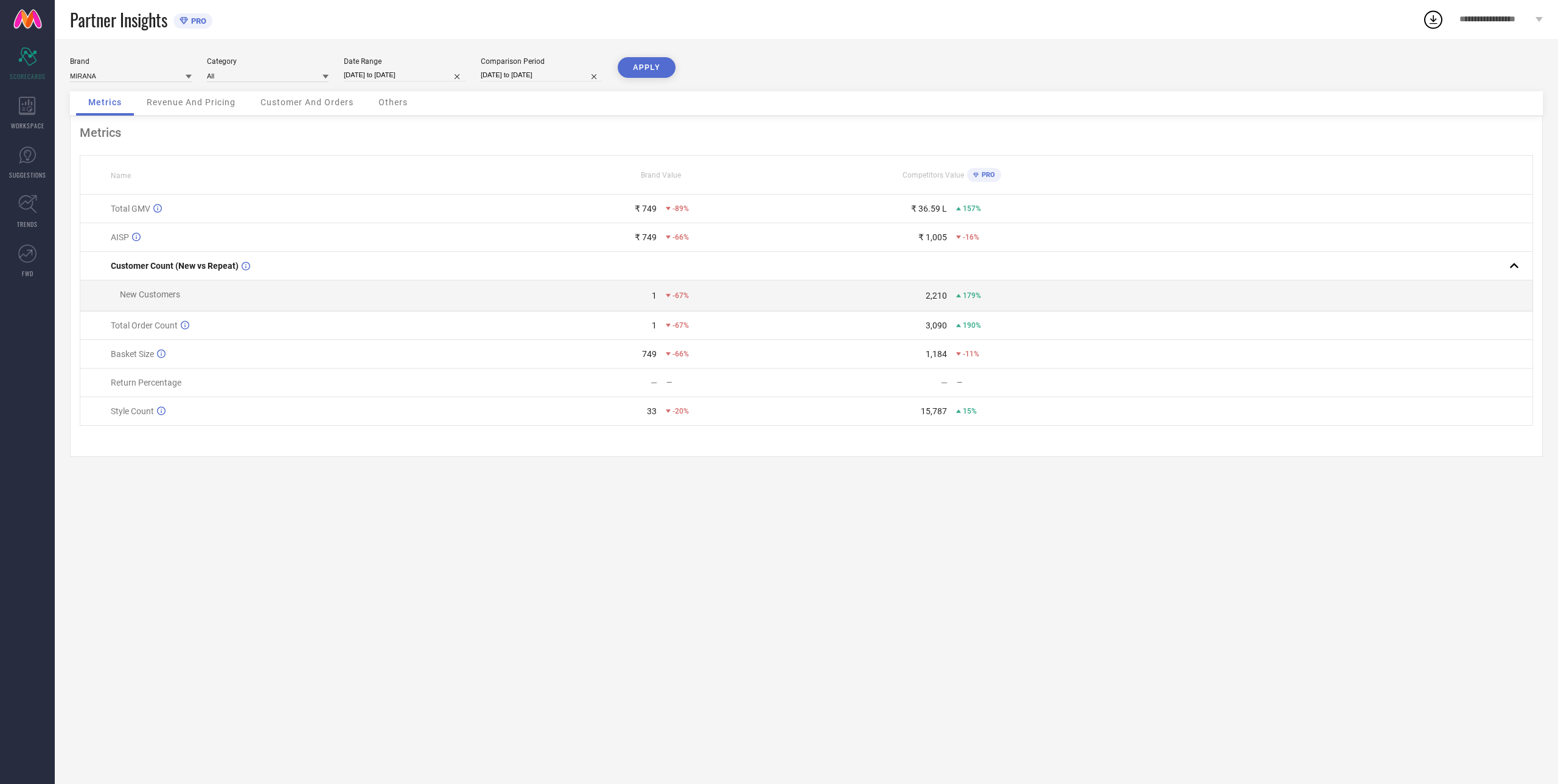
select select "7"
select select "2025"
select select "8"
select select "2025"
click at [391, 74] on input "[DATE] to [DATE]" at bounding box center [404, 75] width 121 height 13
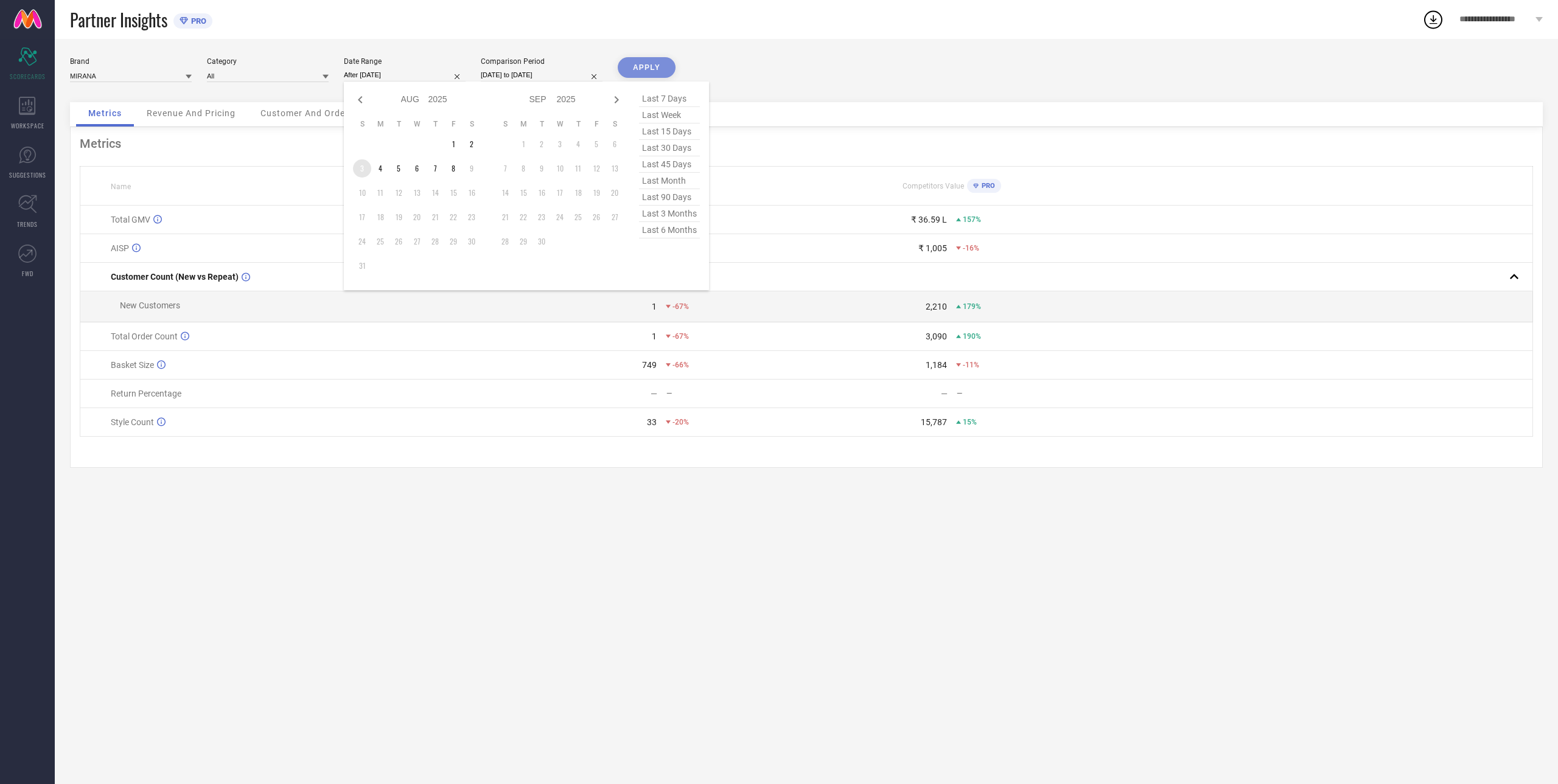
click at [369, 166] on td "3" at bounding box center [362, 168] width 18 height 18
type input "[DATE] to [DATE]"
drag, startPoint x: 369, startPoint y: 166, endPoint x: 385, endPoint y: 156, distance: 18.9
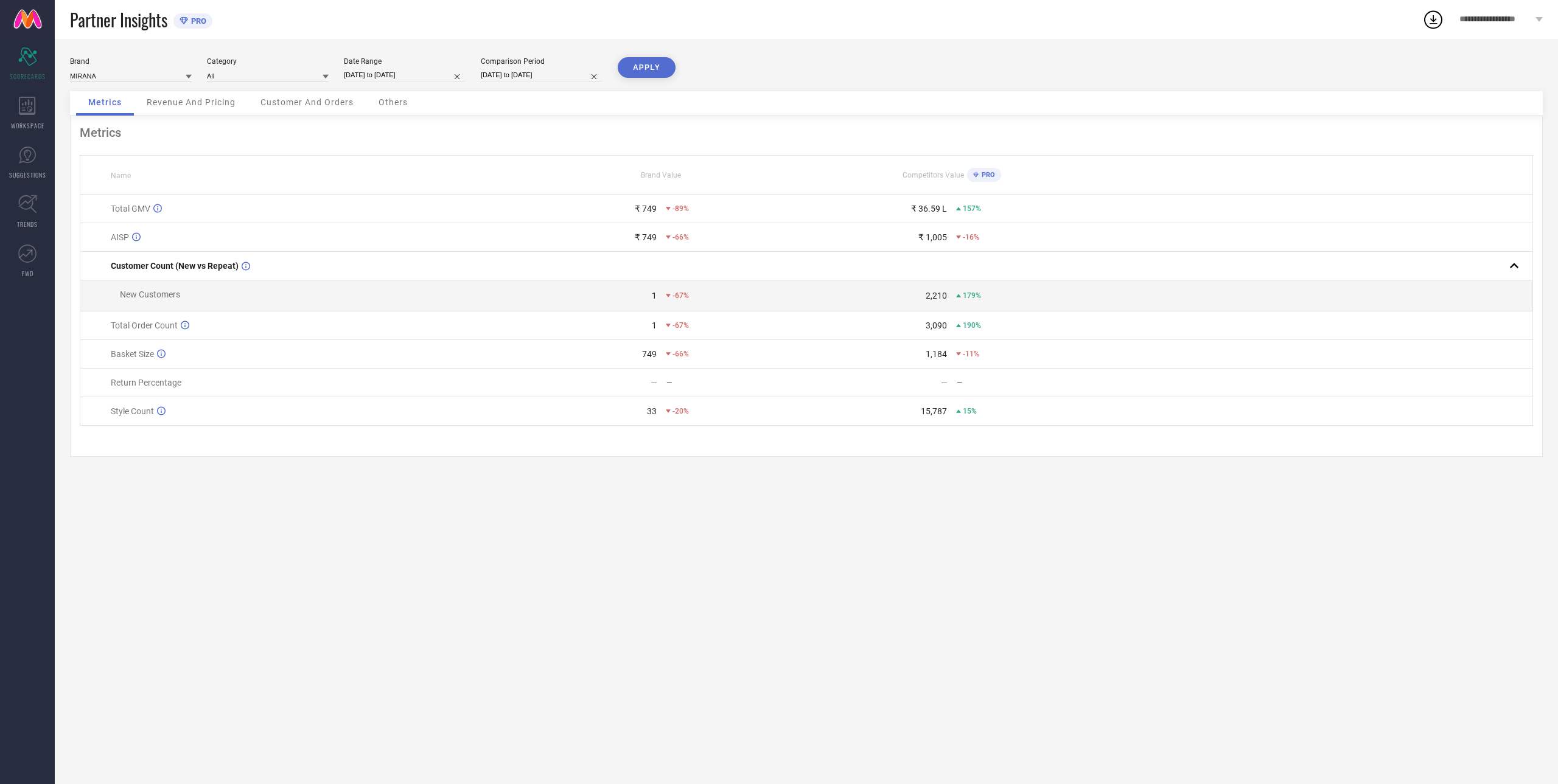
click at [510, 79] on input "[DATE] to [DATE]" at bounding box center [541, 75] width 121 height 13
select select "7"
select select "2024"
select select "8"
select select "2024"
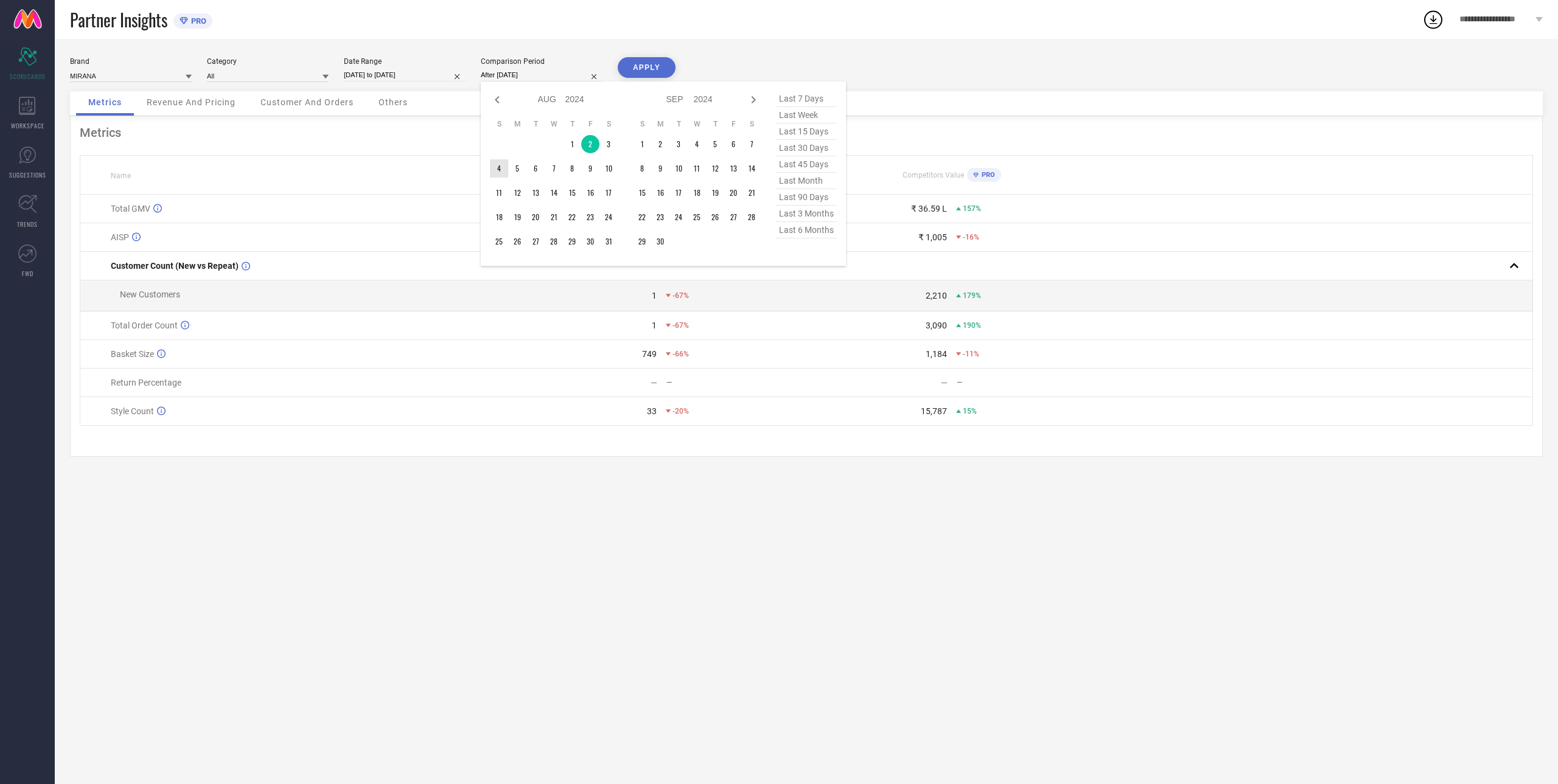
click at [496, 166] on td "4" at bounding box center [499, 168] width 18 height 18
type input "[DATE] to [DATE]"
click at [602, 139] on div "Metrics" at bounding box center [806, 132] width 1453 height 15
click at [640, 64] on button "APPLY" at bounding box center [646, 67] width 58 height 21
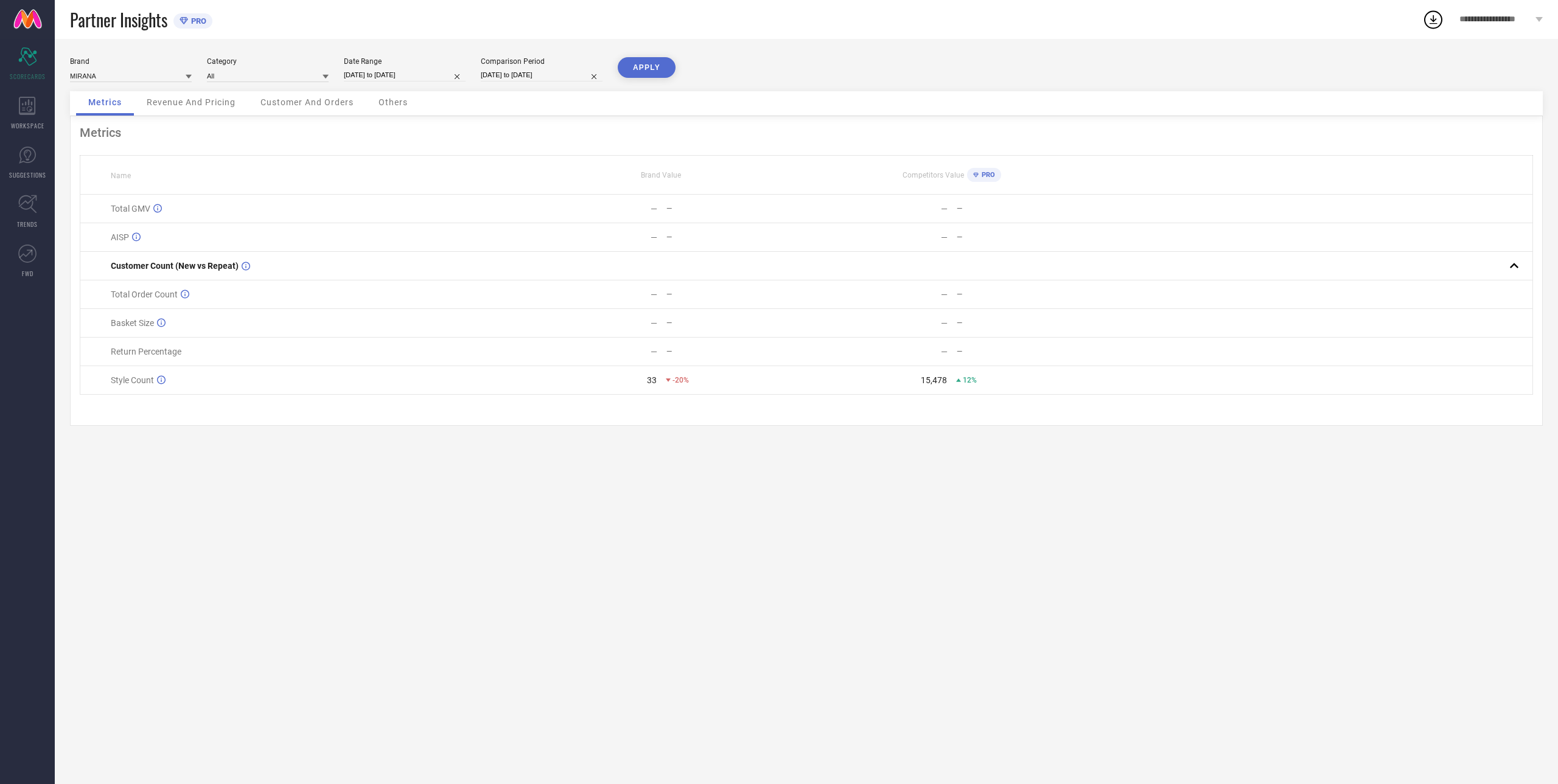
click at [521, 84] on div "Brand MIRANA Category All Date Range [DATE] to [DATE] Comparison Period [DATE] …" at bounding box center [806, 74] width 1473 height 34
drag, startPoint x: 526, startPoint y: 76, endPoint x: 538, endPoint y: 81, distance: 13.0
click at [527, 76] on input "[DATE] to [DATE]" at bounding box center [541, 75] width 121 height 13
select select "7"
select select "2024"
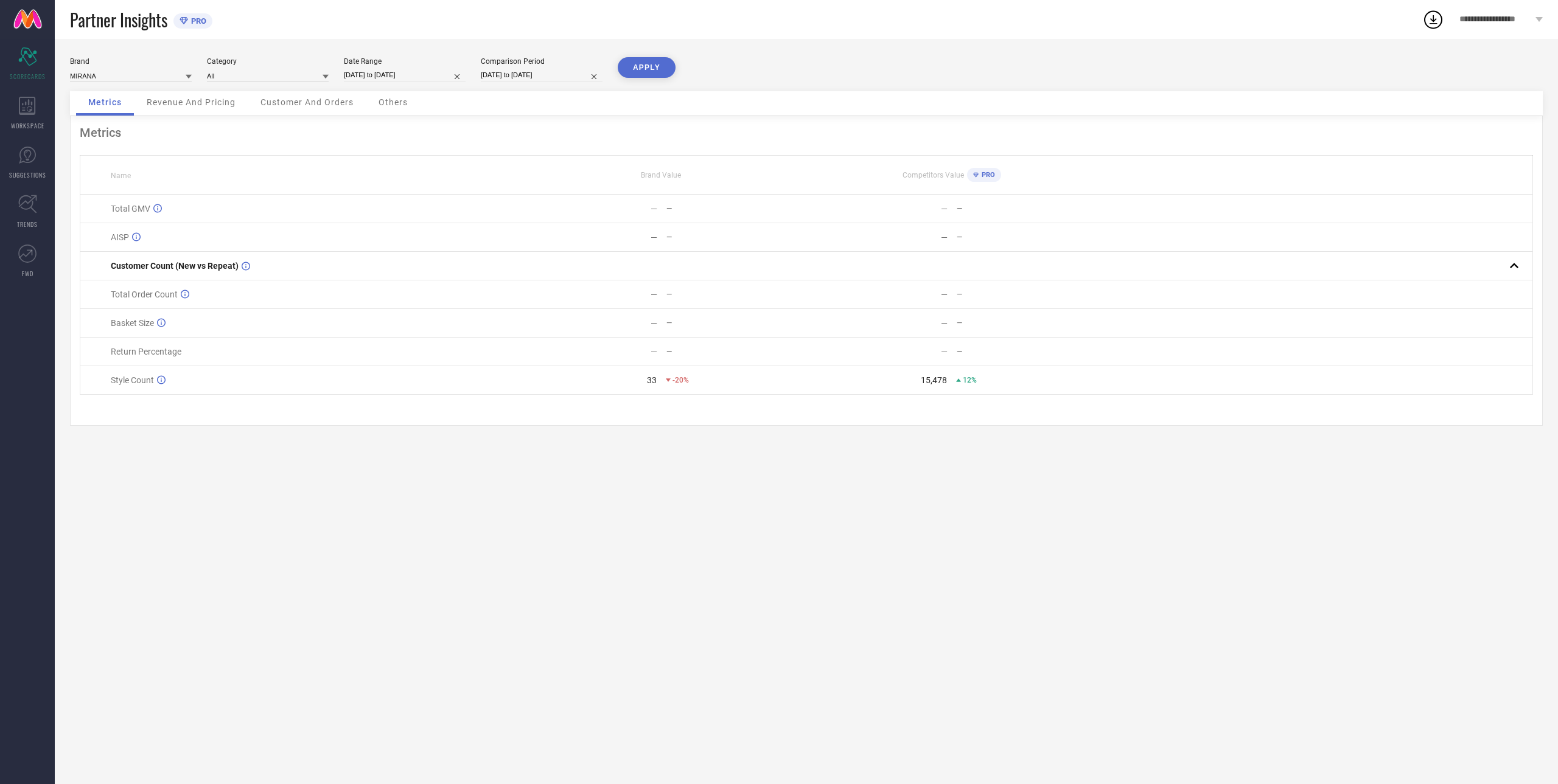
select select "8"
select select "2024"
click at [612, 146] on td "3" at bounding box center [608, 144] width 18 height 18
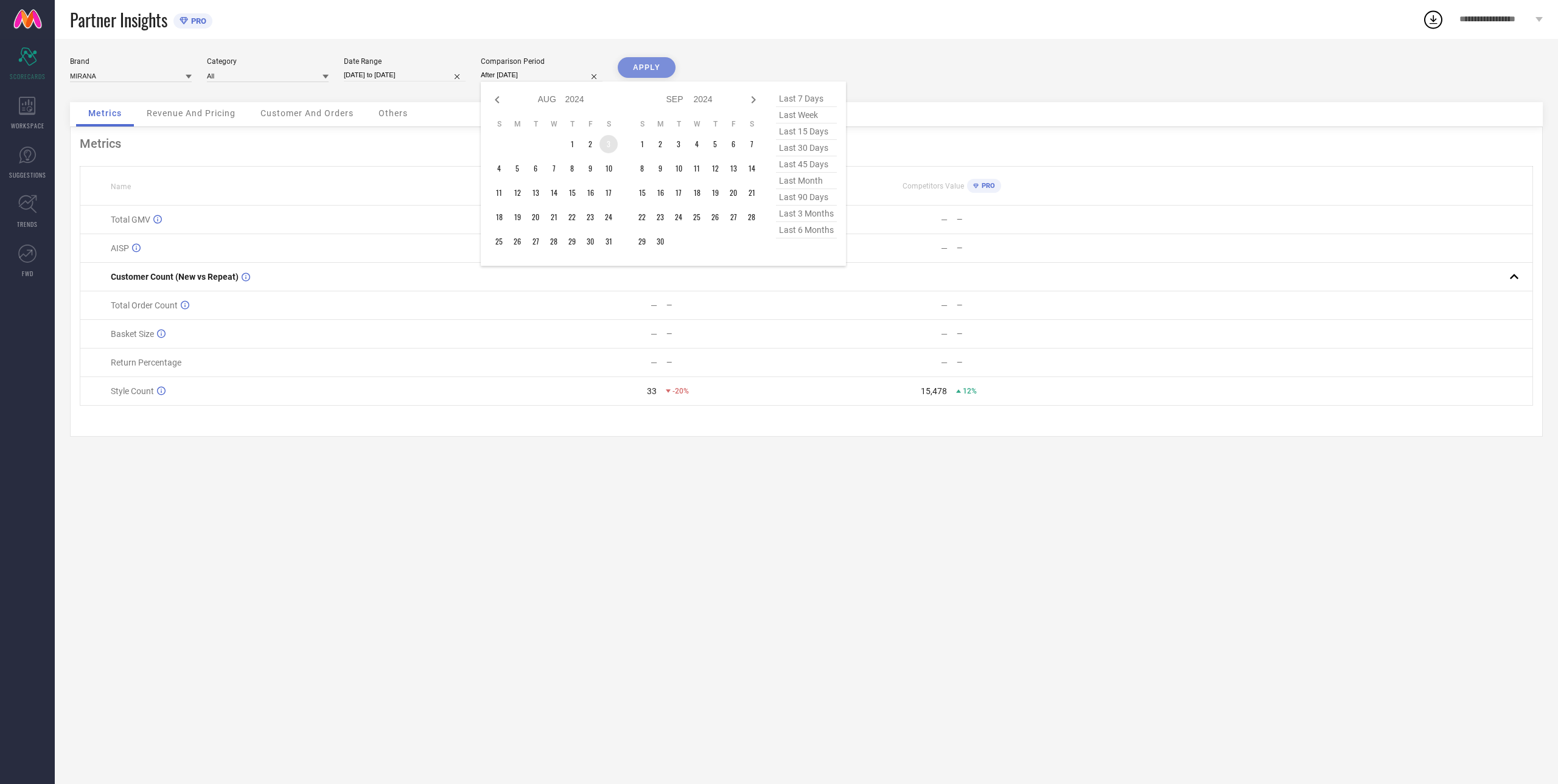
type input "[DATE] to [DATE]"
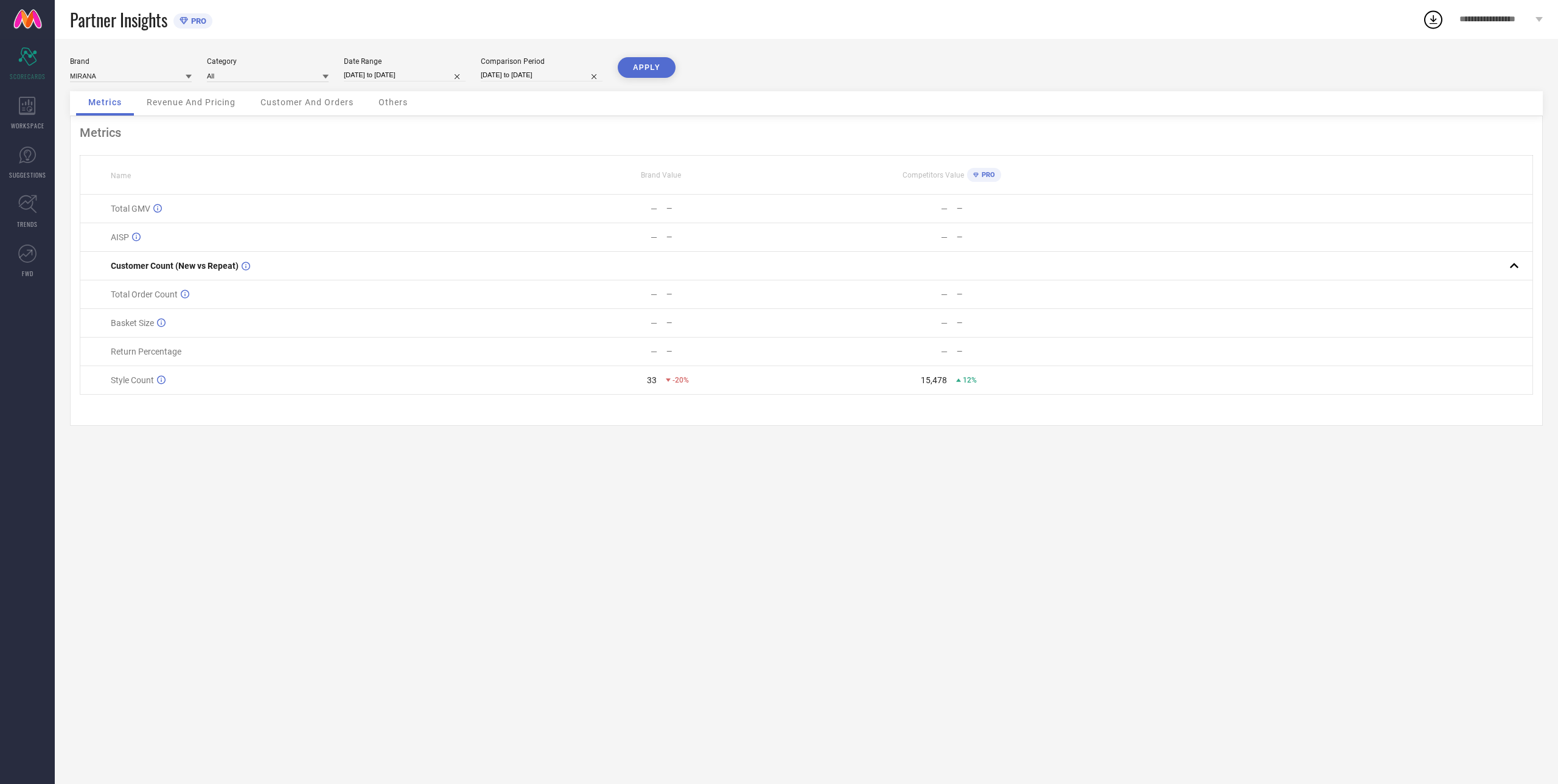
click at [647, 53] on div "Brand MIRANA Category All Date Range [DATE] to [DATE] Comparison Period [DATE] …" at bounding box center [806, 411] width 1503 height 745
click at [650, 75] on button "APPLY" at bounding box center [646, 67] width 58 height 21
click at [385, 74] on input "[DATE] to [DATE]" at bounding box center [404, 75] width 121 height 13
select select "7"
select select "2025"
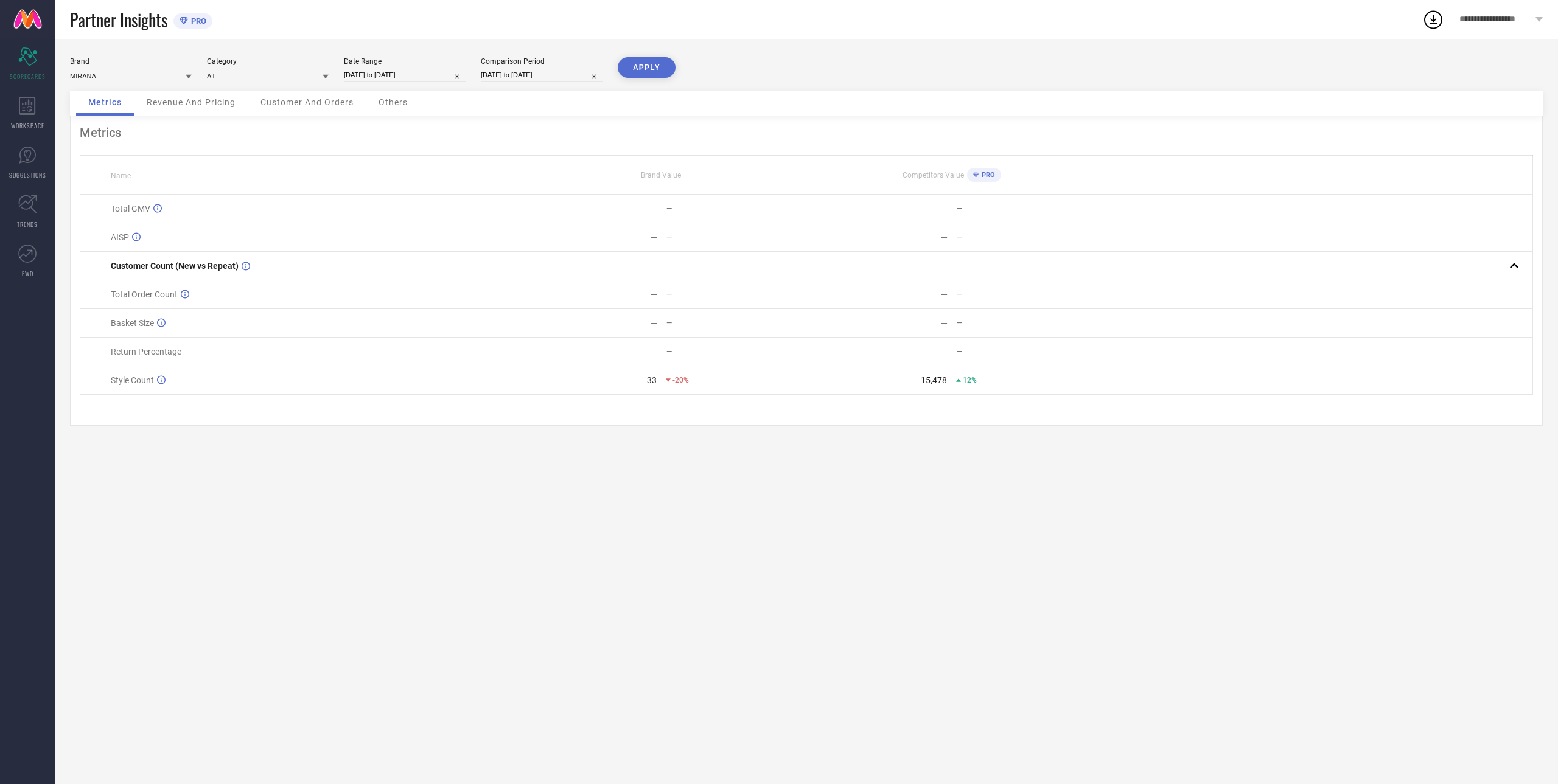
select select "8"
select select "2025"
click at [379, 170] on td "4" at bounding box center [380, 168] width 18 height 18
type input "[DATE] to [DATE]"
select select "7"
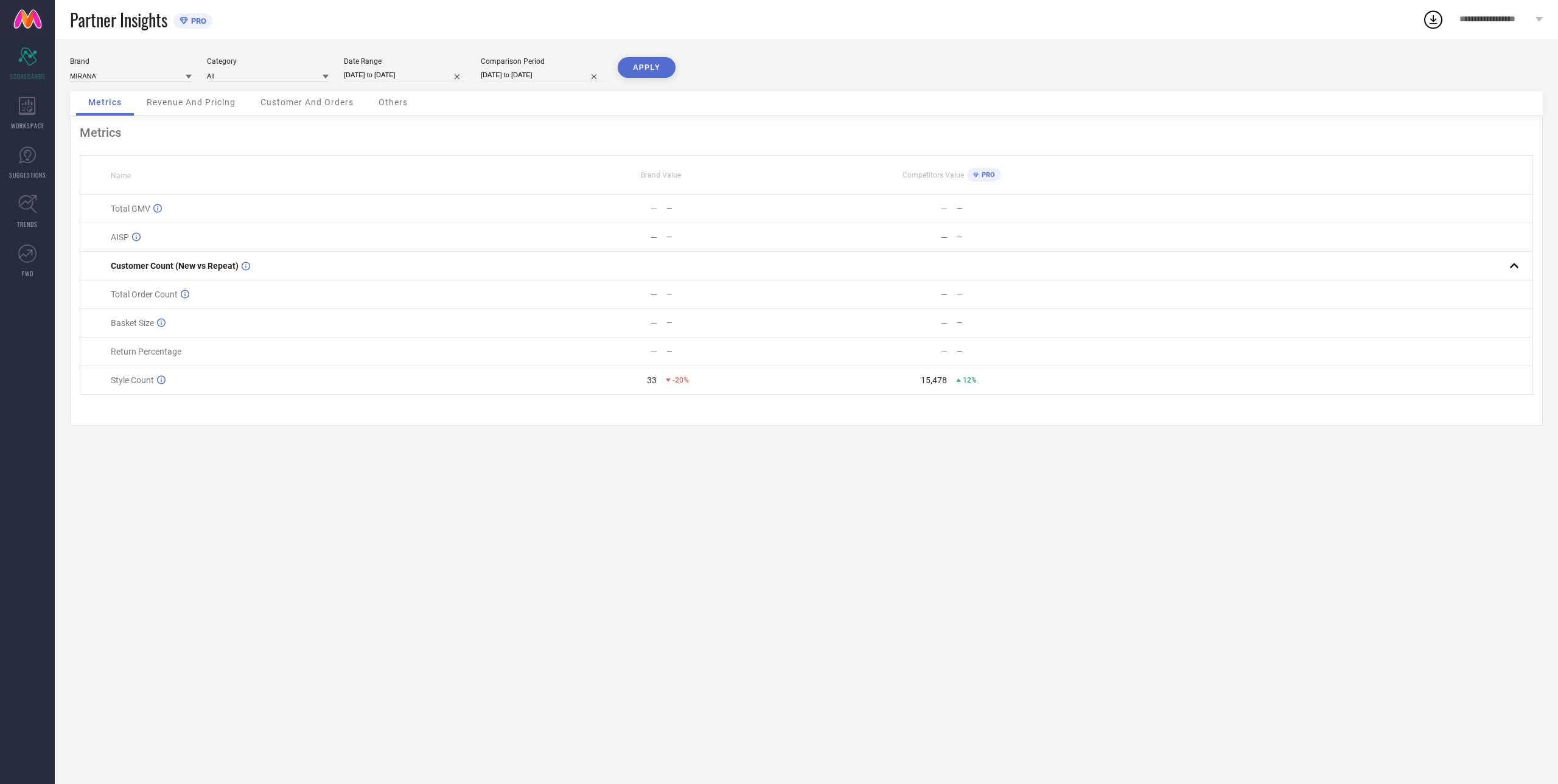
select select "2024"
select select "8"
select select "2024"
click at [528, 70] on input "[DATE] to [DATE]" at bounding box center [541, 75] width 121 height 13
click at [498, 166] on td "4" at bounding box center [499, 168] width 18 height 18
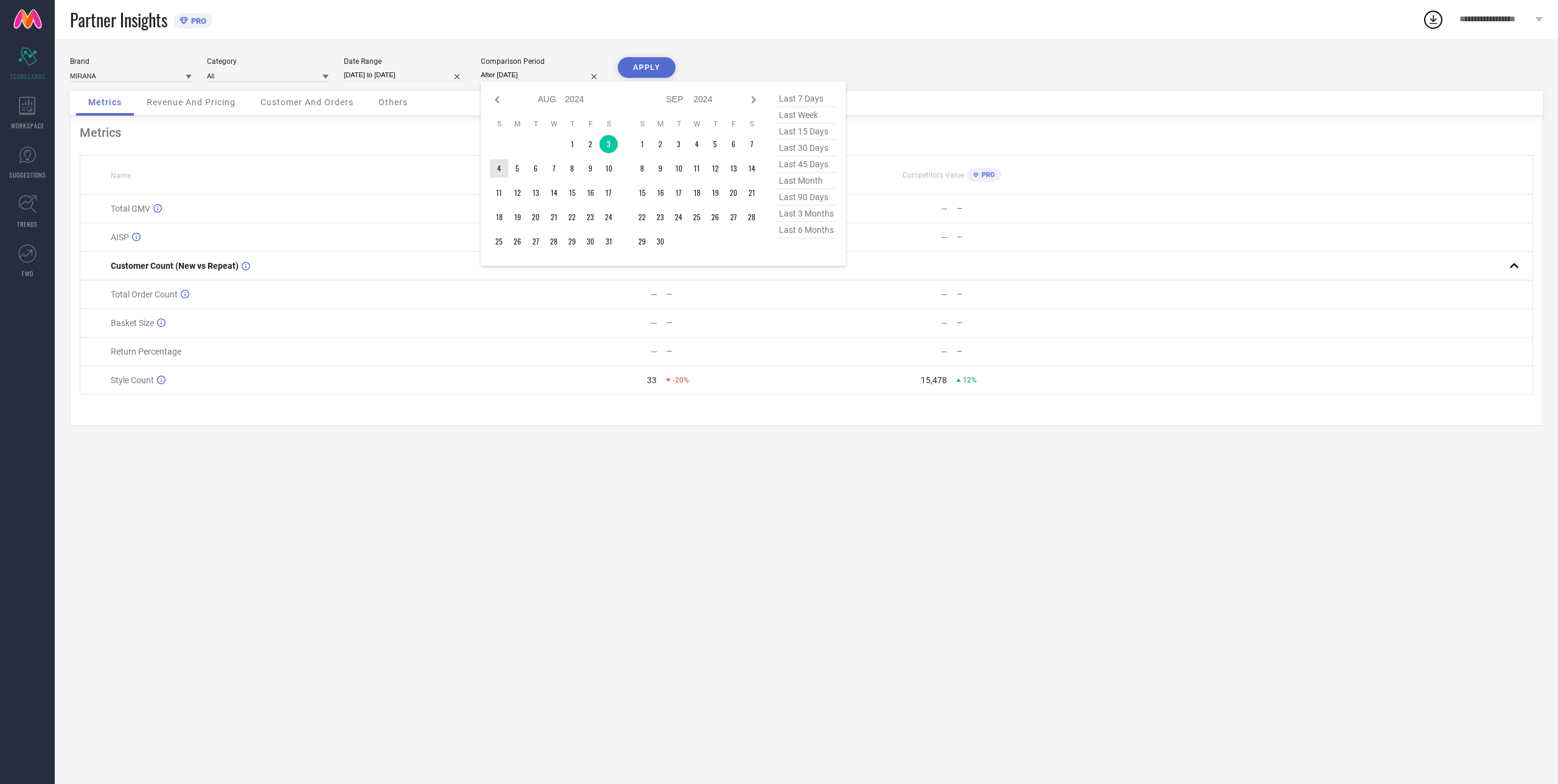
type input "[DATE] to [DATE]"
click at [641, 75] on button "APPLY" at bounding box center [646, 67] width 58 height 21
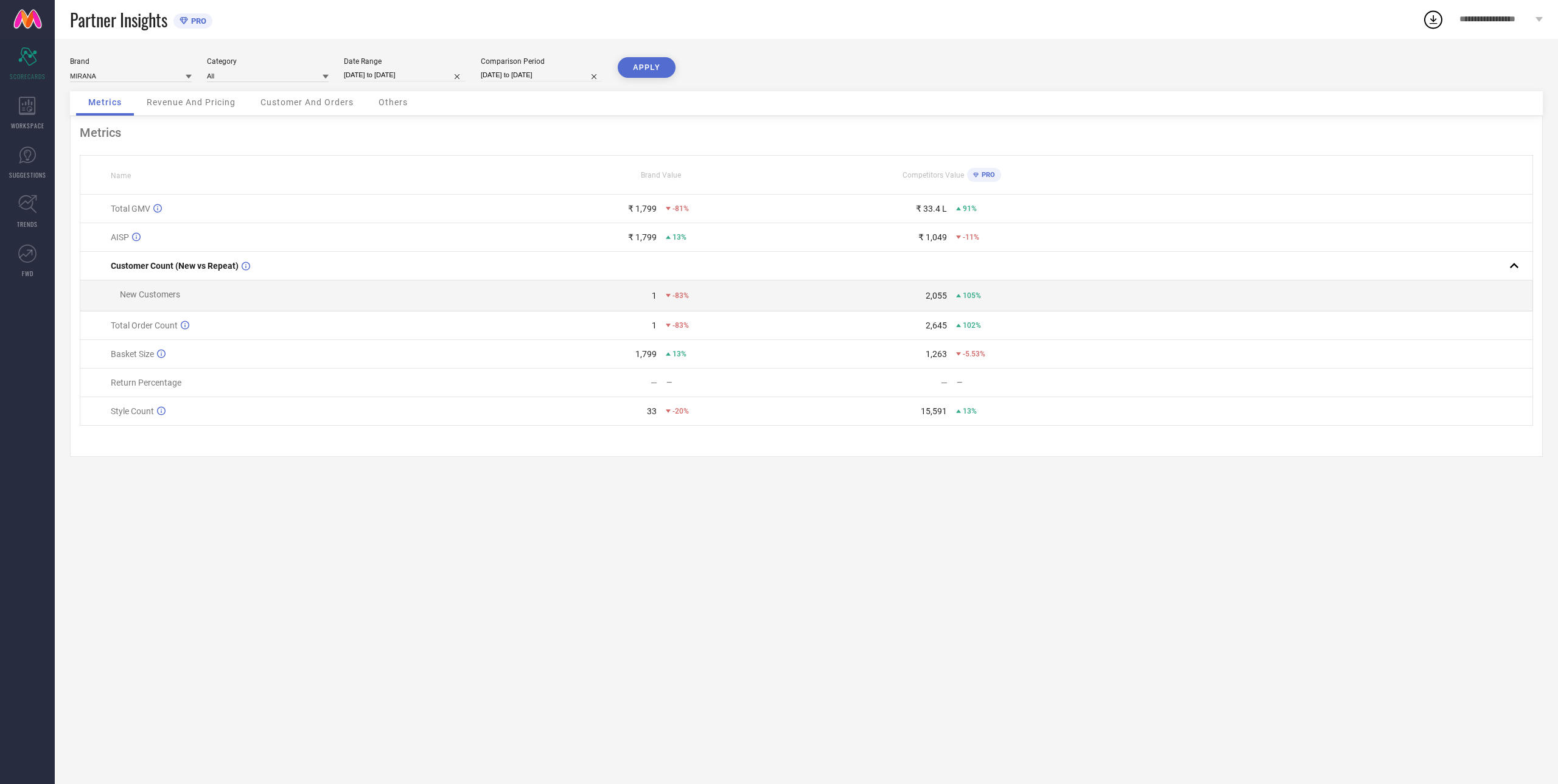
select select "7"
select select "2025"
select select "8"
select select "2025"
click at [357, 78] on input "[DATE] to [DATE]" at bounding box center [404, 75] width 121 height 13
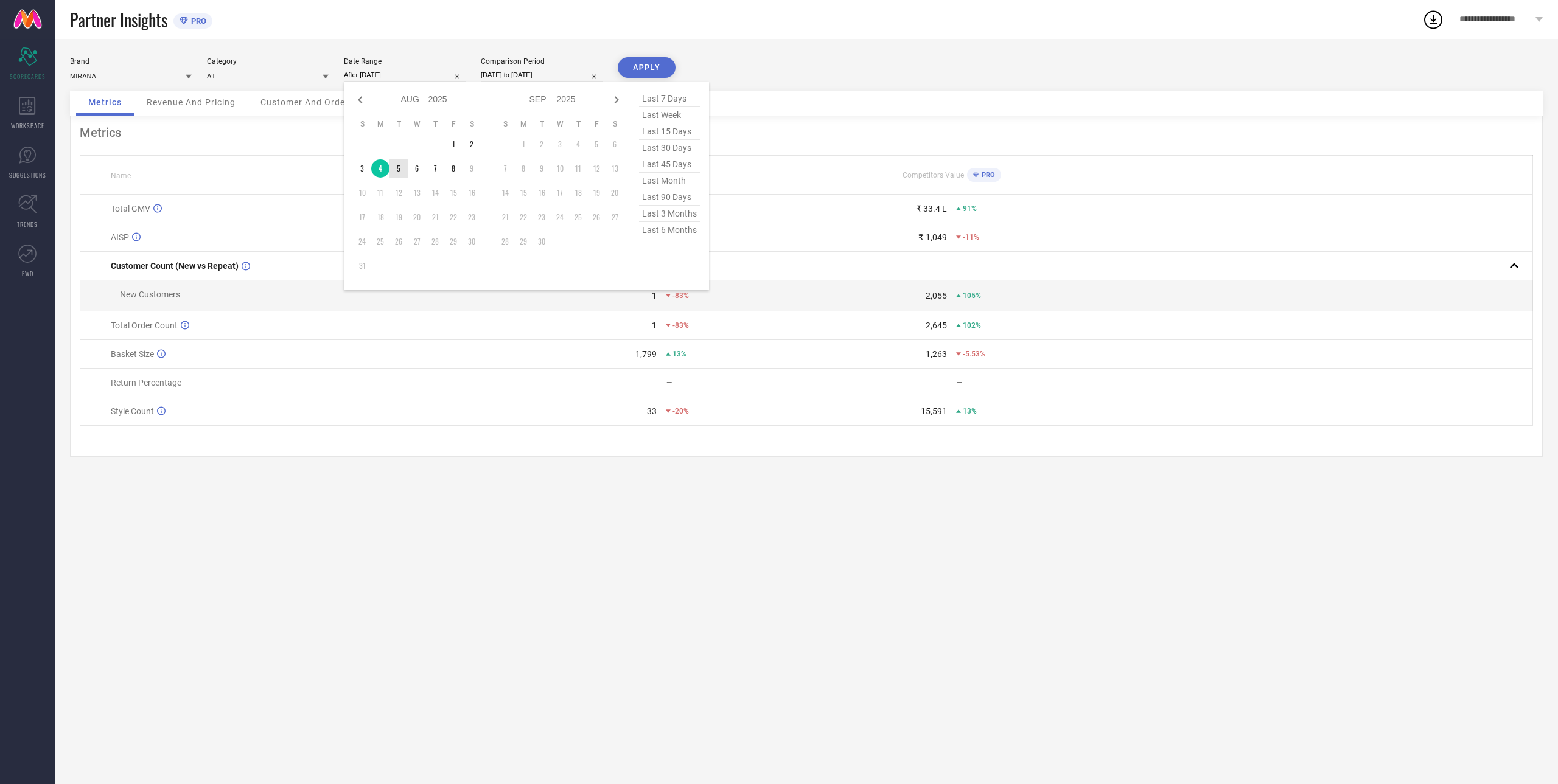
click at [407, 169] on td "5" at bounding box center [399, 168] width 18 height 18
type input "[DATE] to [DATE]"
click at [407, 169] on th "Name" at bounding box center [297, 175] width 435 height 39
click at [501, 71] on input "[DATE] to [DATE]" at bounding box center [541, 75] width 121 height 13
select select "7"
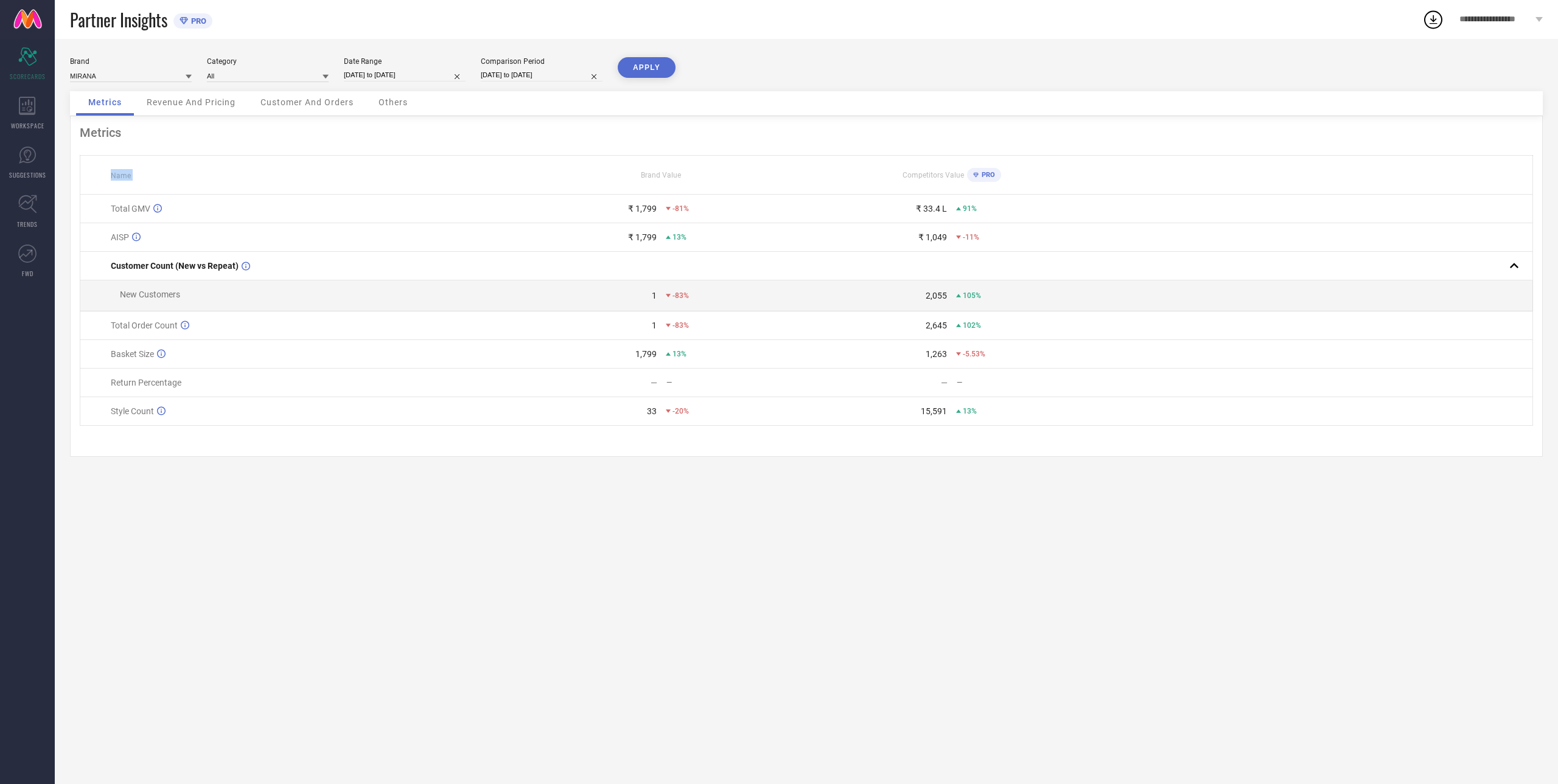
select select "2024"
select select "8"
select select "2024"
click at [525, 170] on td "5" at bounding box center [517, 168] width 18 height 18
type input "[DATE] to [DATE]"
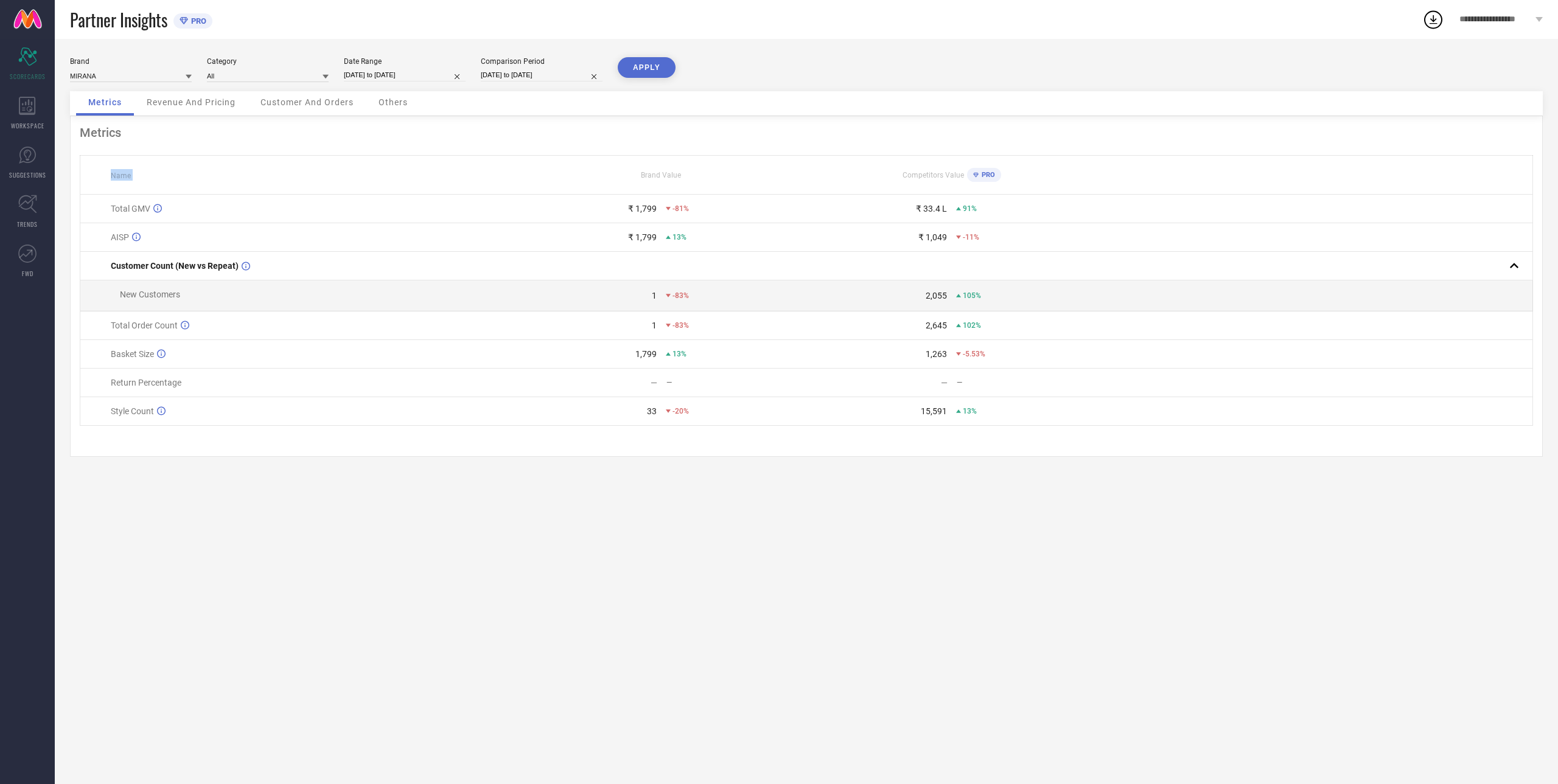
click at [648, 75] on button "APPLY" at bounding box center [646, 67] width 58 height 21
select select "7"
select select "2025"
select select "8"
select select "2025"
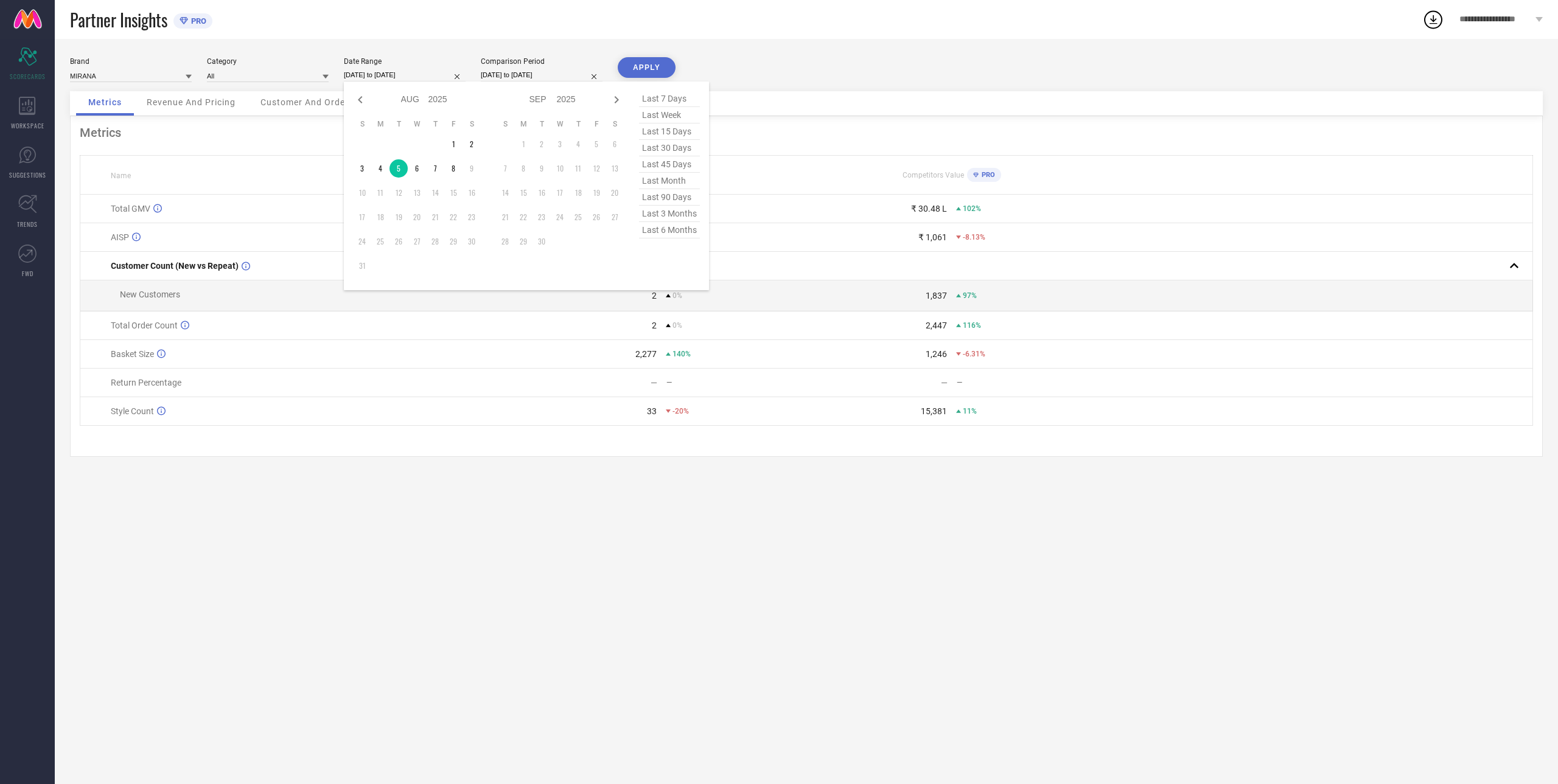
click at [365, 74] on input "[DATE] to [DATE]" at bounding box center [404, 75] width 121 height 13
click at [420, 170] on td "6" at bounding box center [416, 168] width 18 height 18
type input "[DATE] to [DATE]"
click at [505, 71] on input "[DATE] to [DATE]" at bounding box center [541, 75] width 121 height 13
select select "7"
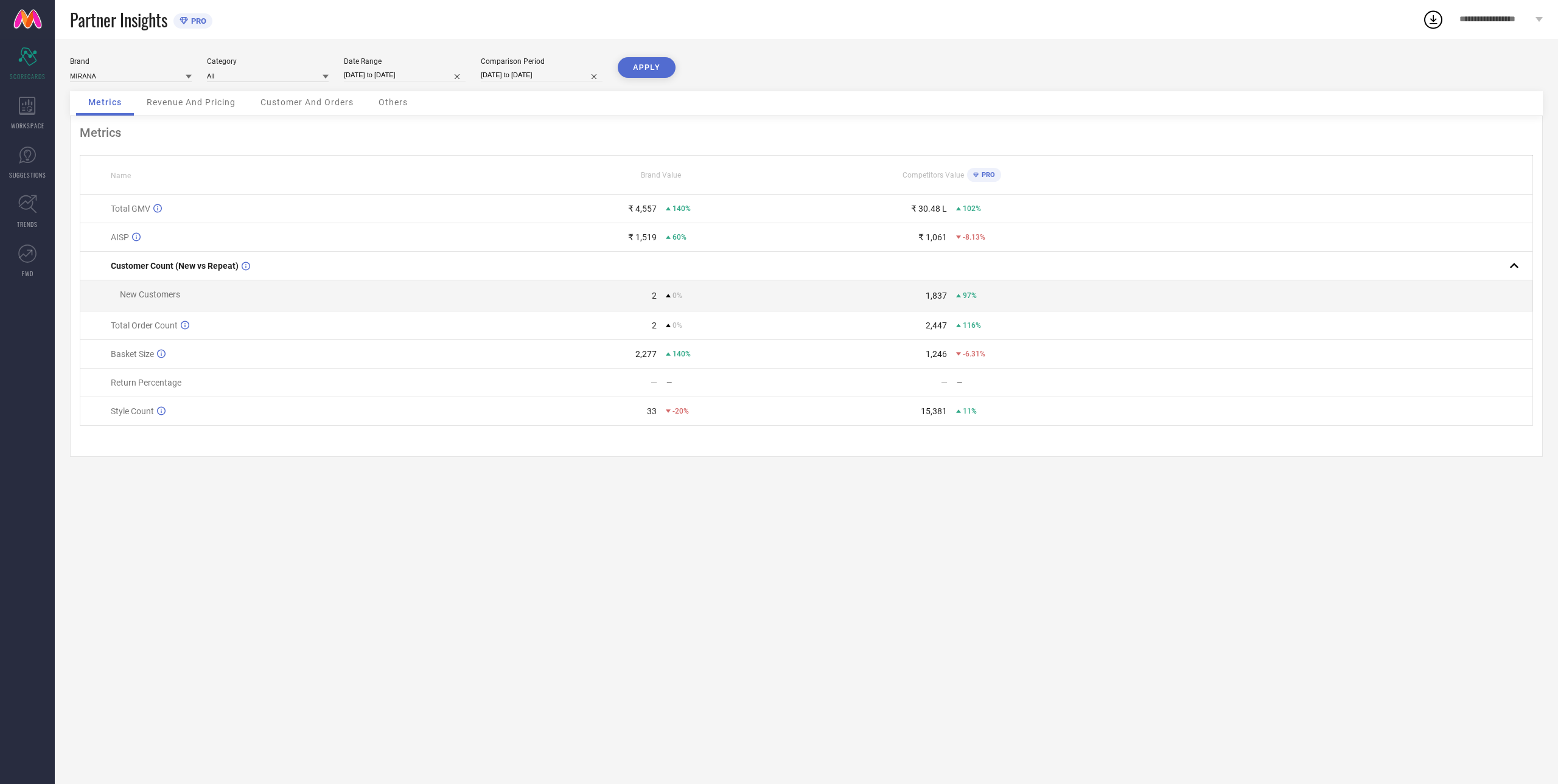
select select "2024"
select select "8"
select select "2024"
click at [533, 174] on td "6" at bounding box center [535, 168] width 18 height 18
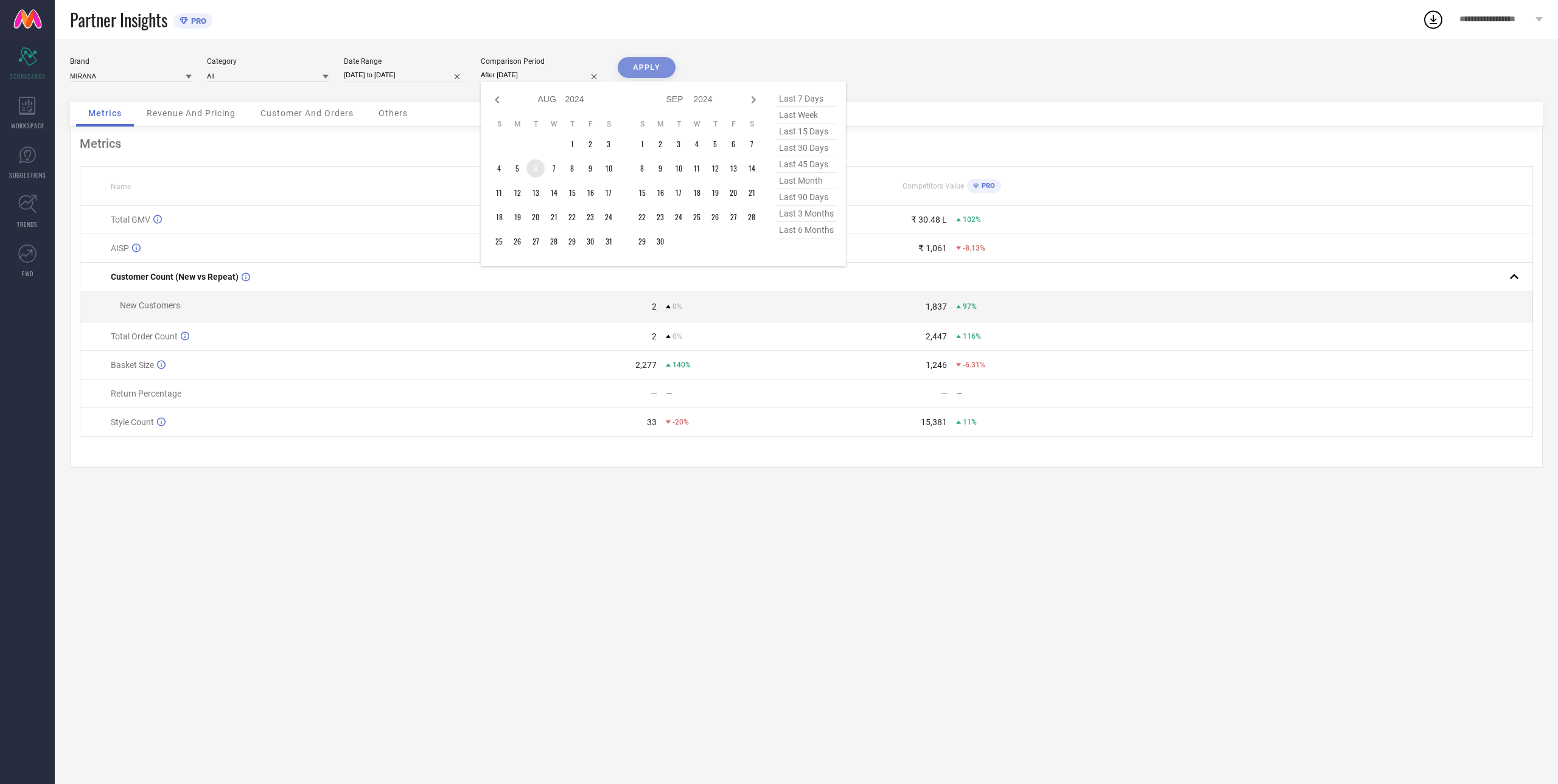
type input "[DATE] to [DATE]"
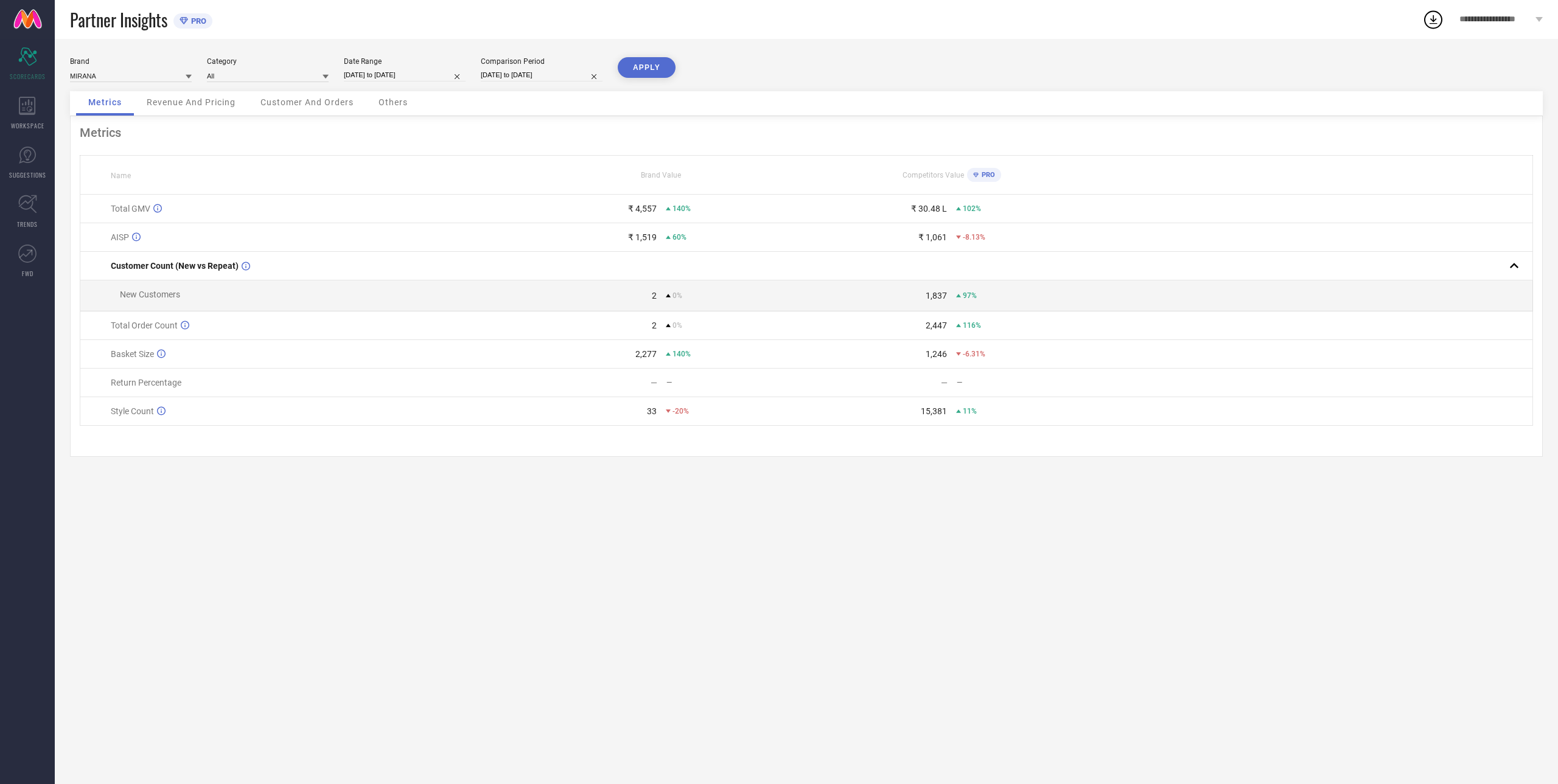
click at [633, 54] on div "Brand MIRANA Category All Date Range [DATE] to [DATE] Comparison Period [DATE] …" at bounding box center [806, 411] width 1503 height 745
click at [639, 69] on button "APPLY" at bounding box center [646, 67] width 58 height 21
click at [402, 74] on input "[DATE] to [DATE]" at bounding box center [404, 75] width 121 height 13
select select "7"
select select "2025"
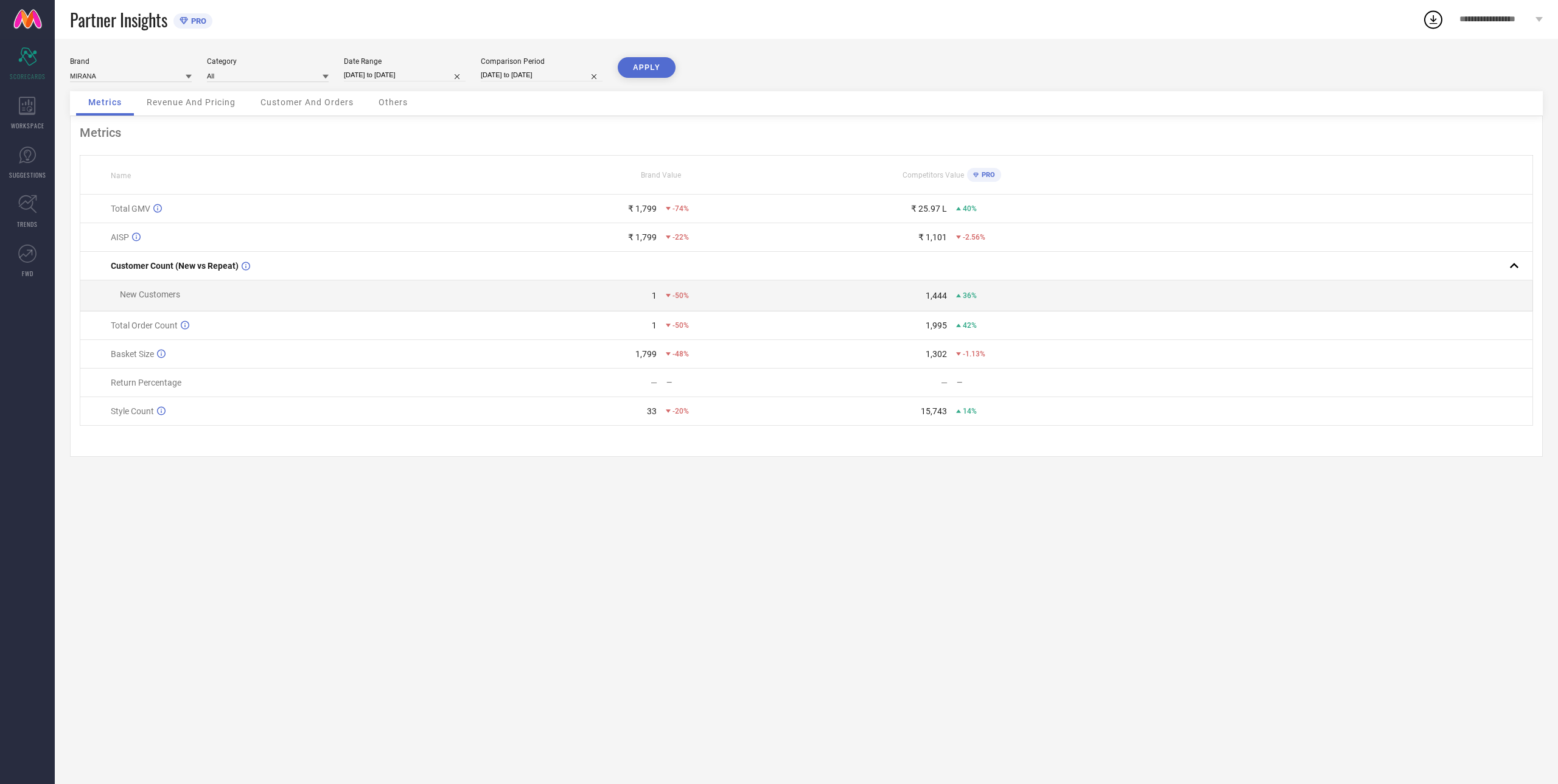
select select "8"
select select "2025"
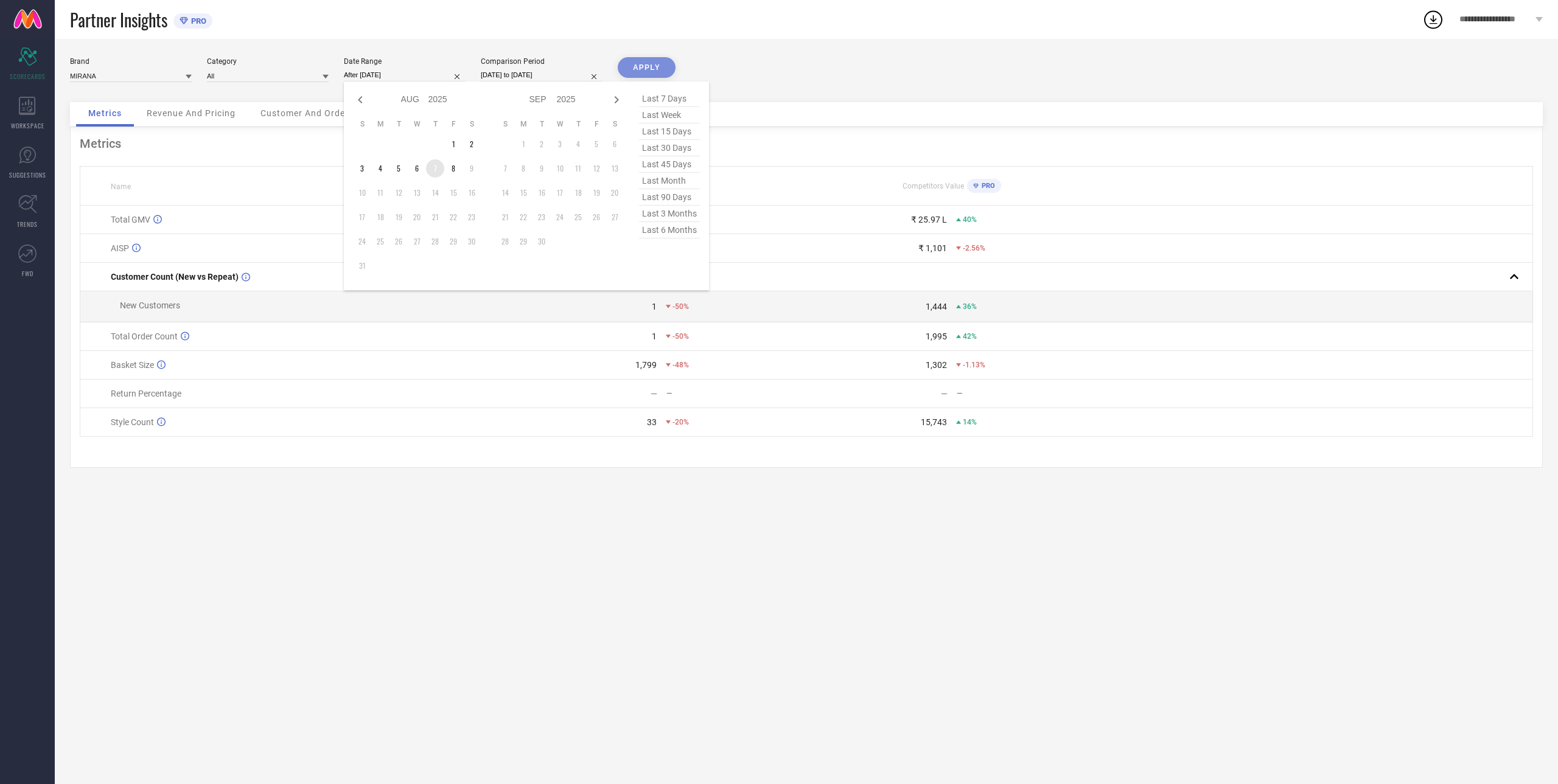
click at [435, 167] on td "7" at bounding box center [435, 168] width 18 height 18
type input "[DATE] to [DATE]"
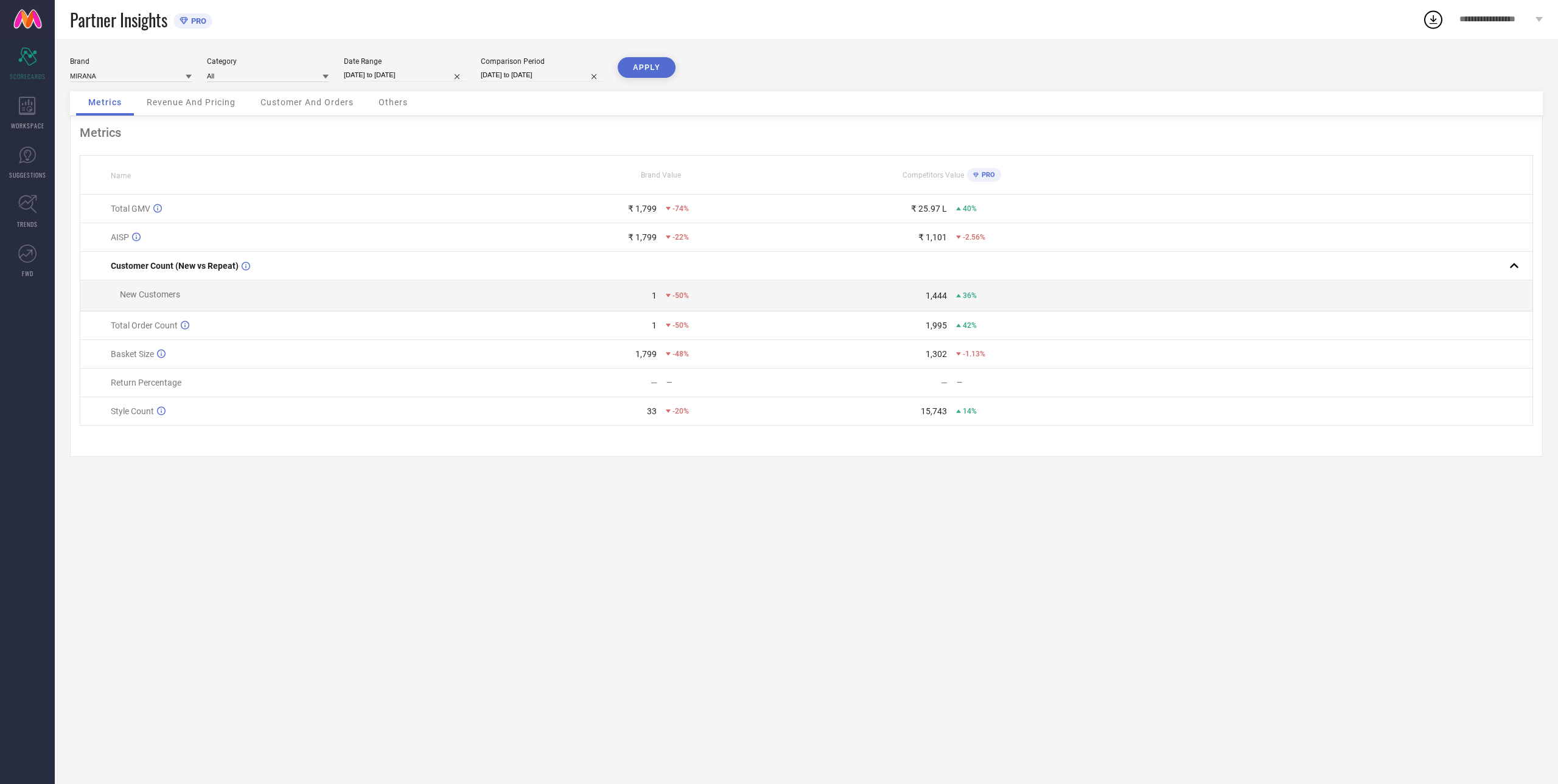
click at [507, 73] on input "[DATE] to [DATE]" at bounding box center [541, 75] width 121 height 13
select select "7"
select select "2024"
select select "8"
select select "2024"
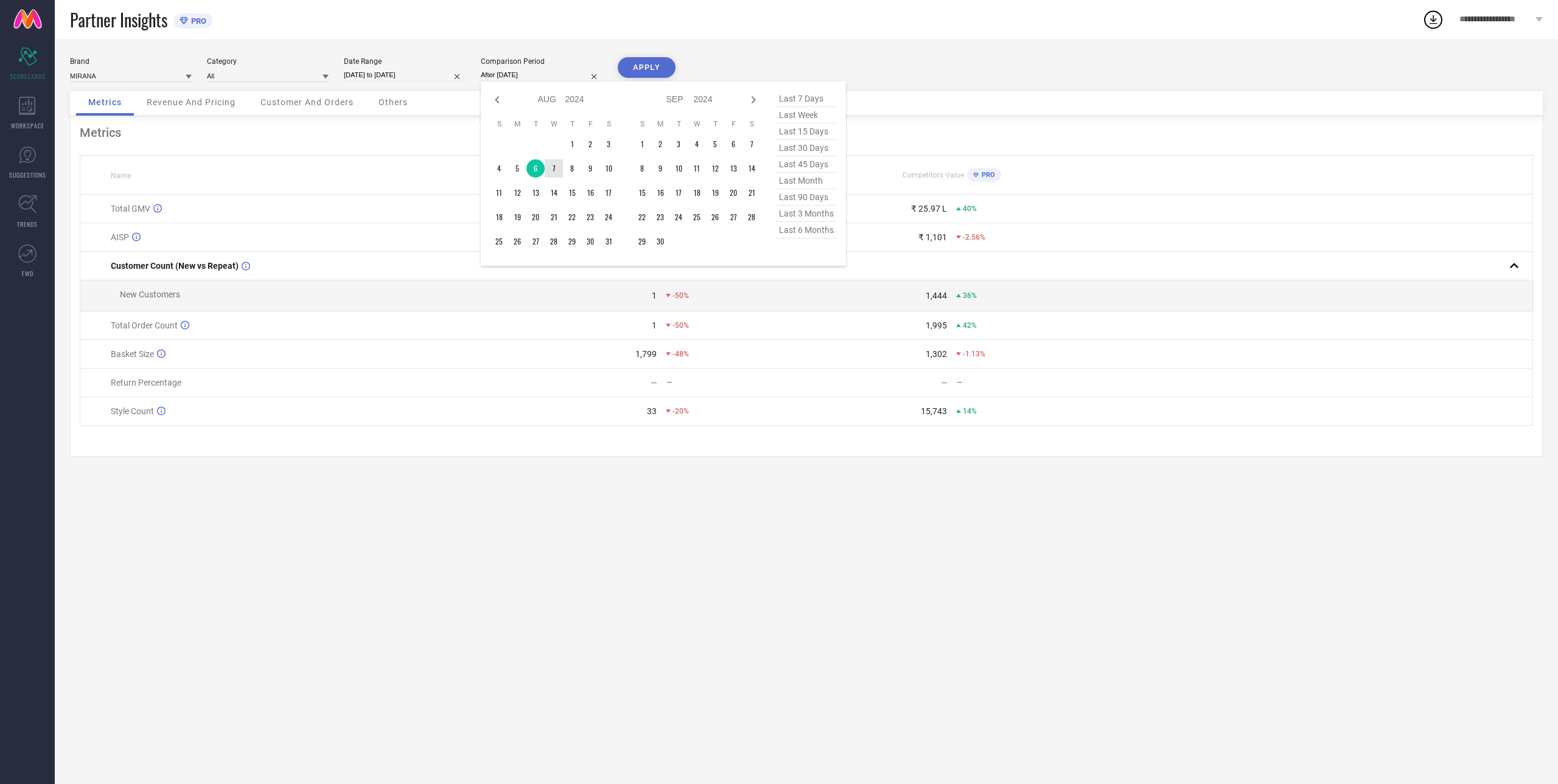
click at [551, 163] on td "7" at bounding box center [554, 168] width 18 height 18
type input "[DATE] to [DATE]"
click at [634, 71] on button "APPLY" at bounding box center [646, 67] width 58 height 21
click at [371, 79] on input "[DATE] to [DATE]" at bounding box center [404, 75] width 121 height 13
select select "7"
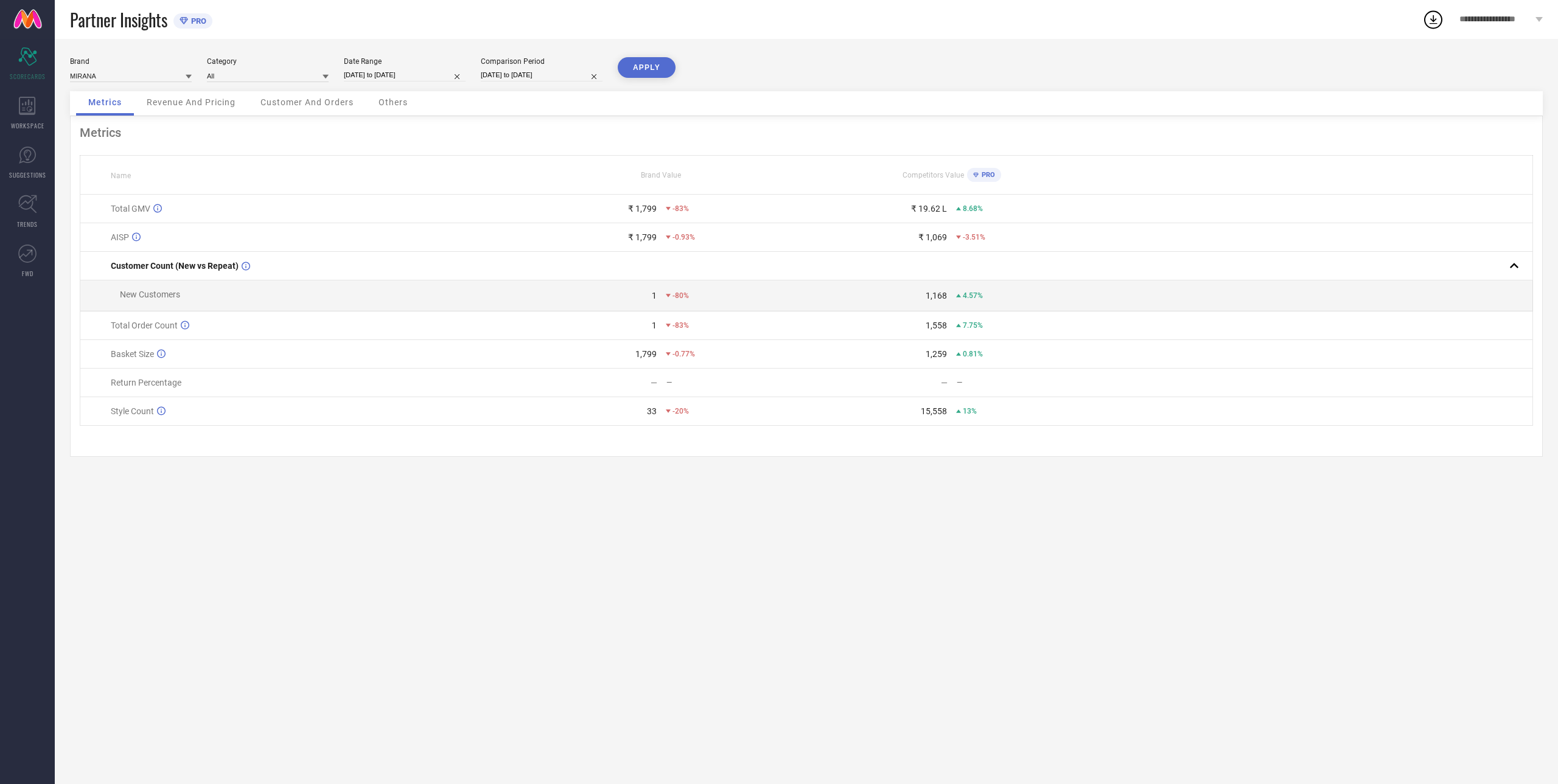
select select "2025"
select select "8"
select select "2025"
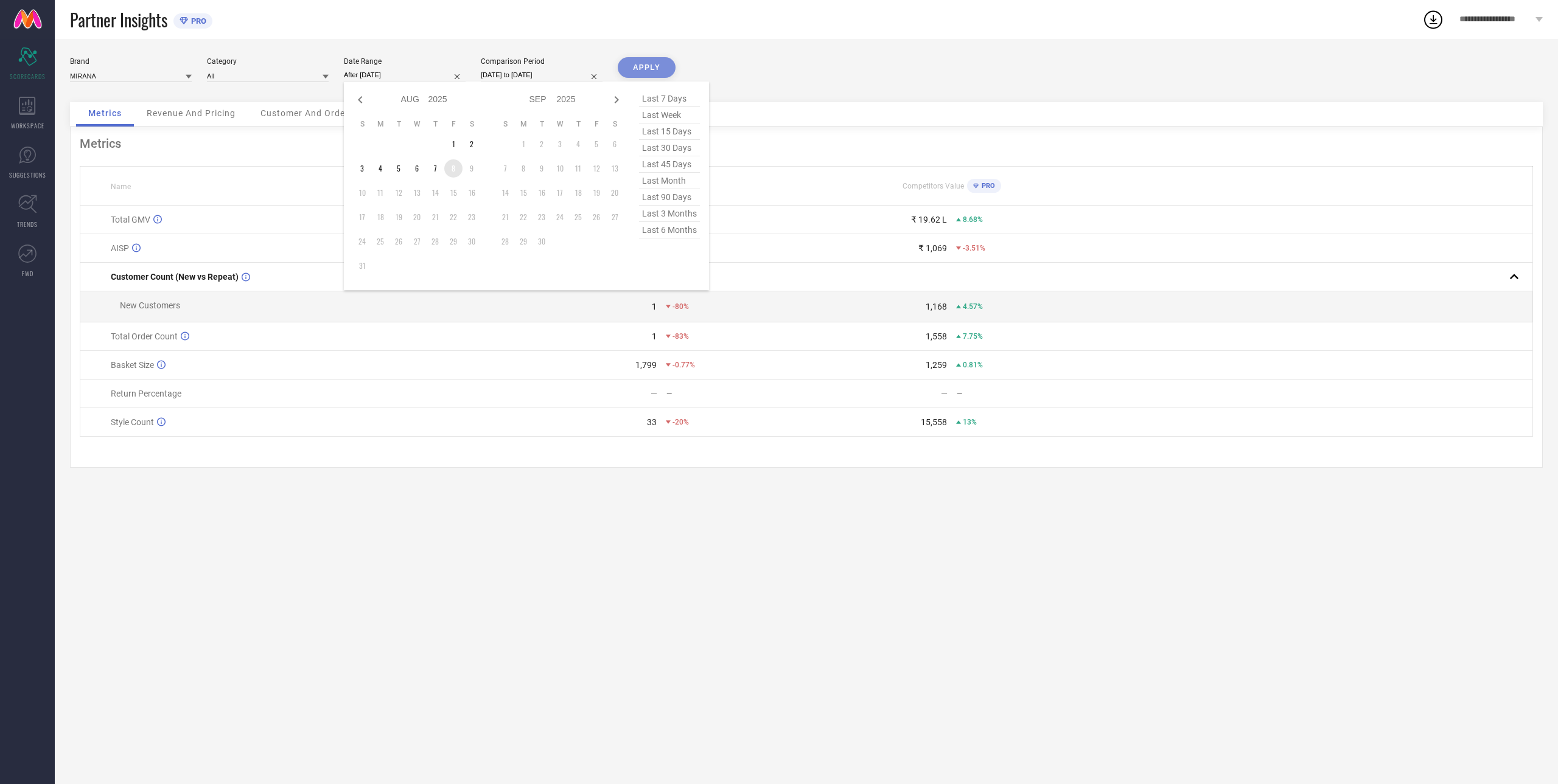
click at [456, 172] on td "8" at bounding box center [453, 168] width 18 height 18
type input "[DATE] to [DATE]"
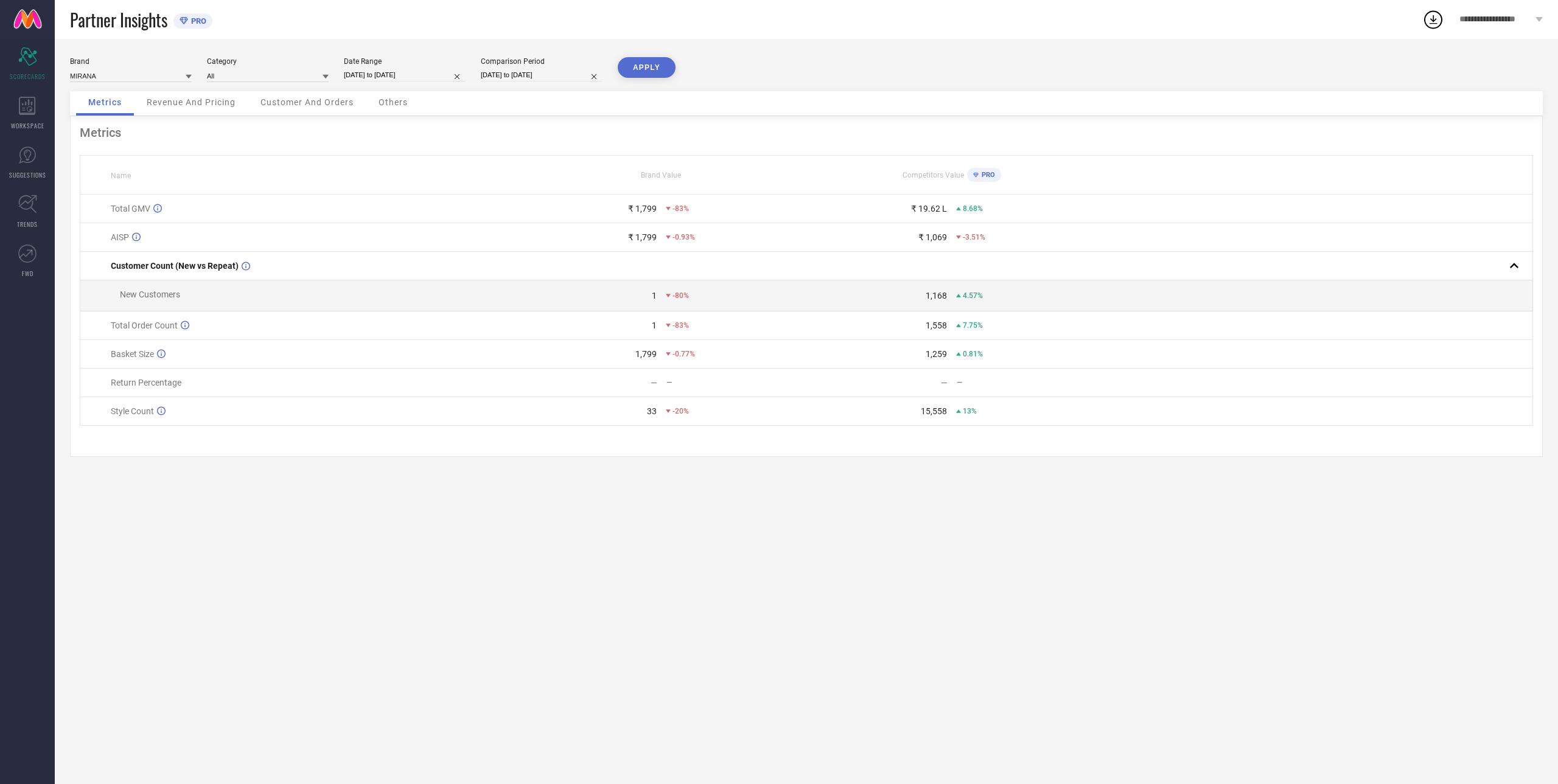
click at [505, 75] on input "[DATE] to [DATE]" at bounding box center [541, 75] width 121 height 13
select select "7"
select select "2024"
select select "8"
select select "2024"
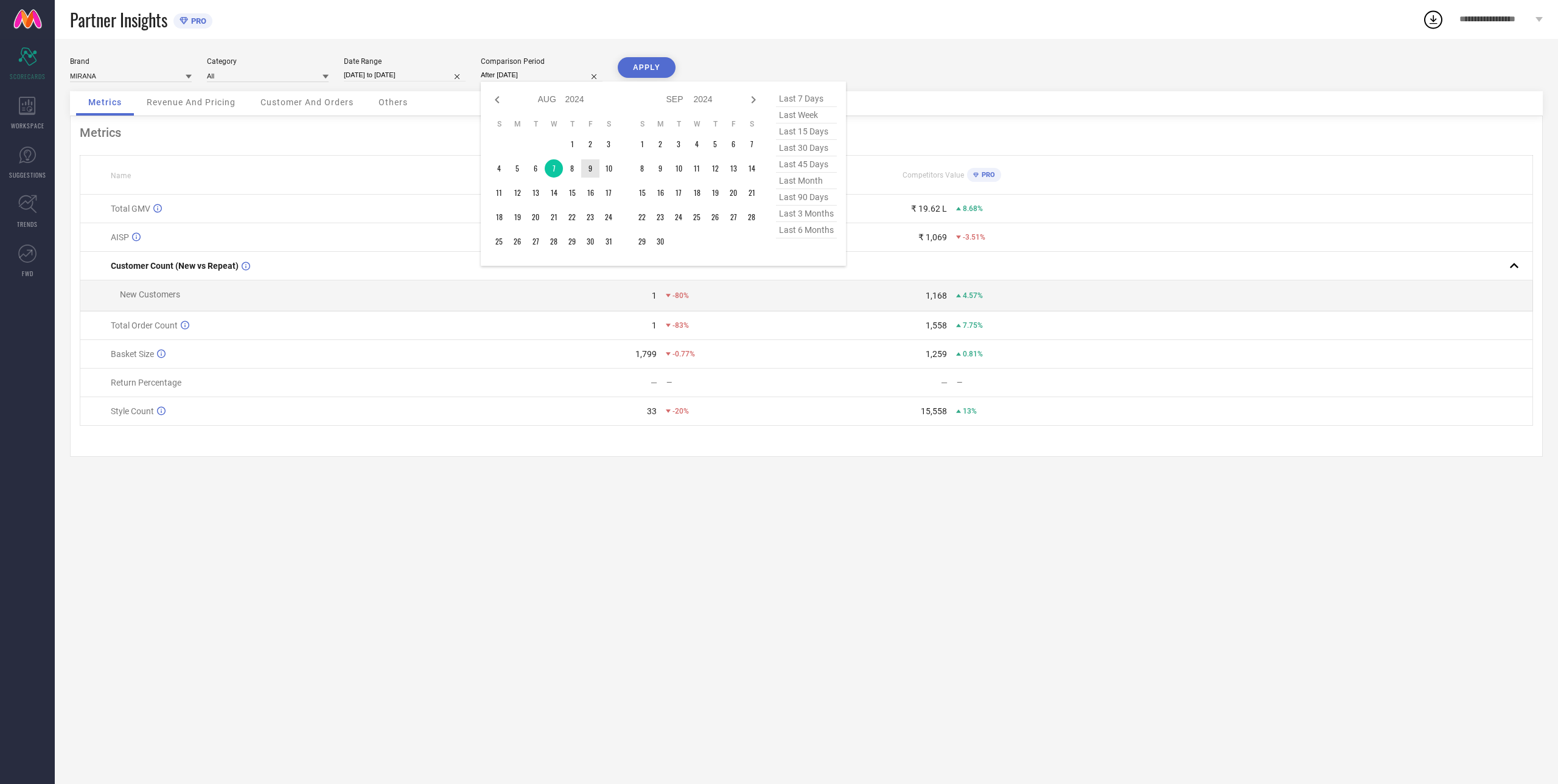
click at [580, 166] on td "8" at bounding box center [571, 168] width 18 height 18
type input "[DATE] to [DATE]"
click at [634, 71] on button "APPLY" at bounding box center [646, 67] width 58 height 21
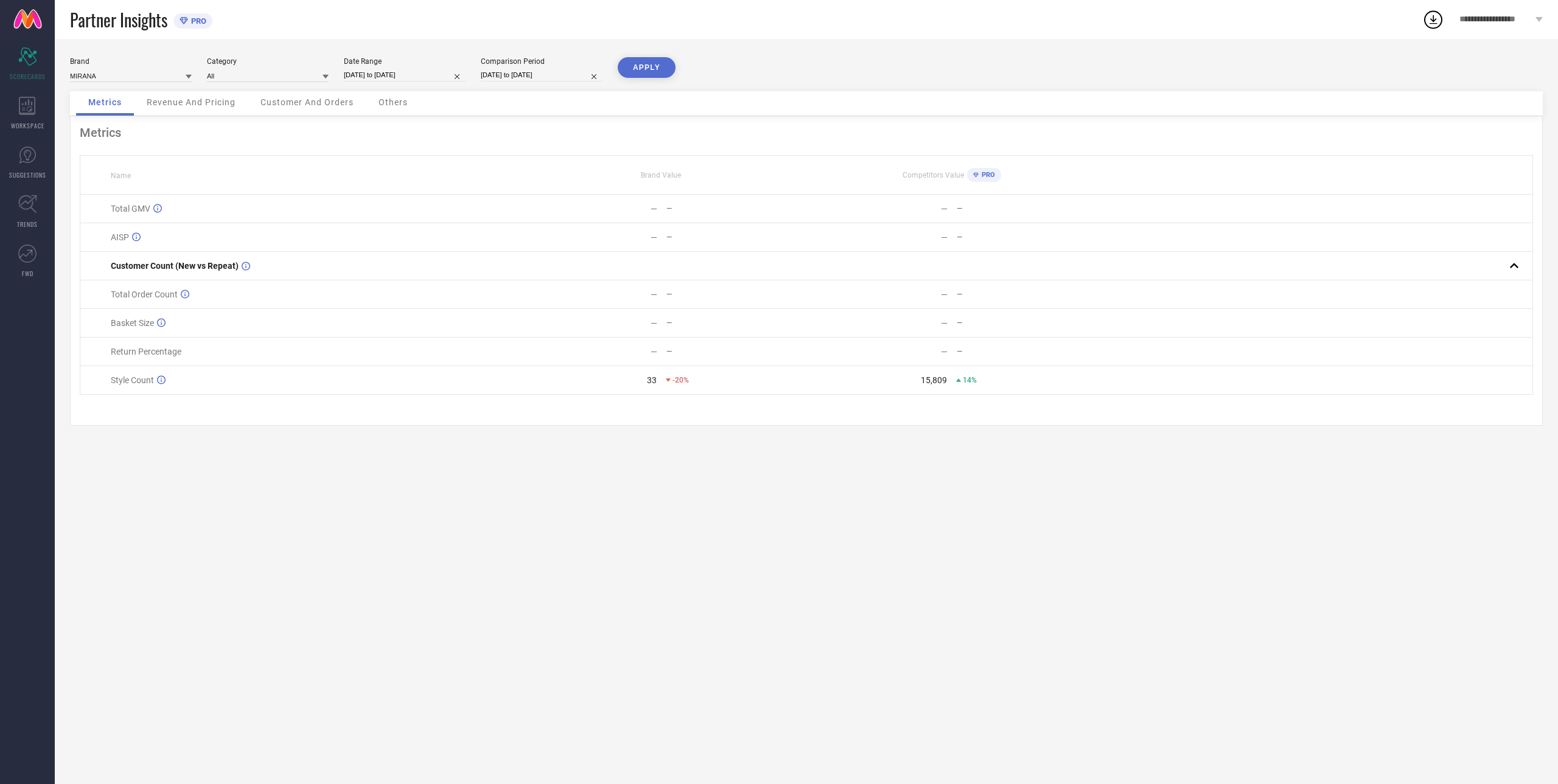
drag, startPoint x: 401, startPoint y: 86, endPoint x: 409, endPoint y: 77, distance: 12.0
click at [402, 86] on div "Brand MIRANA Category All Date Range [DATE] to [DATE] Comparison Period [DATE] …" at bounding box center [806, 74] width 1473 height 34
select select "7"
select select "2025"
select select "8"
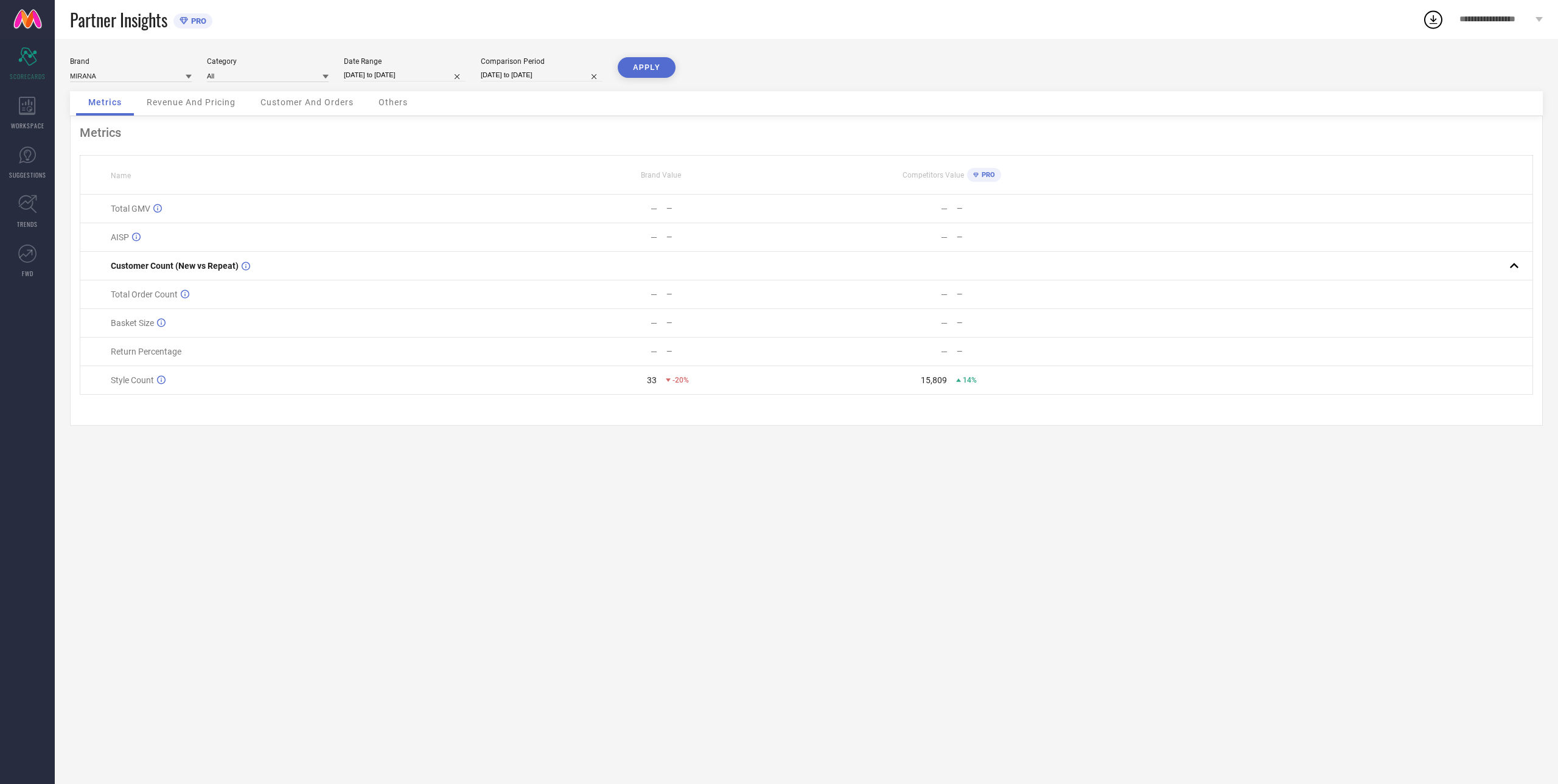
select select "2025"
click at [409, 77] on input "[DATE] to [DATE]" at bounding box center [404, 75] width 121 height 13
click at [456, 169] on td "8" at bounding box center [453, 168] width 18 height 18
type input "[DATE] to [DATE]"
